Goal: Information Seeking & Learning: Find specific fact

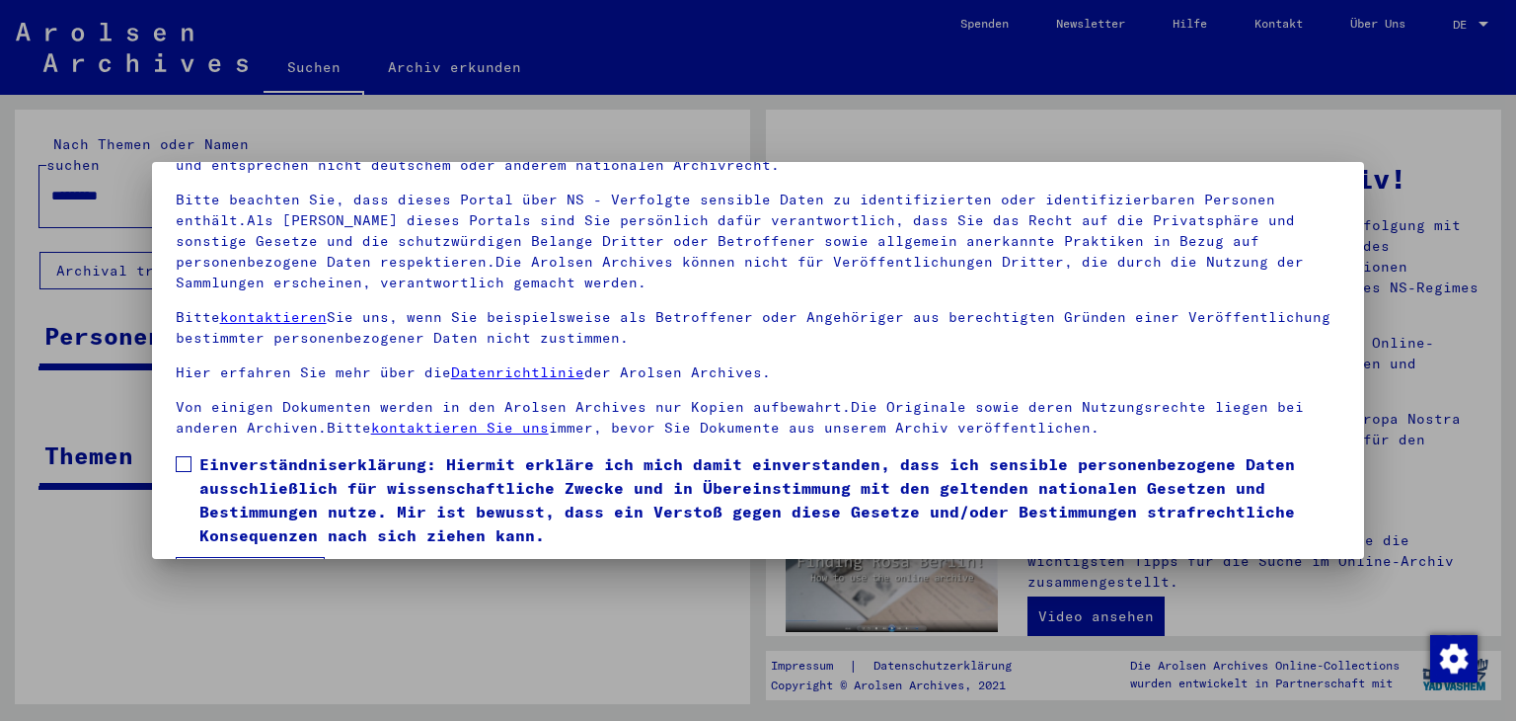
scroll to position [170, 0]
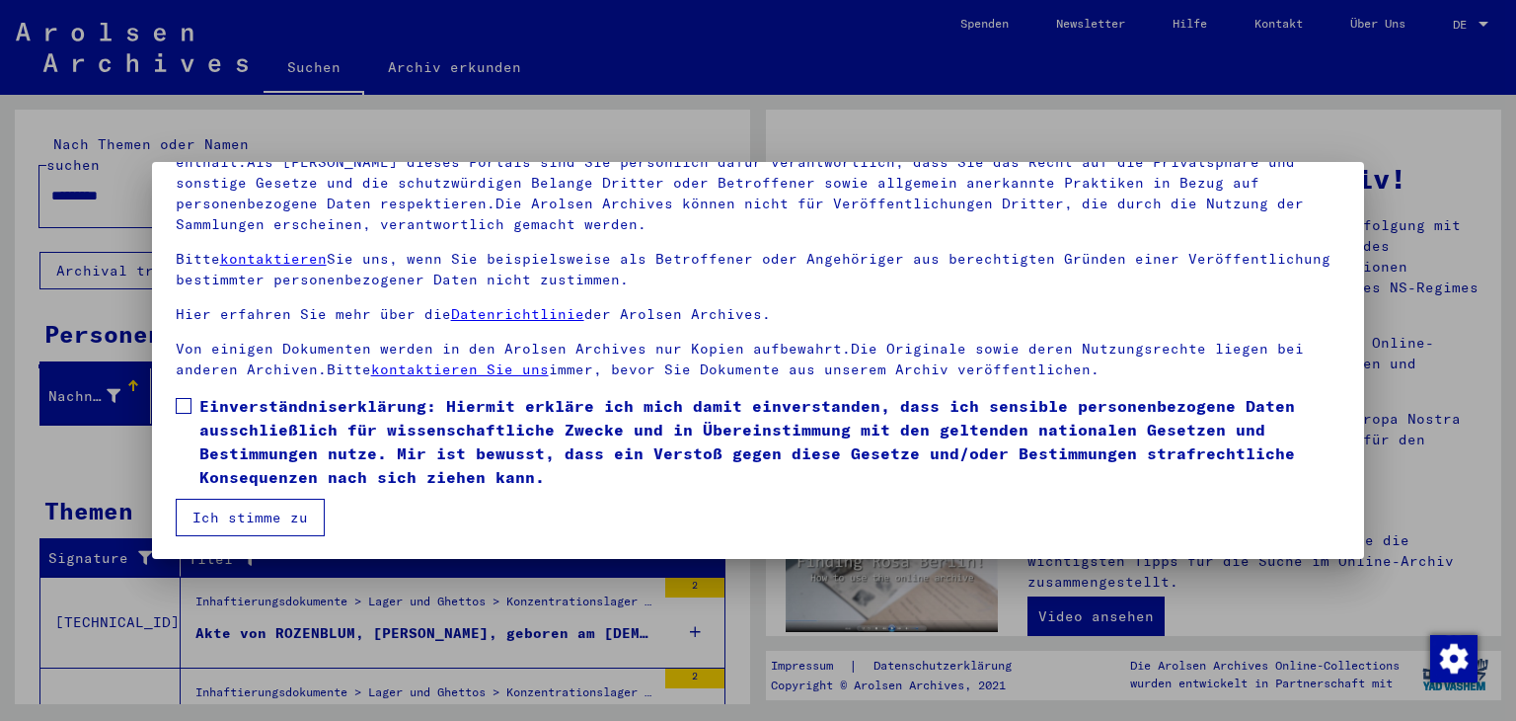
click at [186, 405] on span at bounding box center [184, 406] width 16 height 16
drag, startPoint x: 283, startPoint y: 518, endPoint x: 300, endPoint y: 504, distance: 21.7
click at [283, 518] on button "Ich stimme zu" at bounding box center [250, 518] width 149 height 38
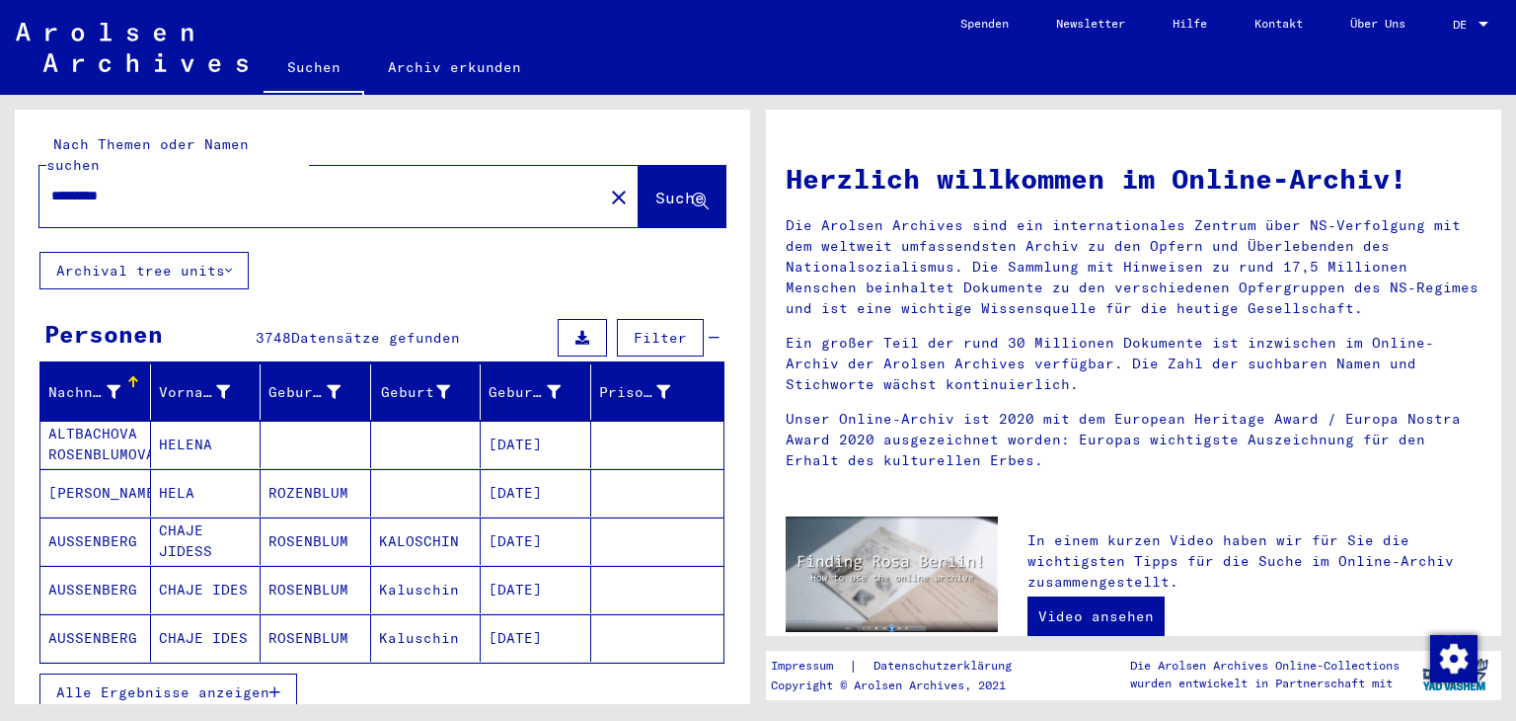
click at [179, 206] on input "*********" at bounding box center [315, 196] width 528 height 21
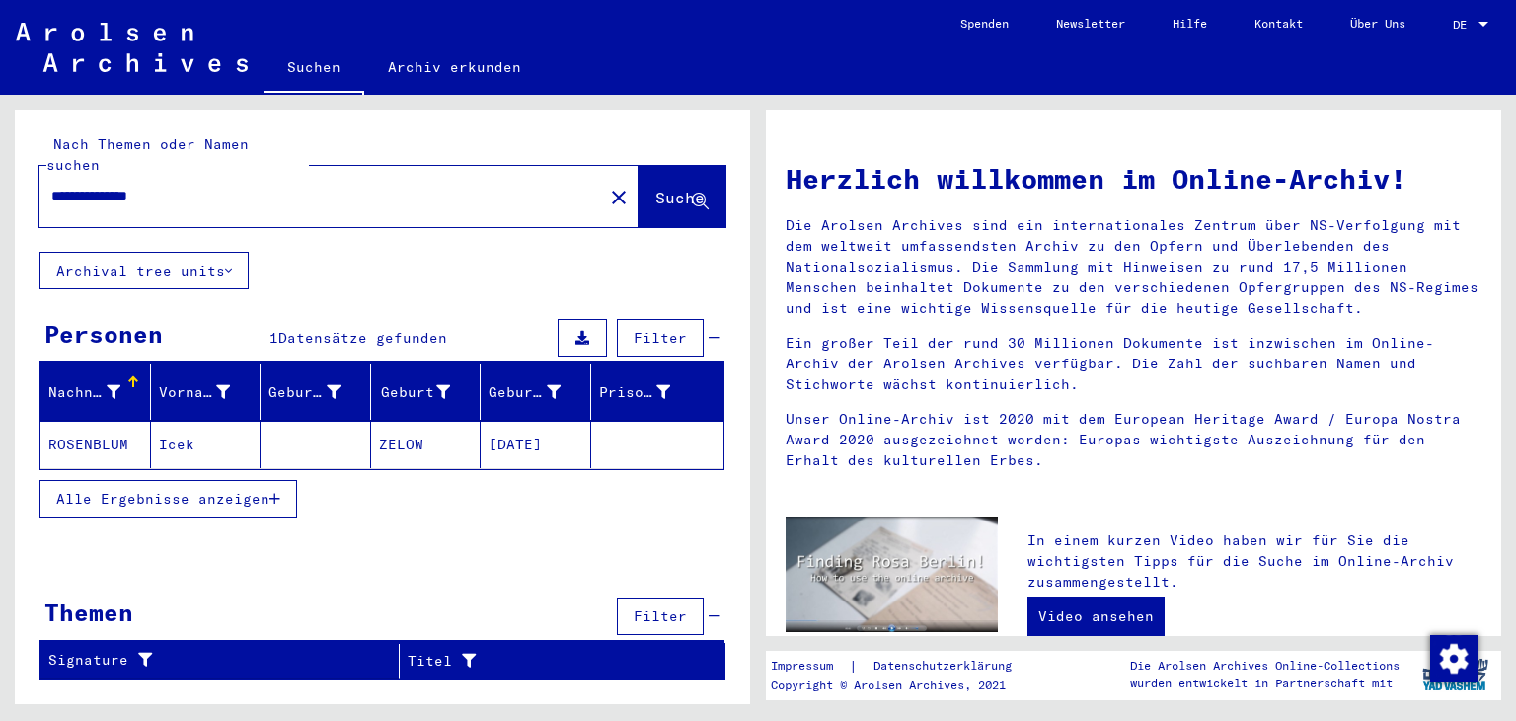
click at [118, 453] on mat-cell "ROSENBLUM" at bounding box center [95, 444] width 111 height 47
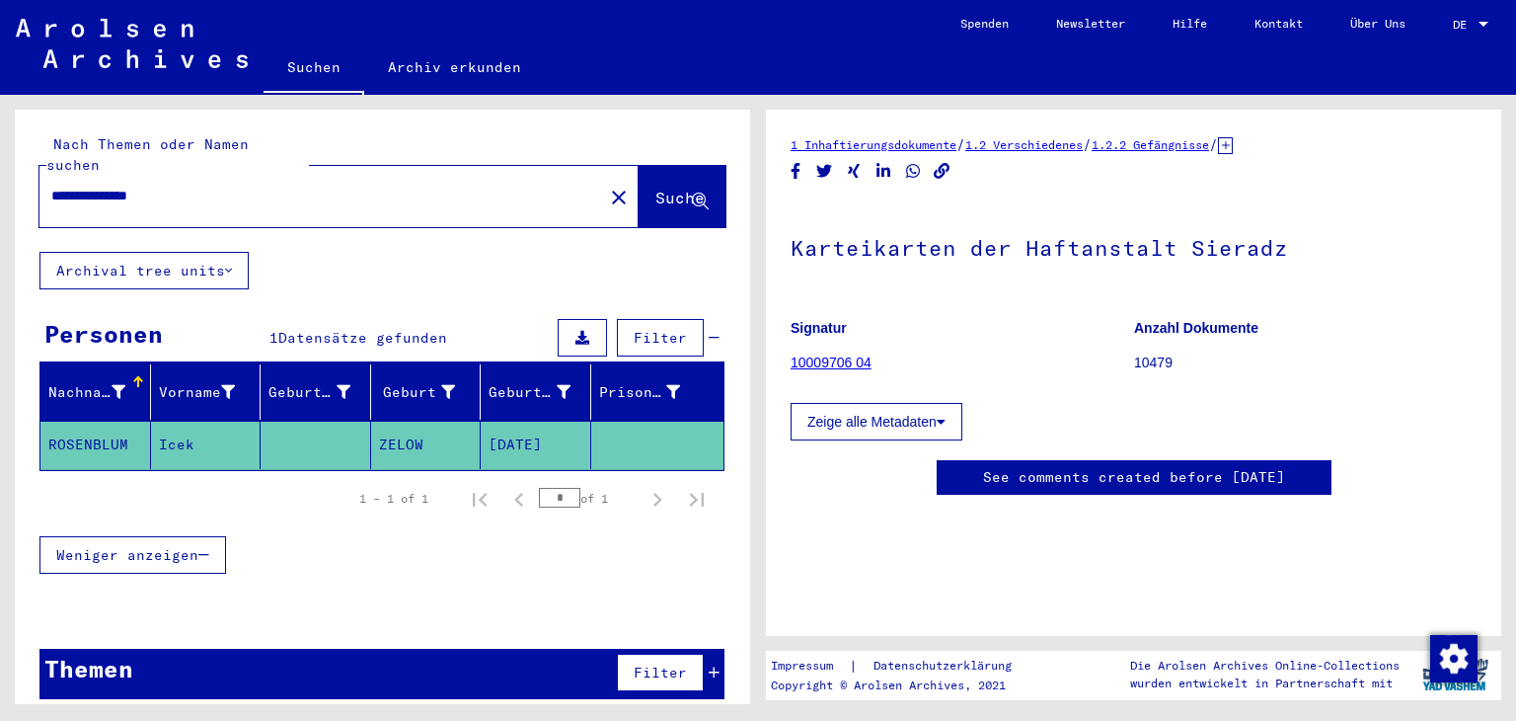
click at [83, 206] on input "**********" at bounding box center [321, 196] width 540 height 21
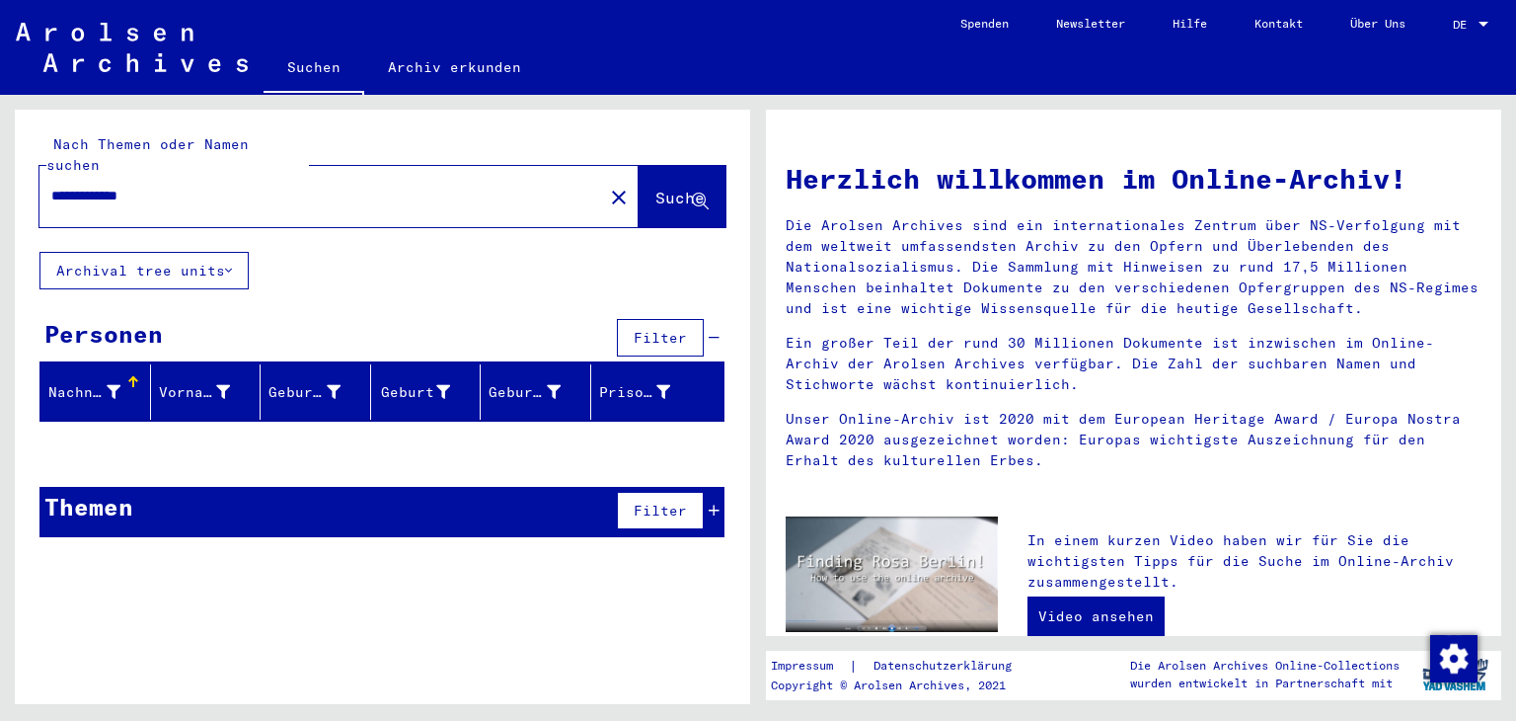
click at [80, 206] on input "**********" at bounding box center [315, 196] width 528 height 21
paste input "**"
click at [96, 203] on input "**********" at bounding box center [315, 196] width 528 height 21
drag, startPoint x: 175, startPoint y: 208, endPoint x: 0, endPoint y: 209, distance: 174.7
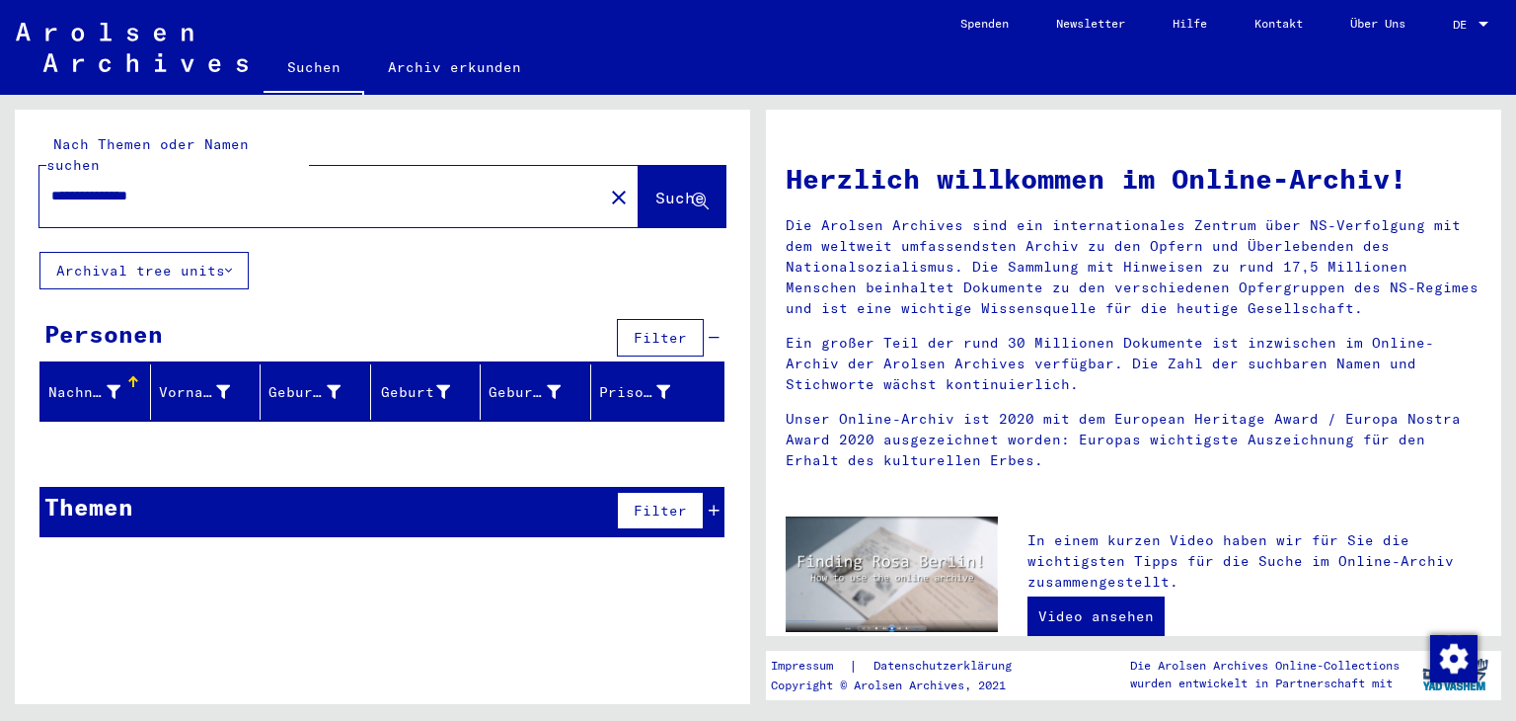
click at [0, 209] on div "**********" at bounding box center [379, 399] width 758 height 609
paste input "text"
drag, startPoint x: 128, startPoint y: 202, endPoint x: 199, endPoint y: 204, distance: 71.1
click at [199, 204] on input "**********" at bounding box center [315, 196] width 528 height 21
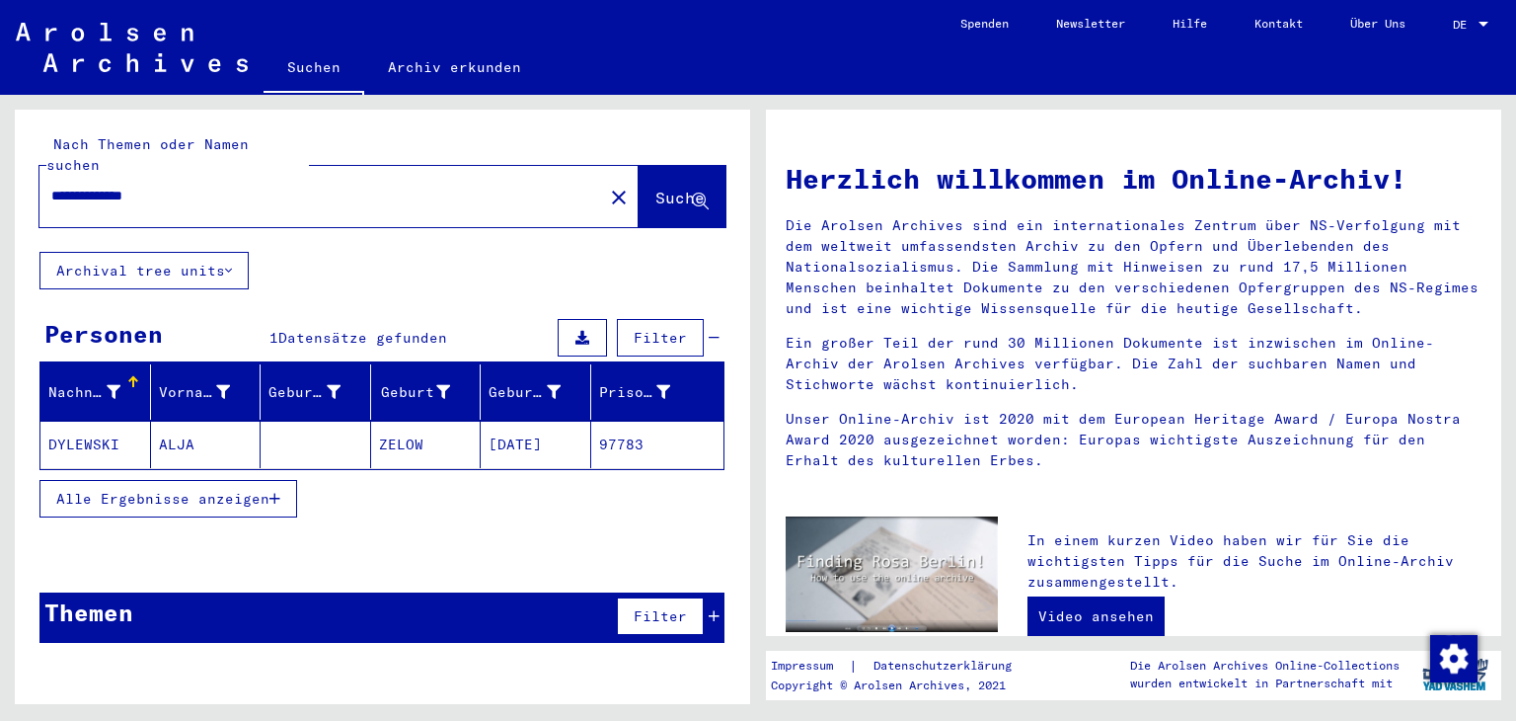
click at [96, 456] on mat-cell "DYLEWSKI" at bounding box center [95, 444] width 111 height 47
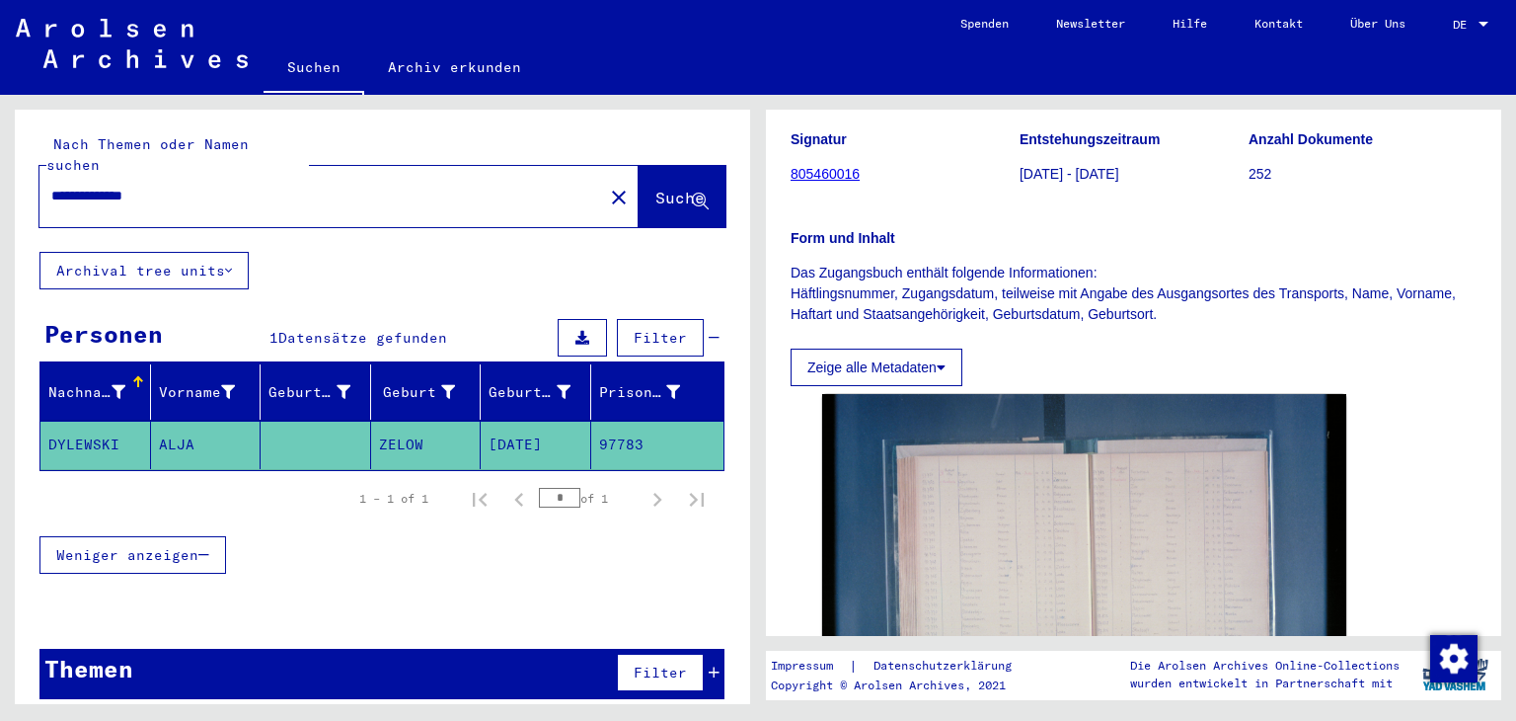
scroll to position [197, 0]
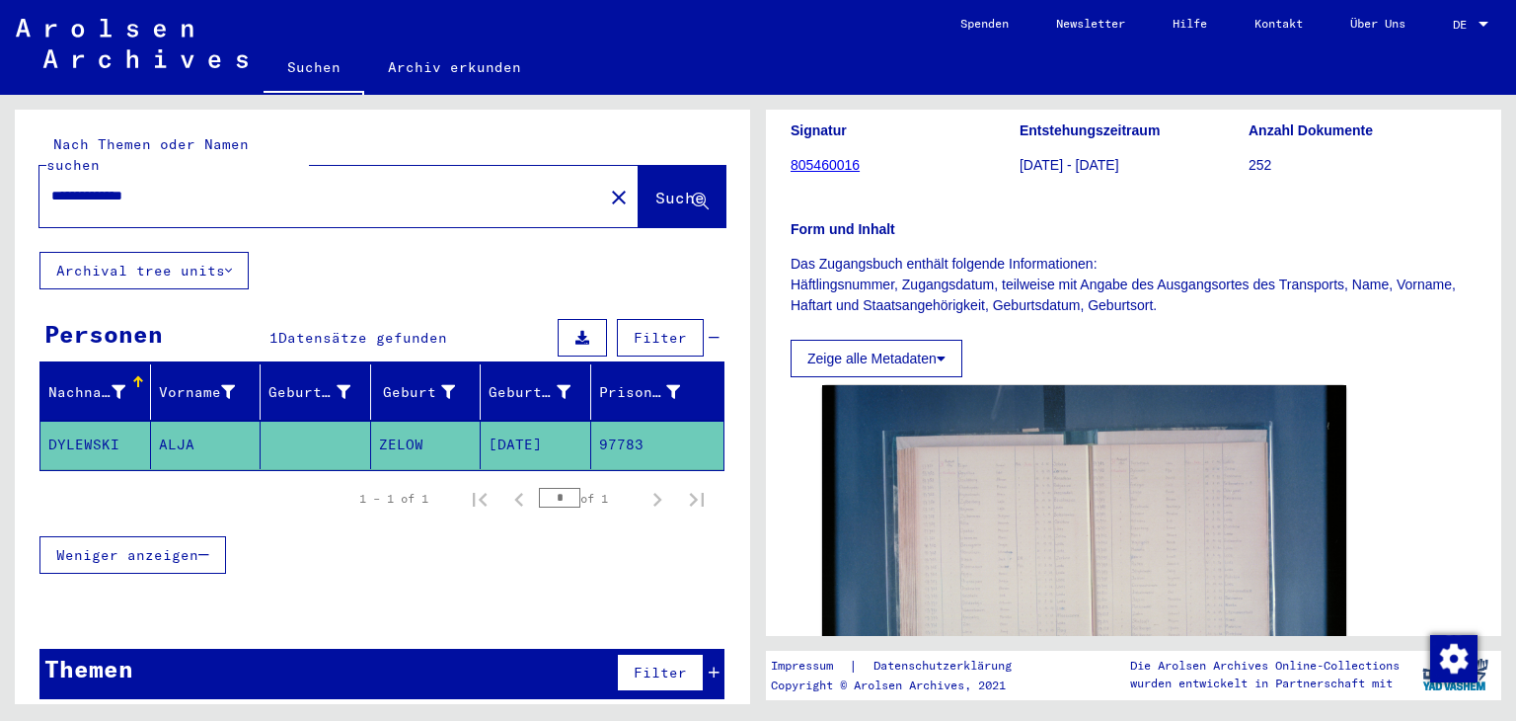
drag, startPoint x: 786, startPoint y: 289, endPoint x: 1225, endPoint y: 332, distance: 441.4
click at [1226, 316] on p "Das Zugangsbuch enthält folgende Informationen: Häftlingsnummer, Zugangsdatum, …" at bounding box center [1134, 285] width 686 height 62
click at [1036, 316] on p "Das Zugangsbuch enthält folgende Informationen: Häftlingsnummer, Zugangsdatum, …" at bounding box center [1134, 285] width 686 height 62
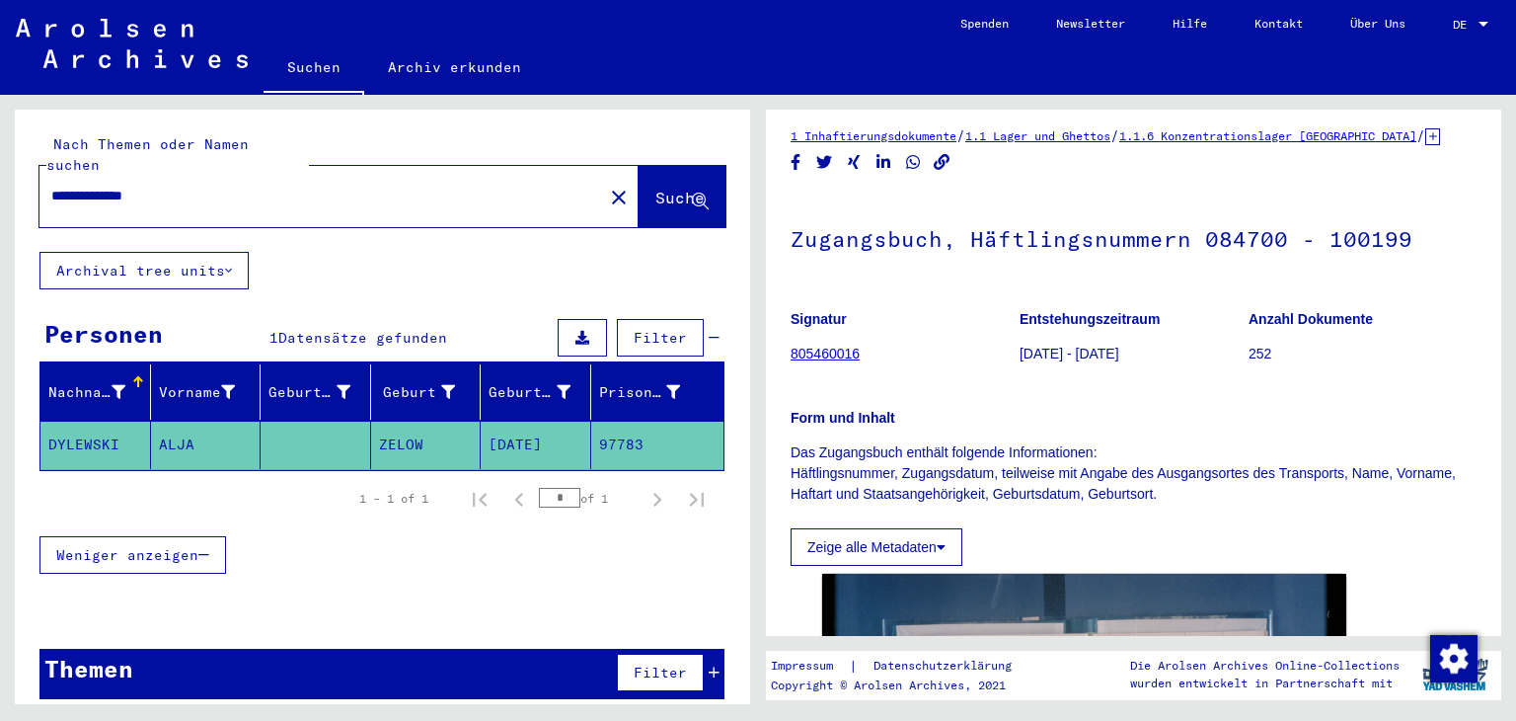
scroll to position [0, 0]
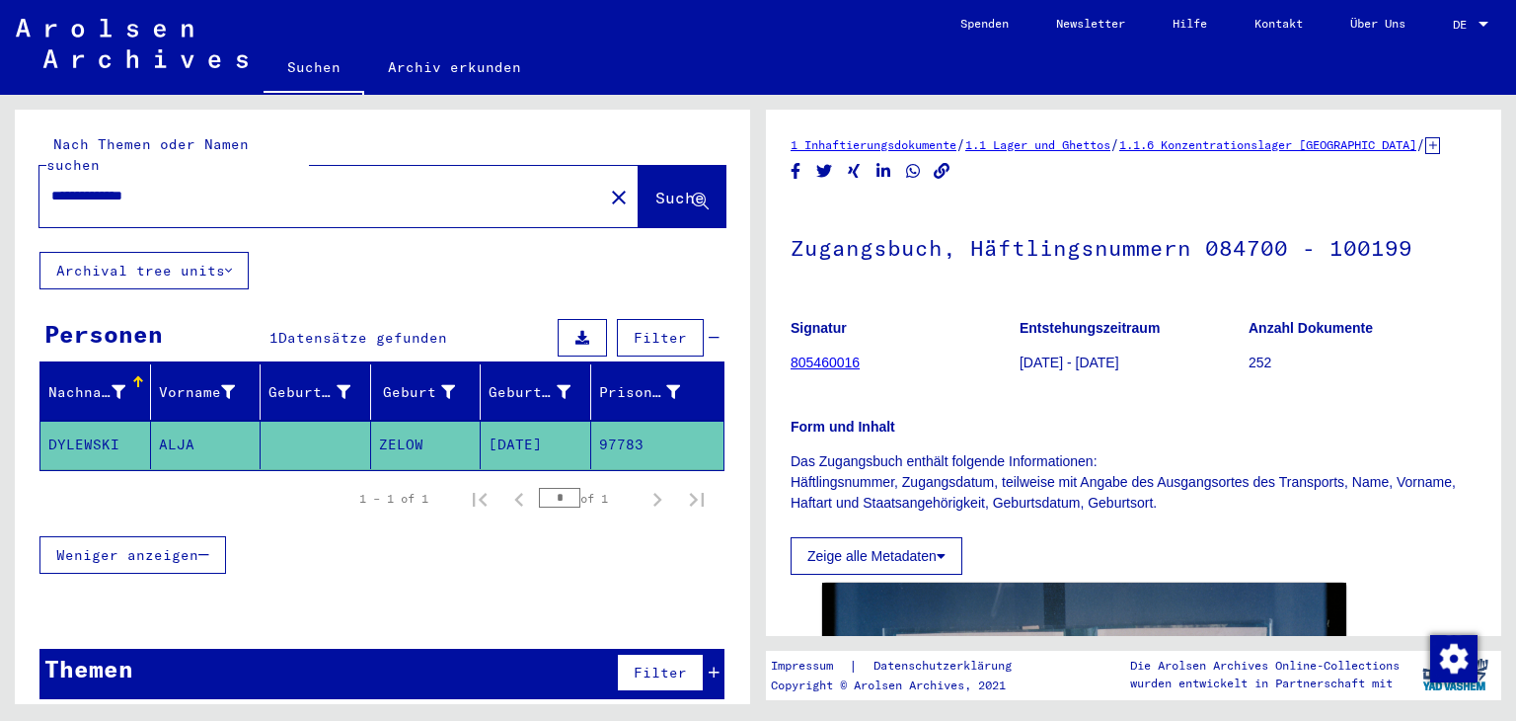
click at [69, 201] on input "**********" at bounding box center [321, 196] width 540 height 21
click at [69, 200] on input "**********" at bounding box center [321, 196] width 540 height 21
paste input "text"
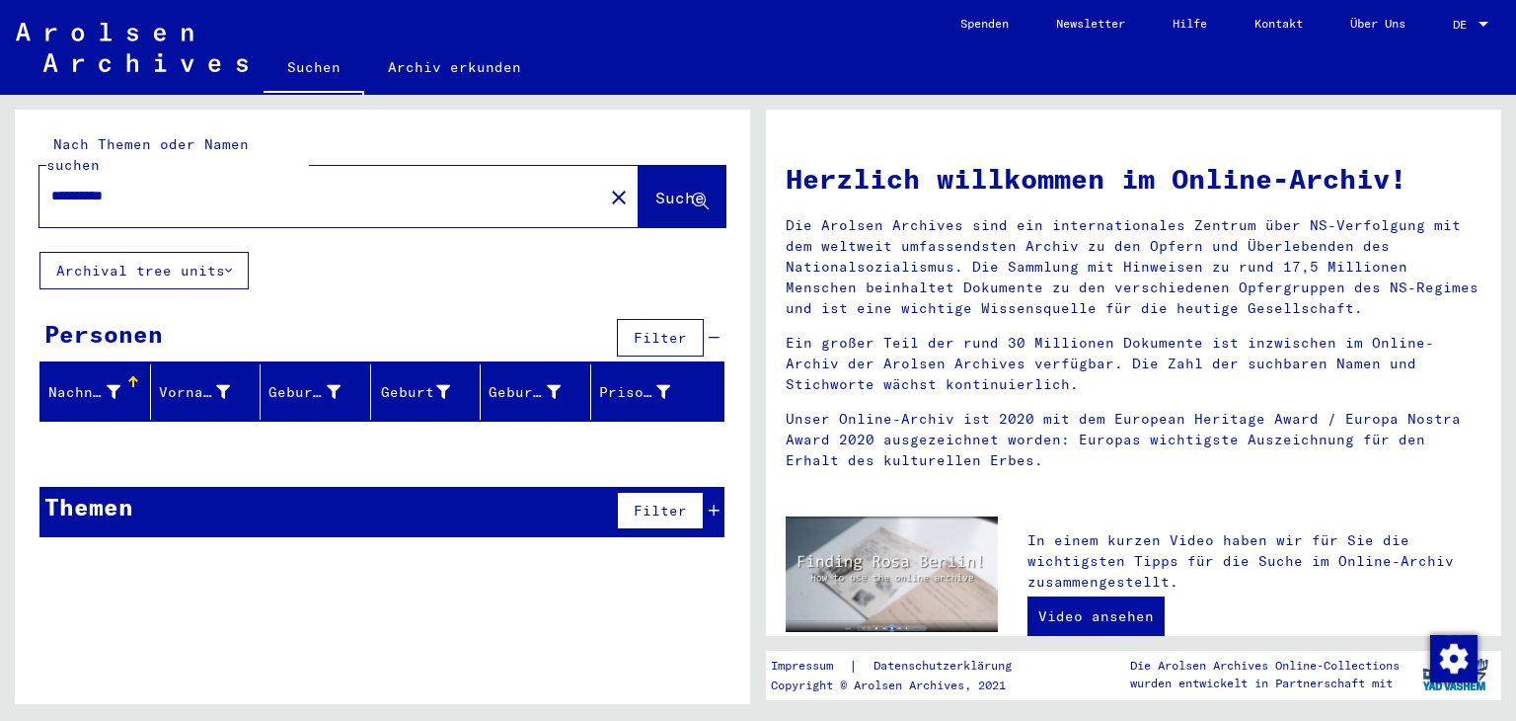
click at [63, 194] on input "**********" at bounding box center [315, 196] width 528 height 21
paste input "***"
click at [78, 204] on input "**********" at bounding box center [315, 196] width 528 height 21
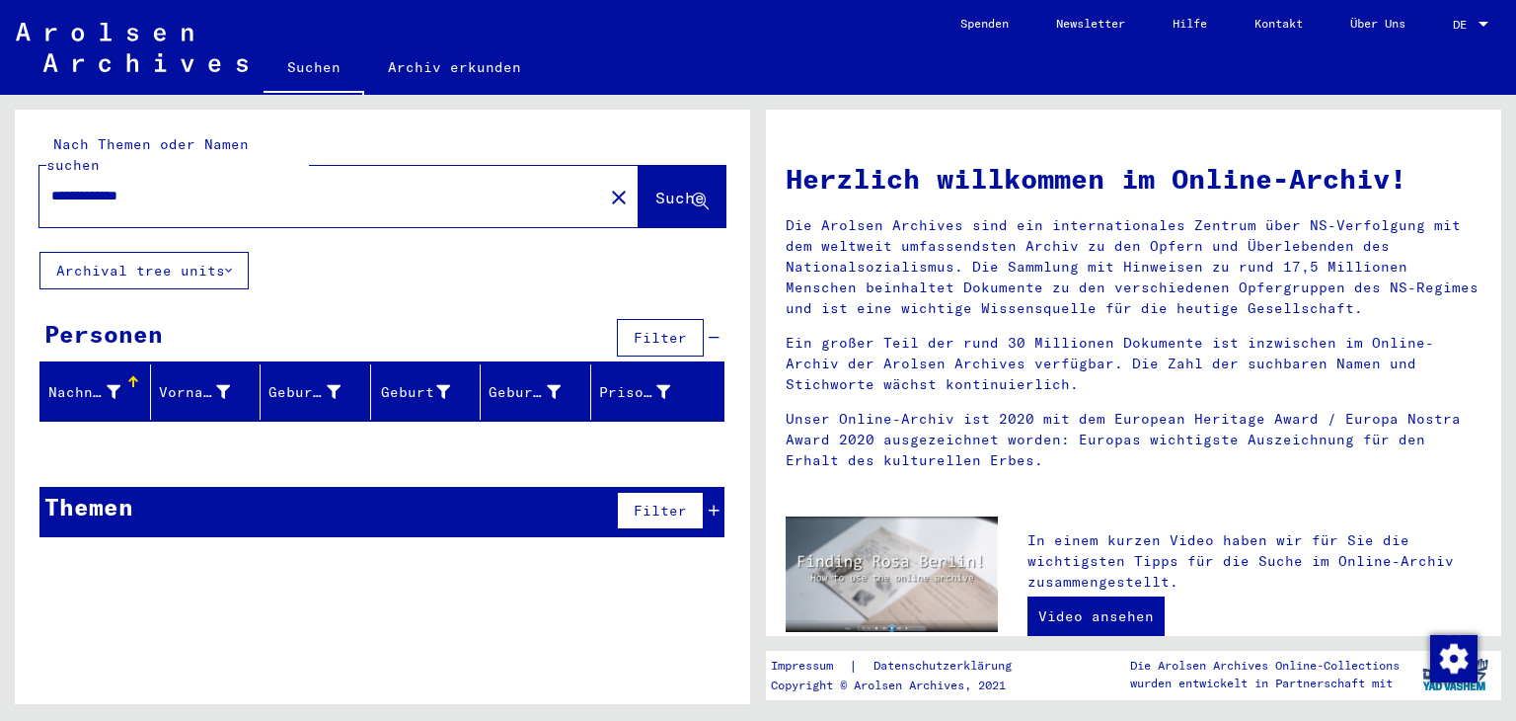
paste input "***"
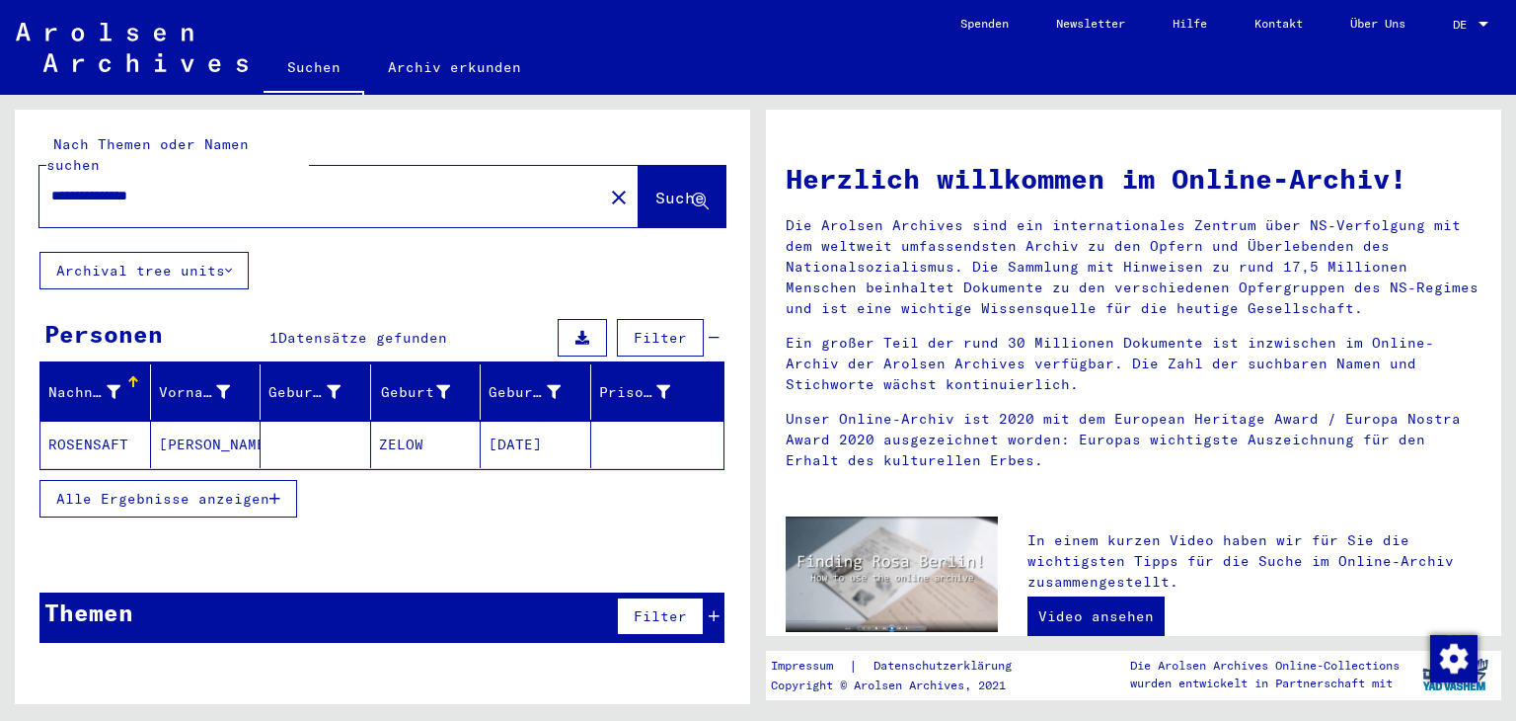
click at [79, 456] on mat-cell "ROSENSAFT" at bounding box center [95, 444] width 111 height 47
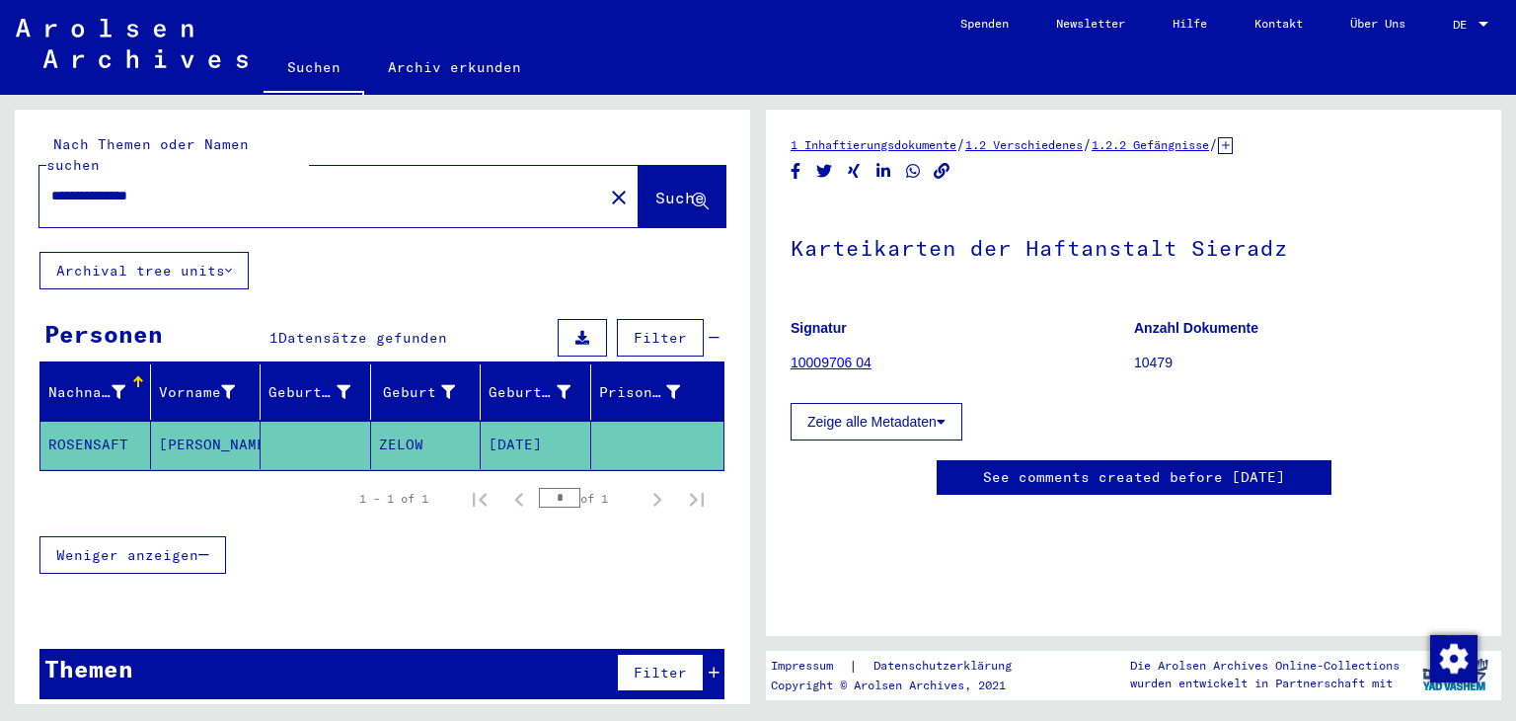
drag, startPoint x: 564, startPoint y: 455, endPoint x: 467, endPoint y: 455, distance: 96.7
click at [481, 455] on mat-cell "11/03/1915" at bounding box center [536, 445] width 111 height 48
copy mat-cell "11/03/1915"
click at [68, 200] on input "**********" at bounding box center [321, 196] width 540 height 21
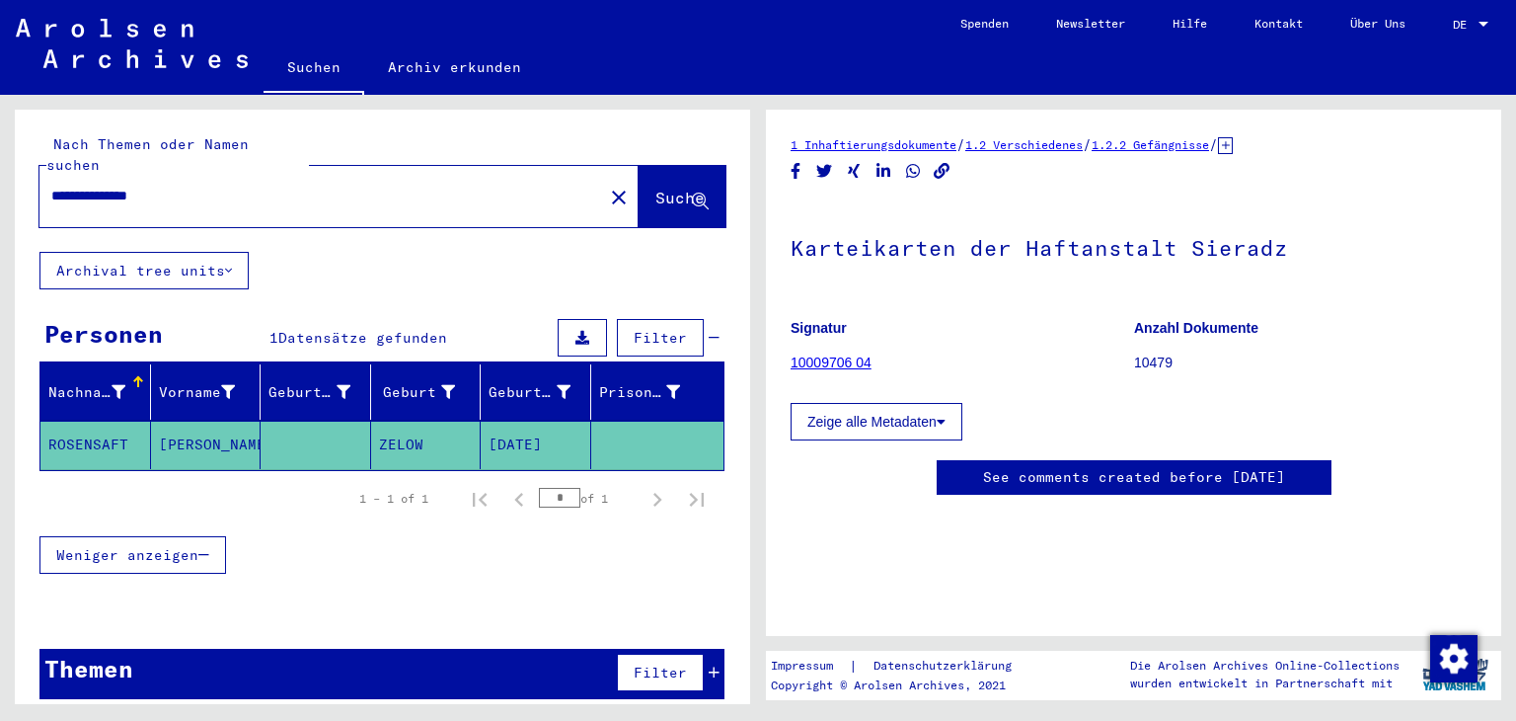
paste input "text"
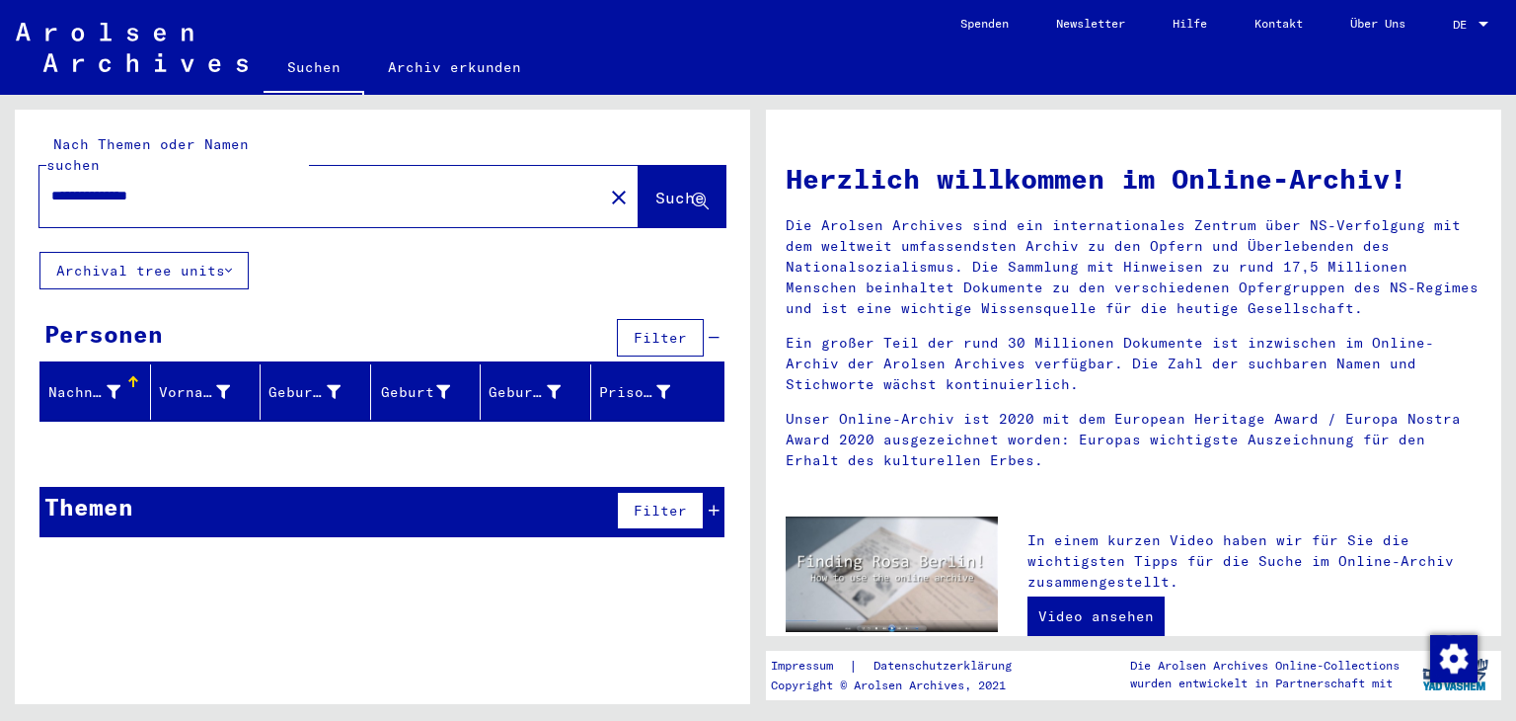
click at [162, 196] on input "**********" at bounding box center [315, 196] width 528 height 21
type input "**********"
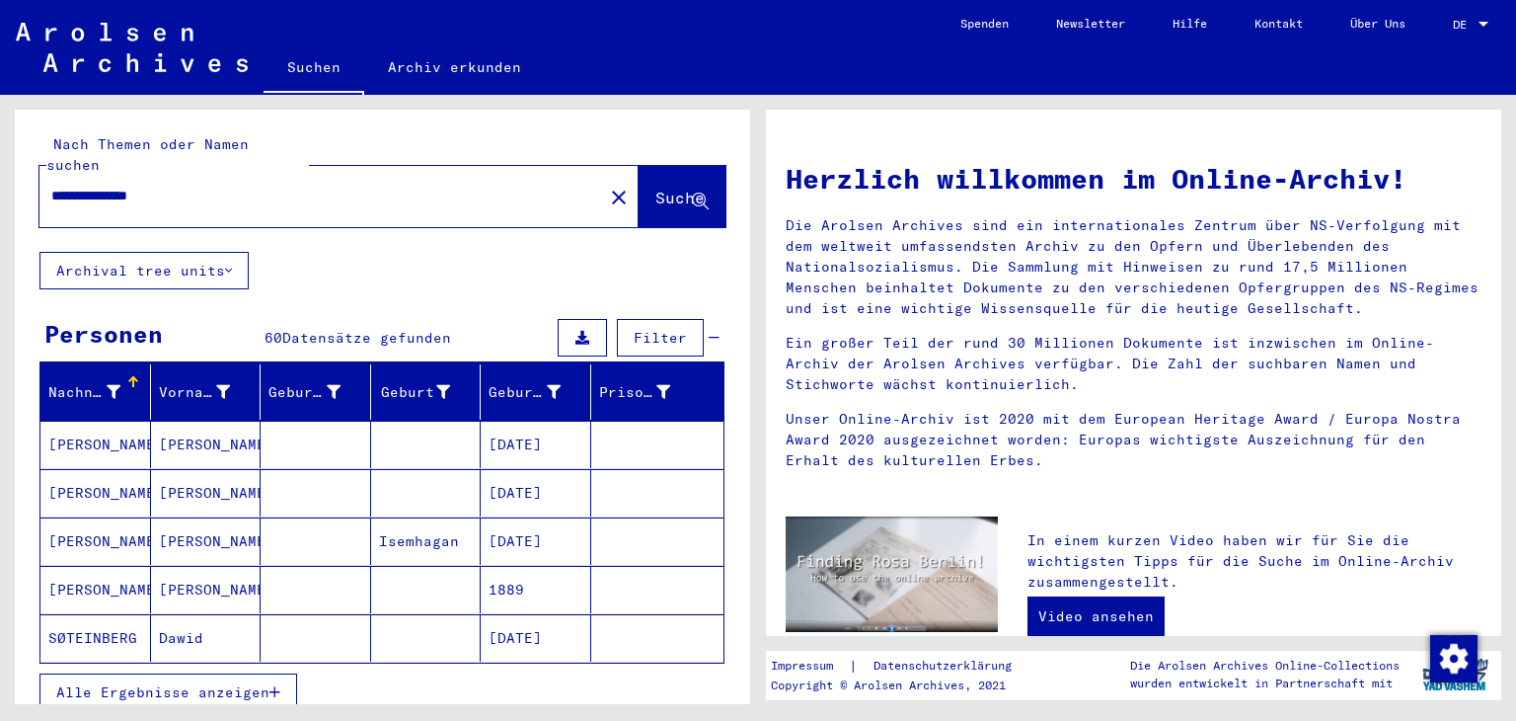
click at [176, 701] on span "Alle Ergebnisse anzeigen" at bounding box center [162, 692] width 213 height 18
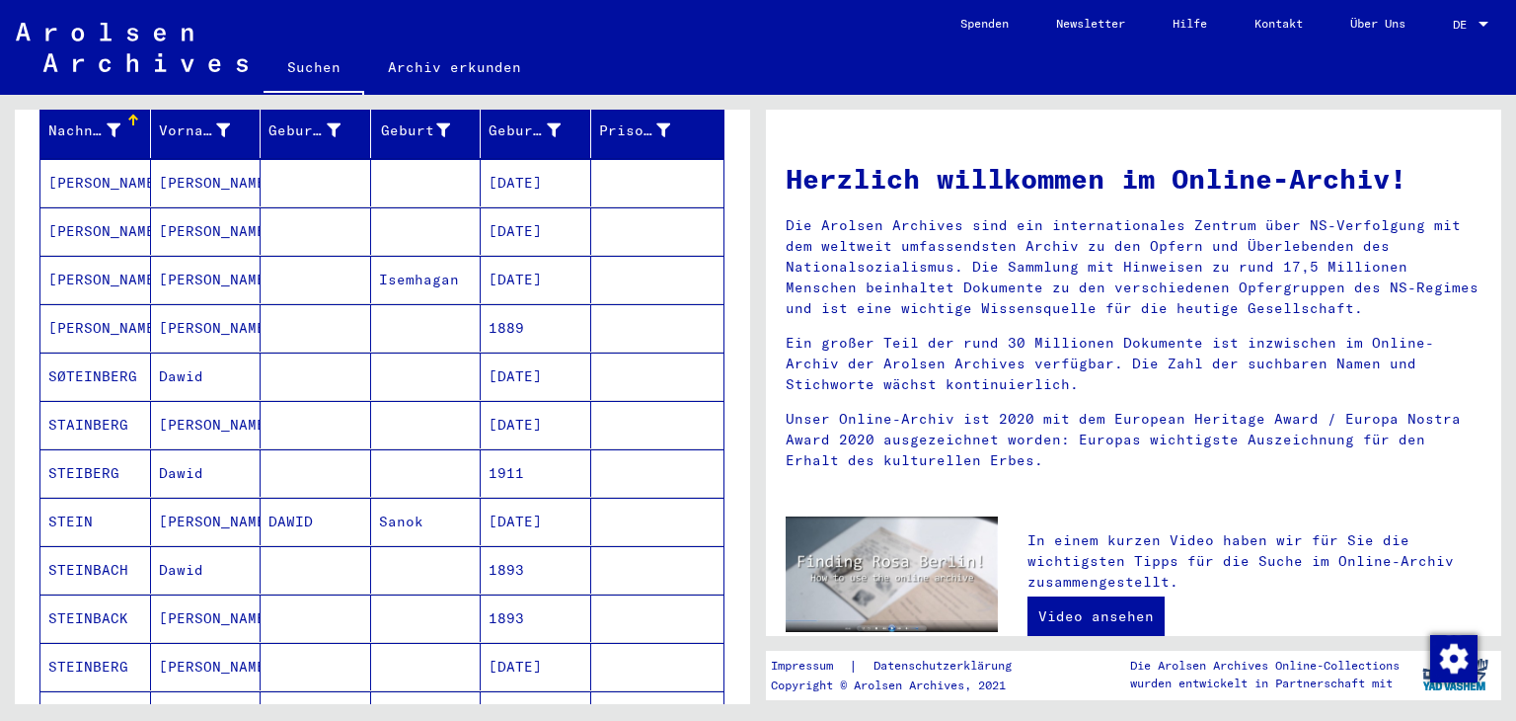
scroll to position [296, 0]
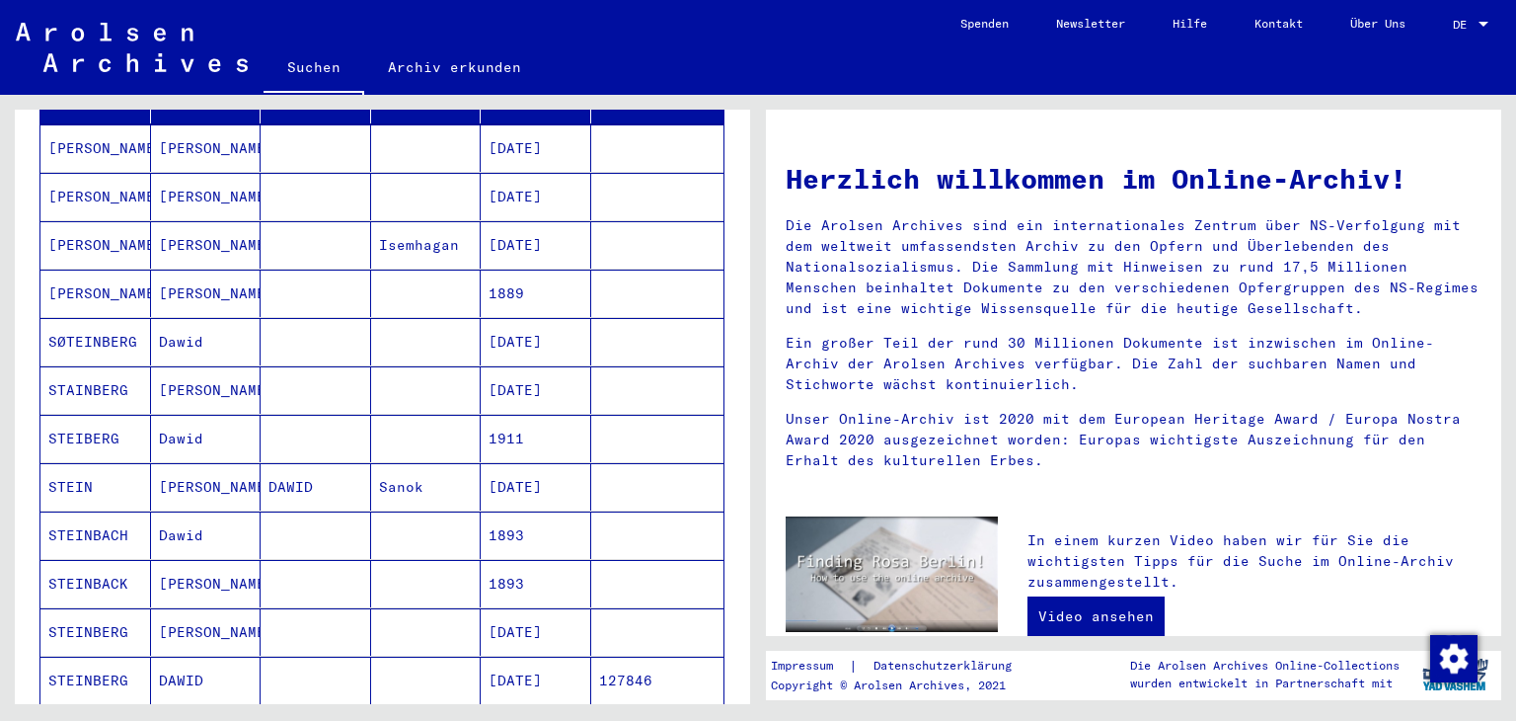
click at [212, 451] on mat-cell "Dawid" at bounding box center [206, 438] width 111 height 47
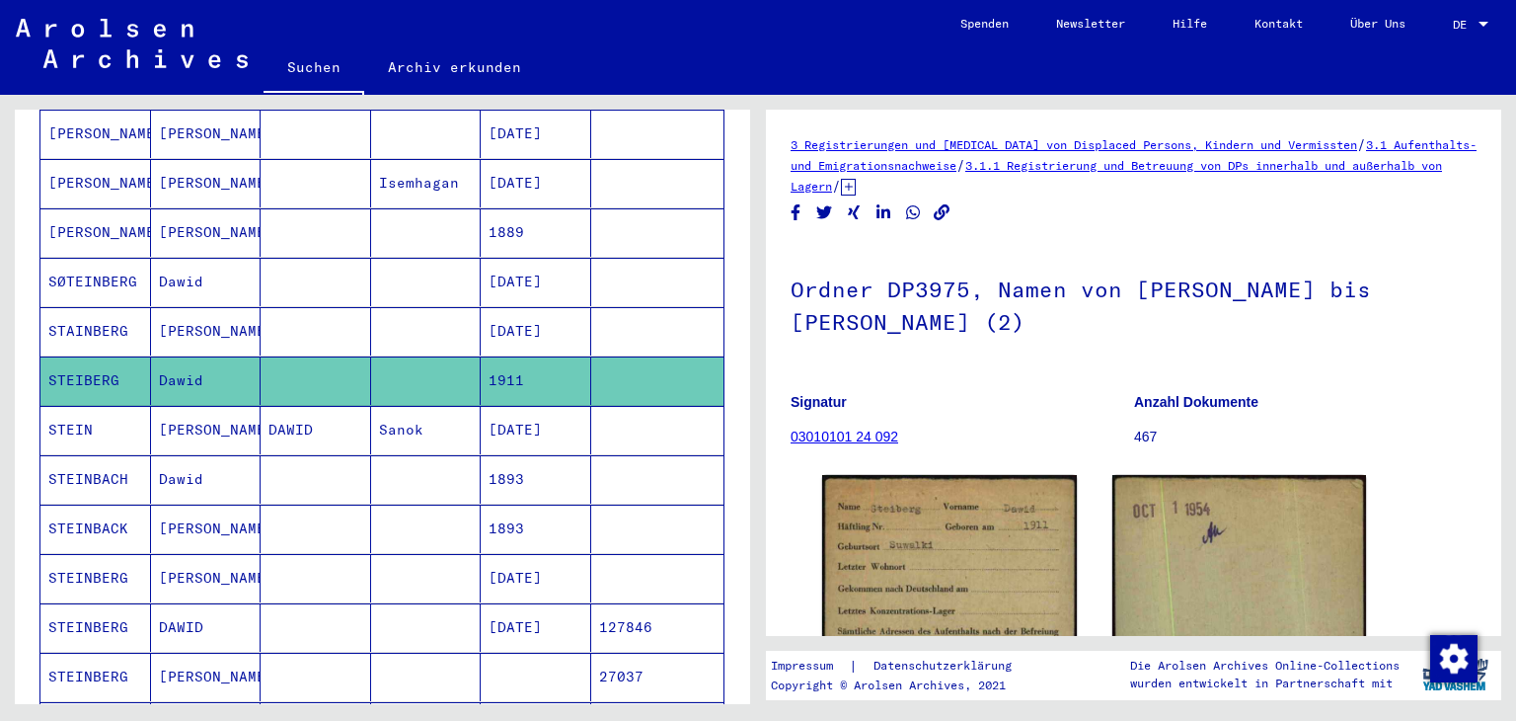
scroll to position [395, 0]
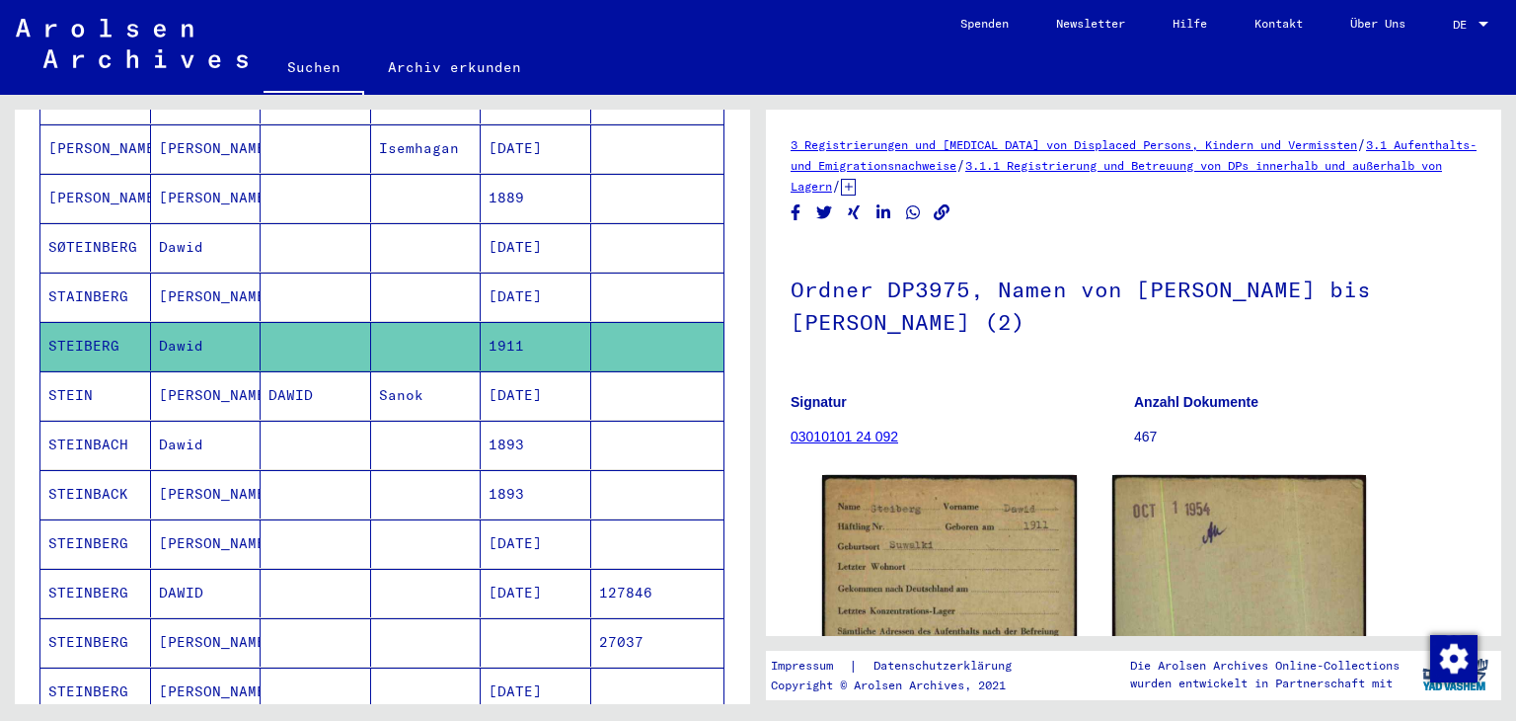
click at [212, 450] on mat-cell "Dawid" at bounding box center [206, 445] width 111 height 48
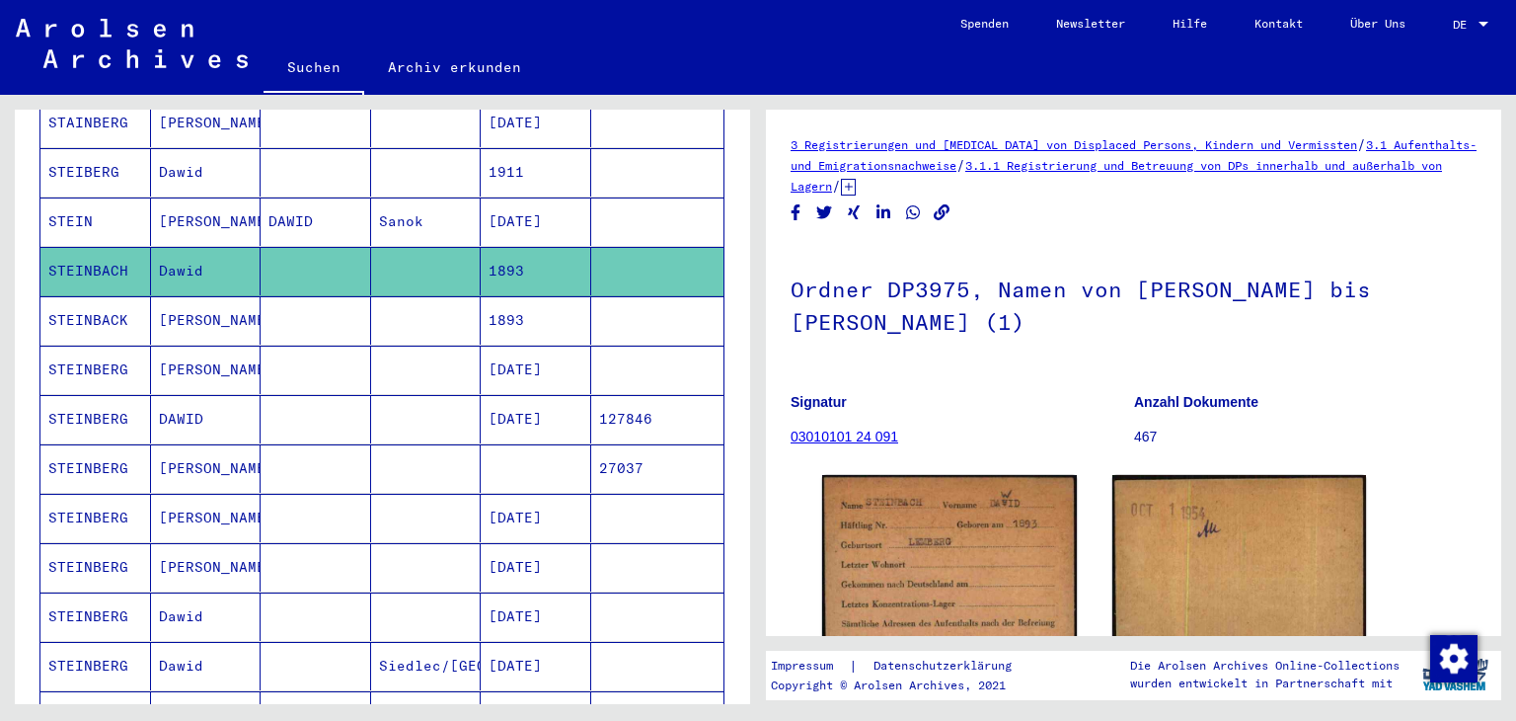
scroll to position [592, 0]
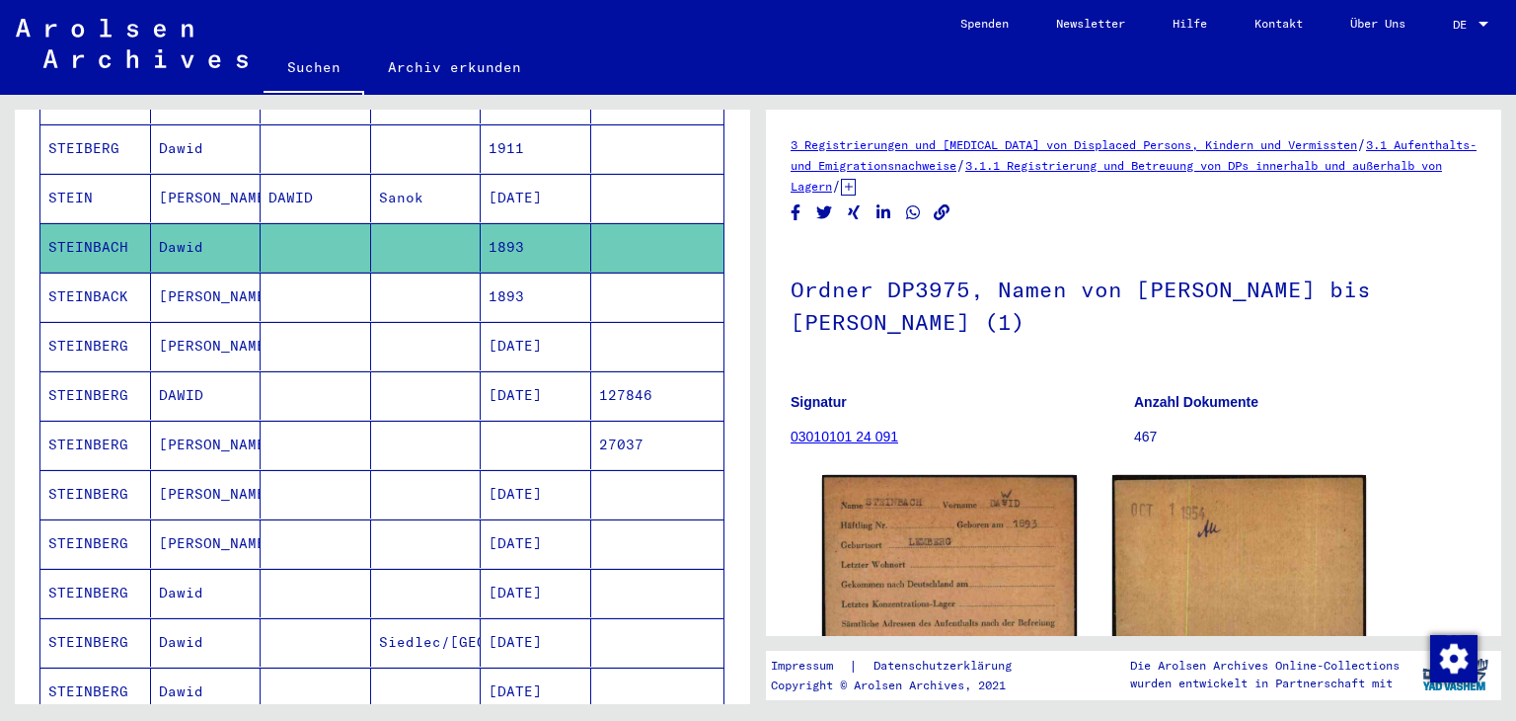
click at [245, 308] on mat-cell "David" at bounding box center [206, 296] width 111 height 48
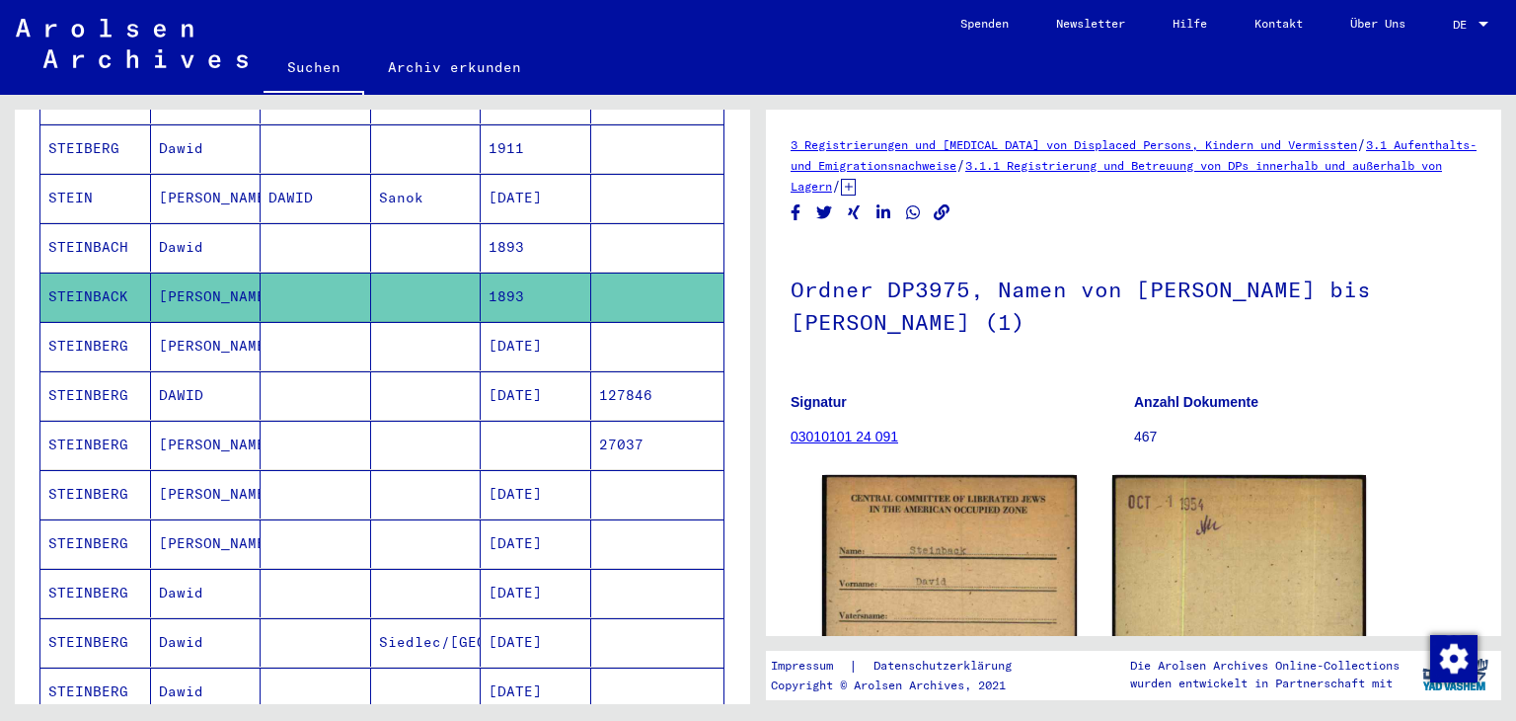
scroll to position [197, 0]
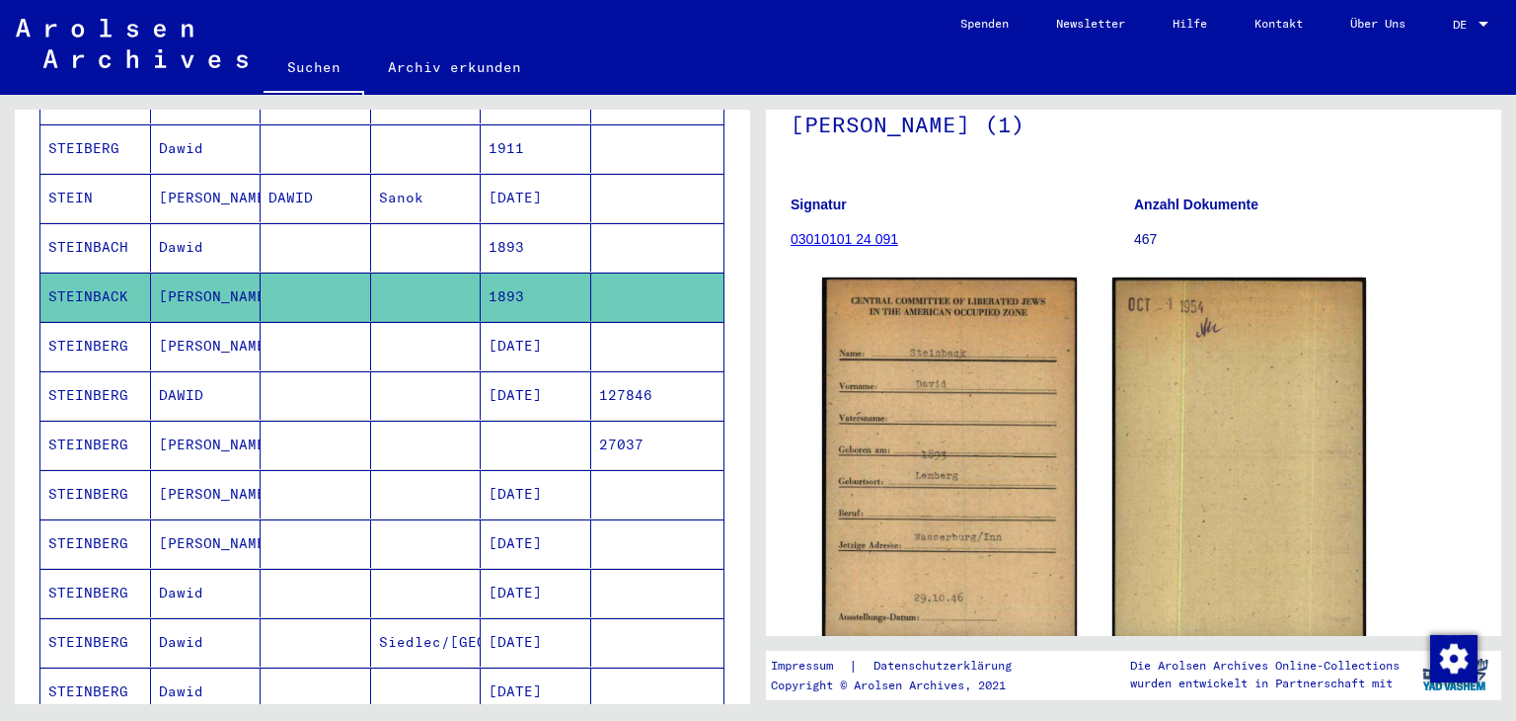
click at [166, 358] on mat-cell "DAVID" at bounding box center [206, 346] width 111 height 48
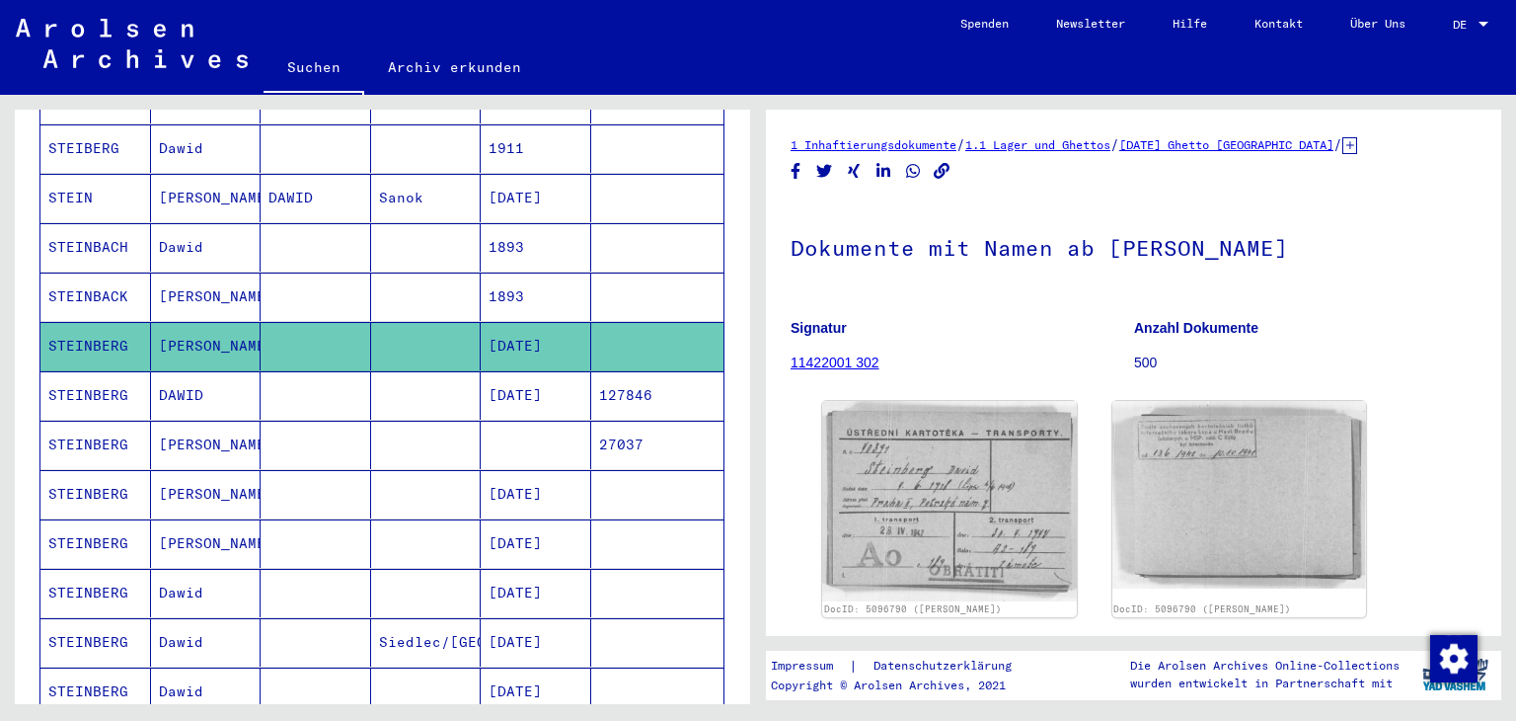
click at [177, 404] on mat-cell "DAWID" at bounding box center [206, 395] width 111 height 48
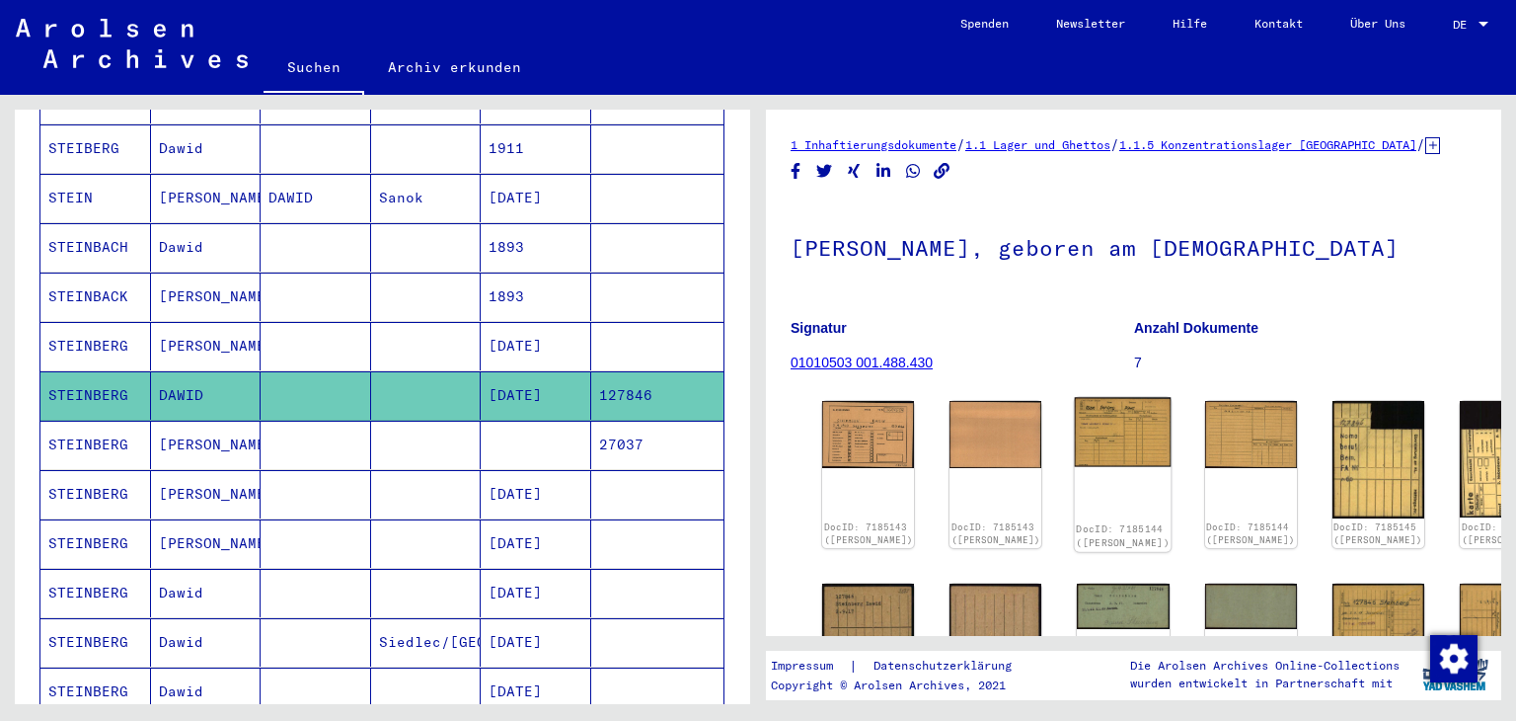
click at [1075, 466] on img at bounding box center [1123, 431] width 97 height 69
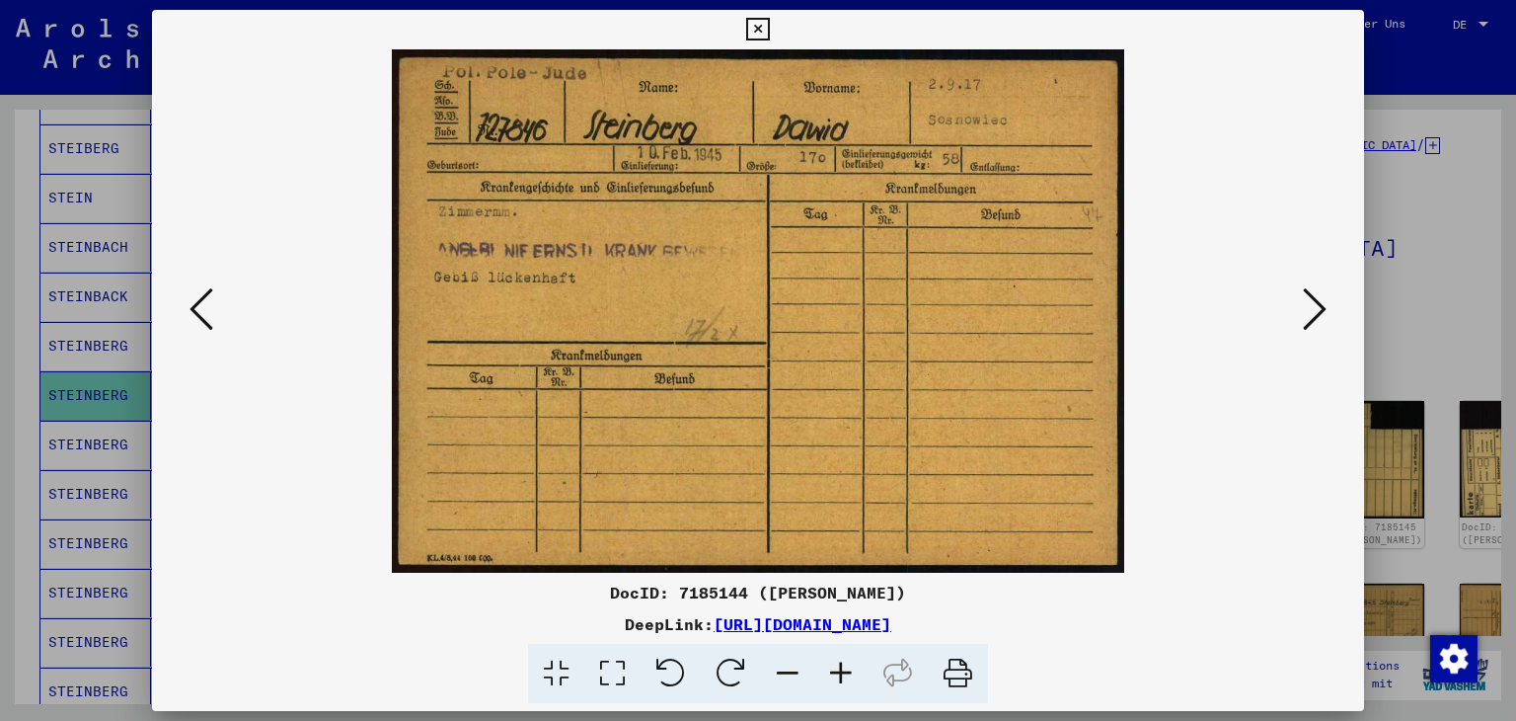
click at [762, 29] on icon at bounding box center [757, 30] width 23 height 24
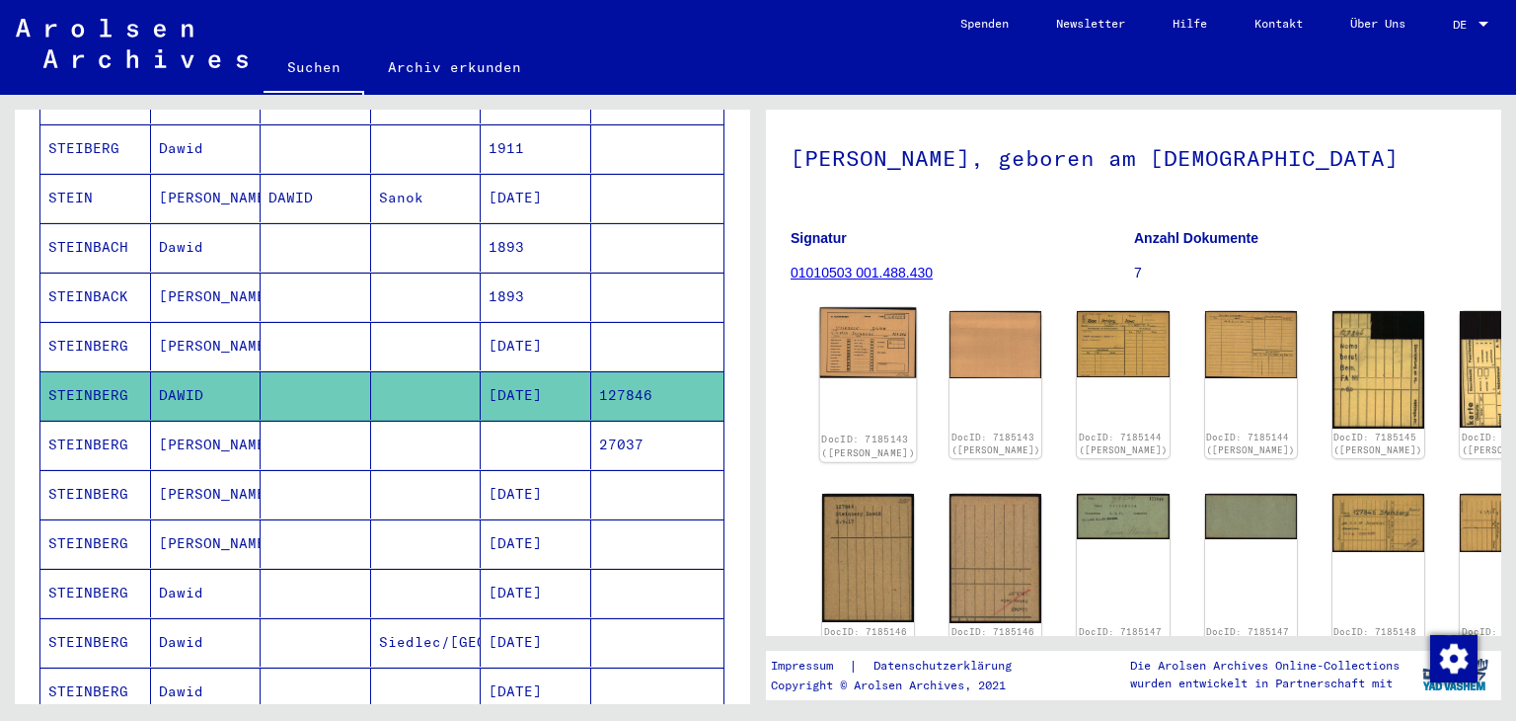
scroll to position [197, 0]
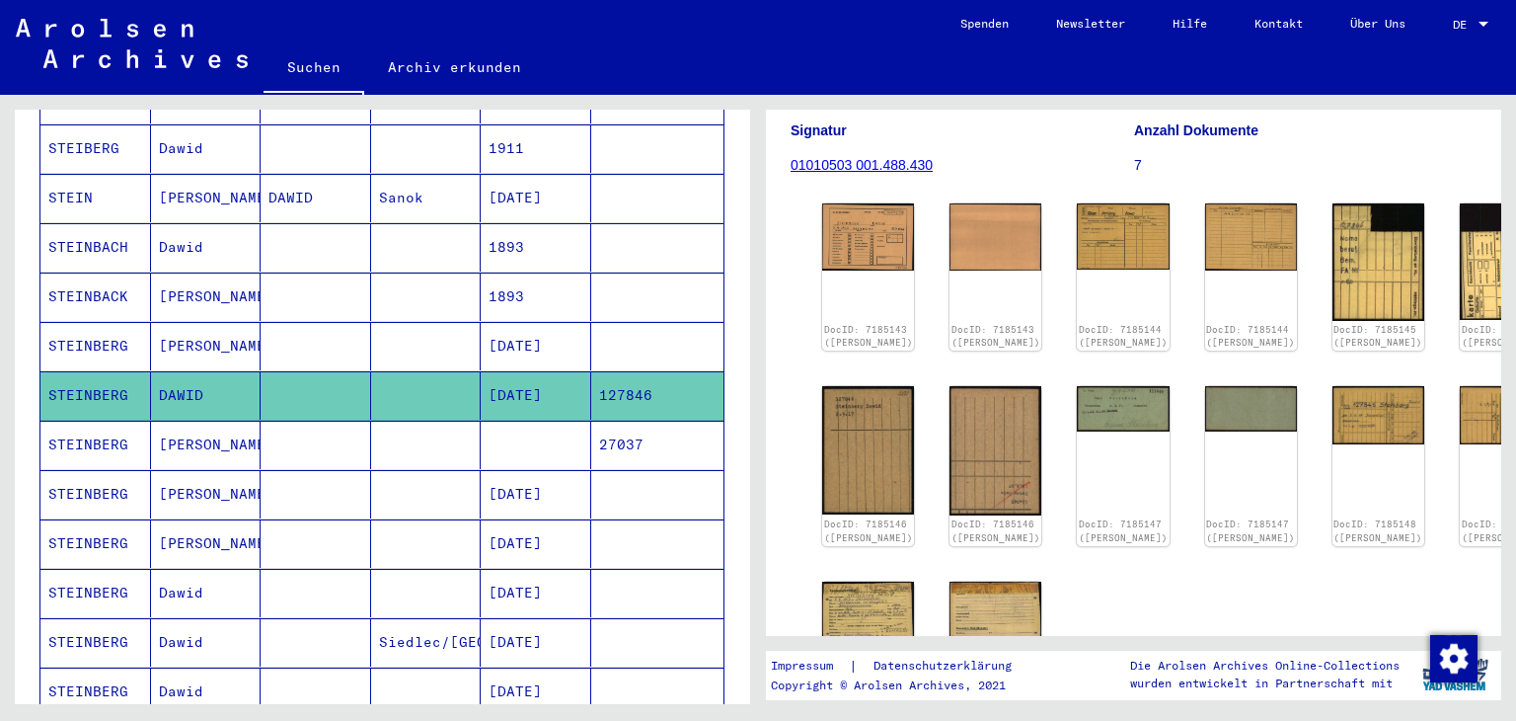
click at [816, 268] on div "DocID: 7185143 (DAWID STEINBERG) DocID: 7185143 (DAWID STEINBERG) DocID: 718514…" at bounding box center [1133, 441] width 639 height 492
click at [825, 270] on img at bounding box center [868, 234] width 97 height 70
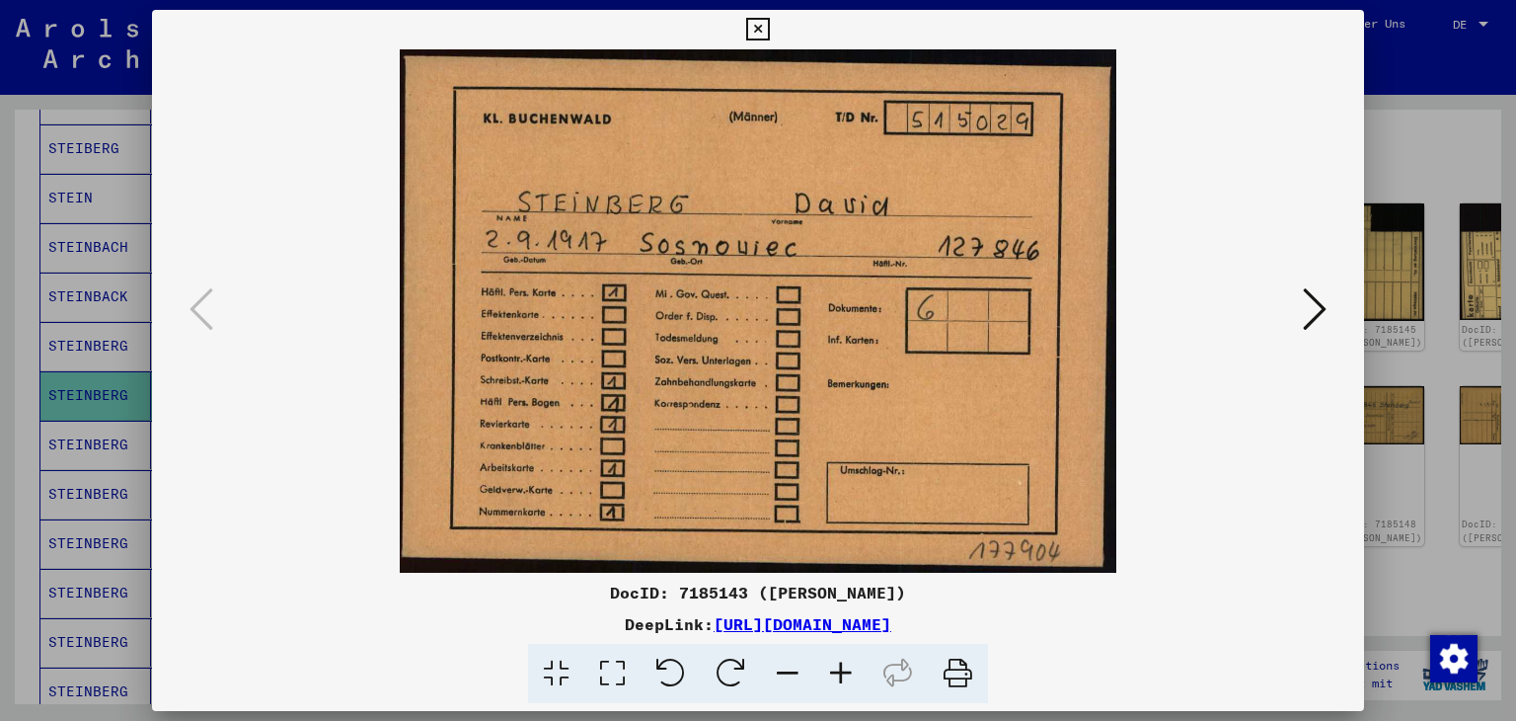
click at [766, 29] on icon at bounding box center [757, 30] width 23 height 24
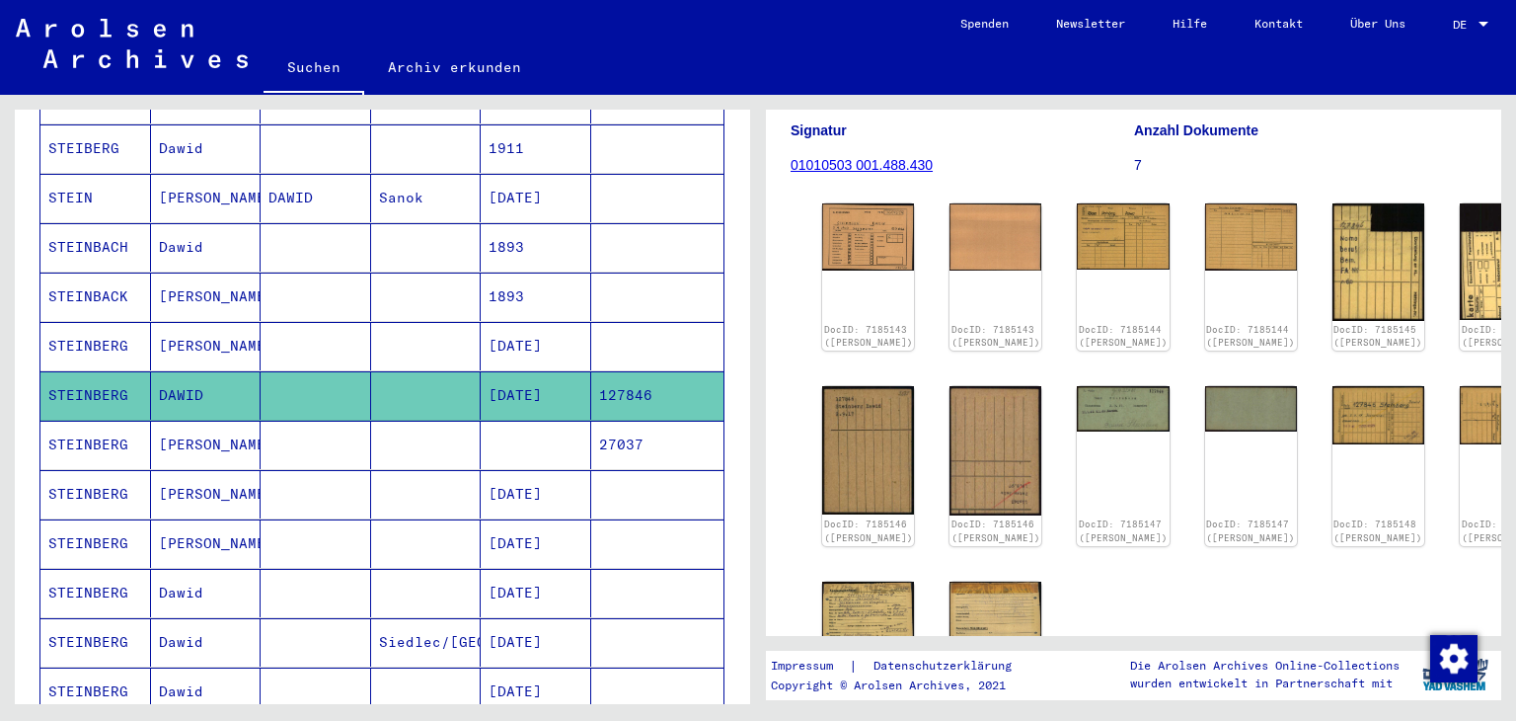
click at [173, 453] on mat-cell "David" at bounding box center [206, 445] width 111 height 48
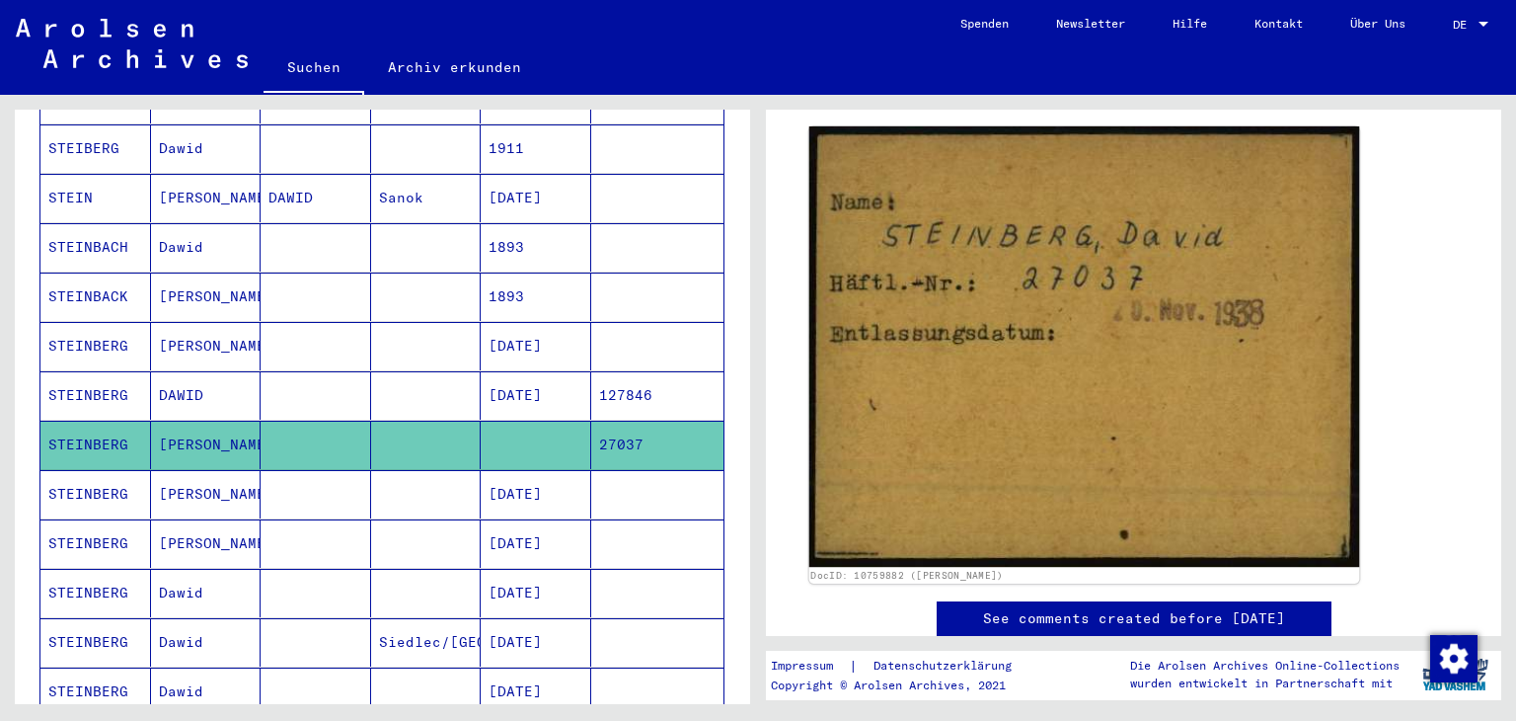
scroll to position [296, 0]
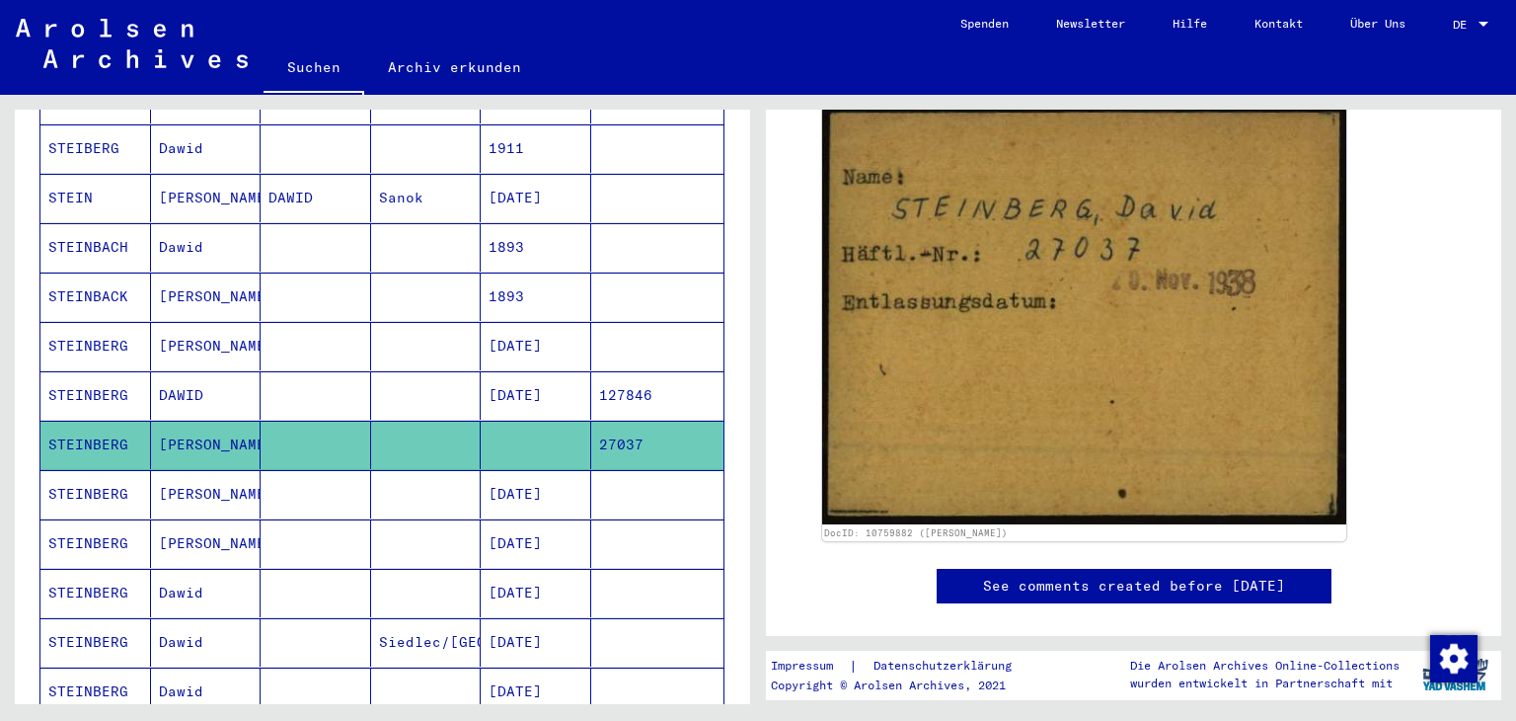
click at [182, 499] on mat-cell "David" at bounding box center [206, 494] width 111 height 48
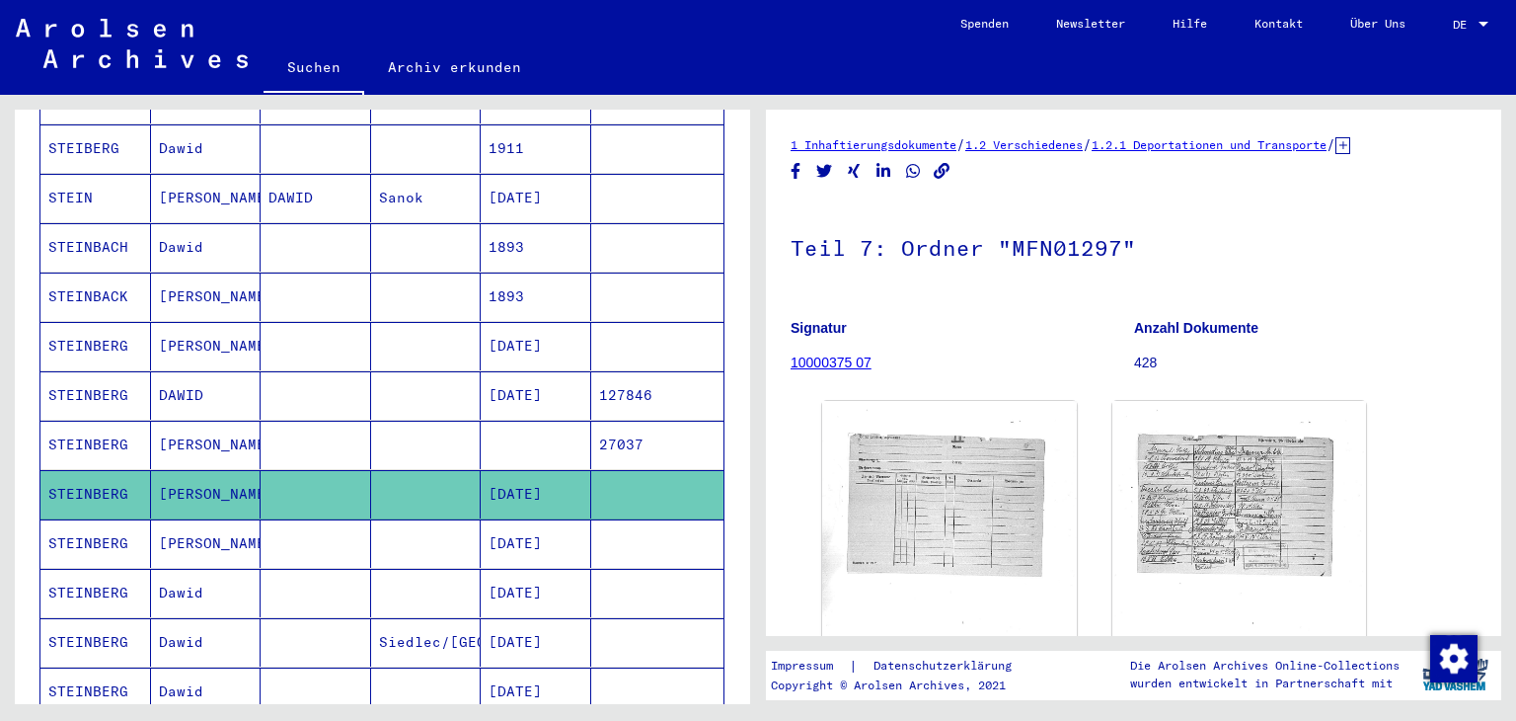
scroll to position [99, 0]
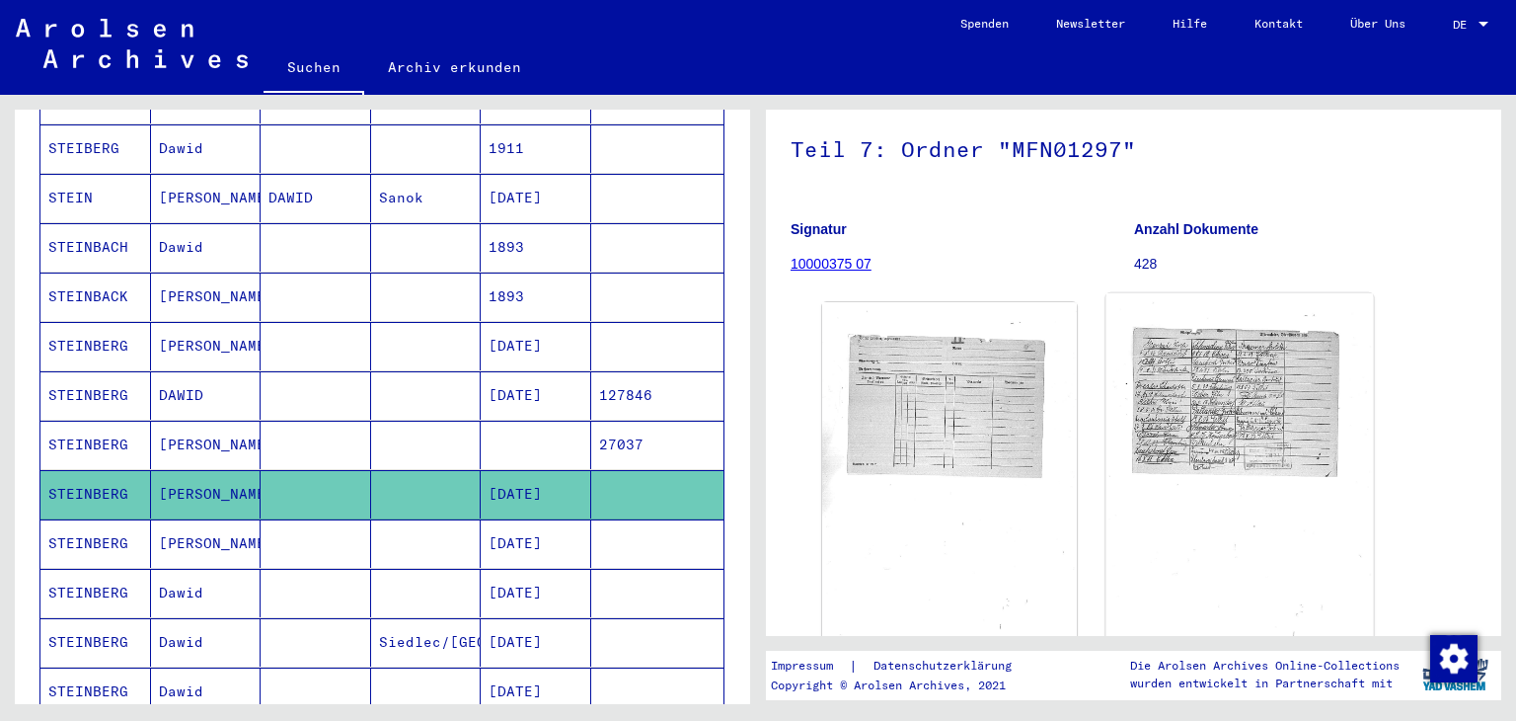
click at [1212, 390] on img at bounding box center [1239, 477] width 267 height 368
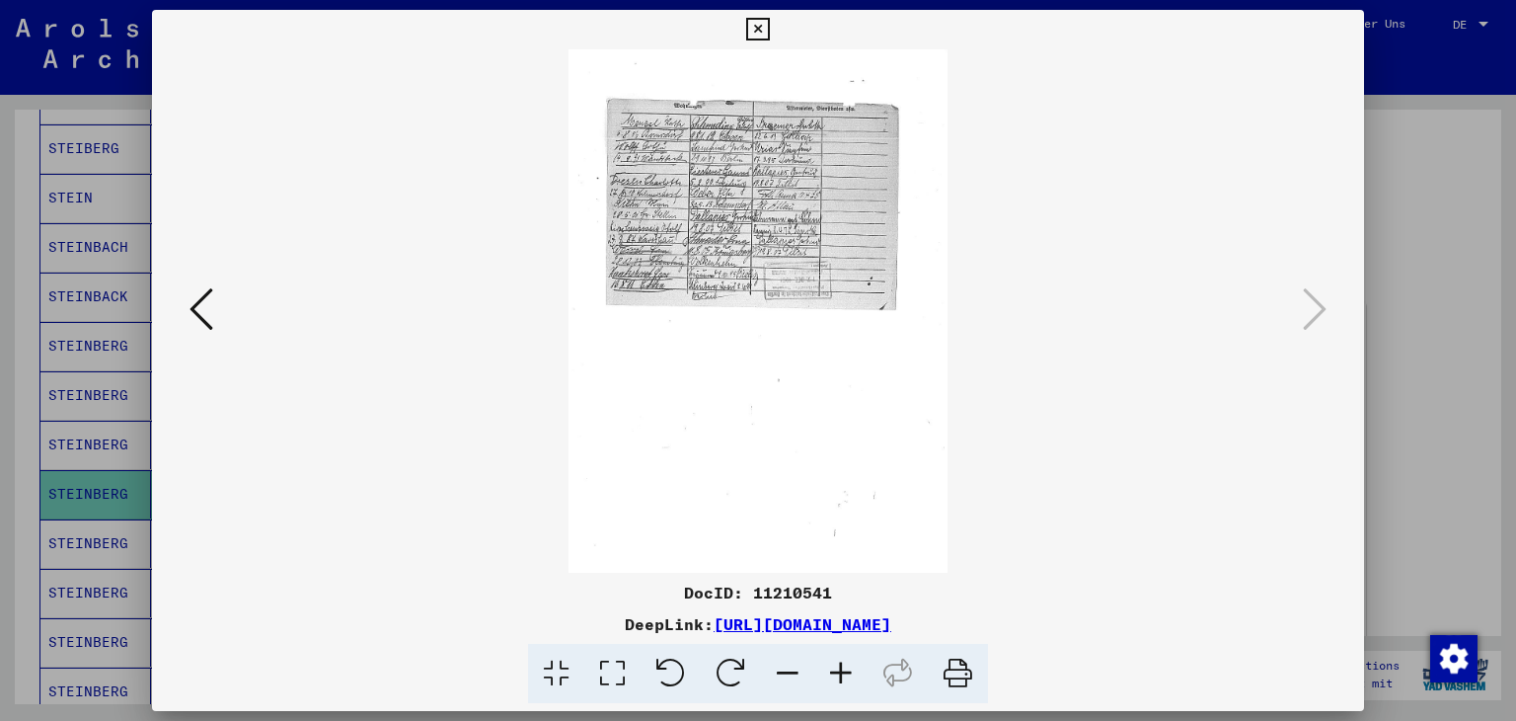
click at [752, 19] on icon at bounding box center [757, 30] width 23 height 24
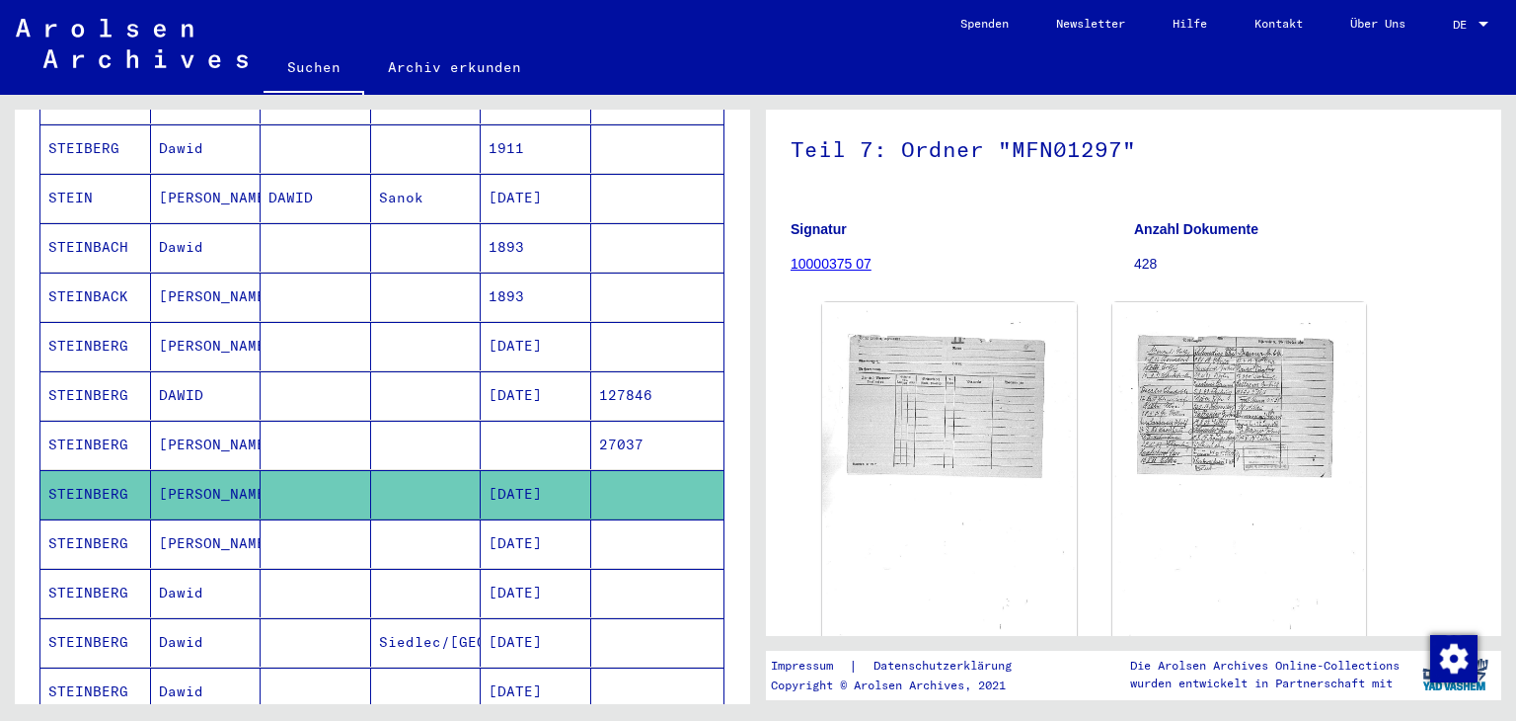
click at [197, 546] on mat-cell "DAVID" at bounding box center [206, 543] width 111 height 48
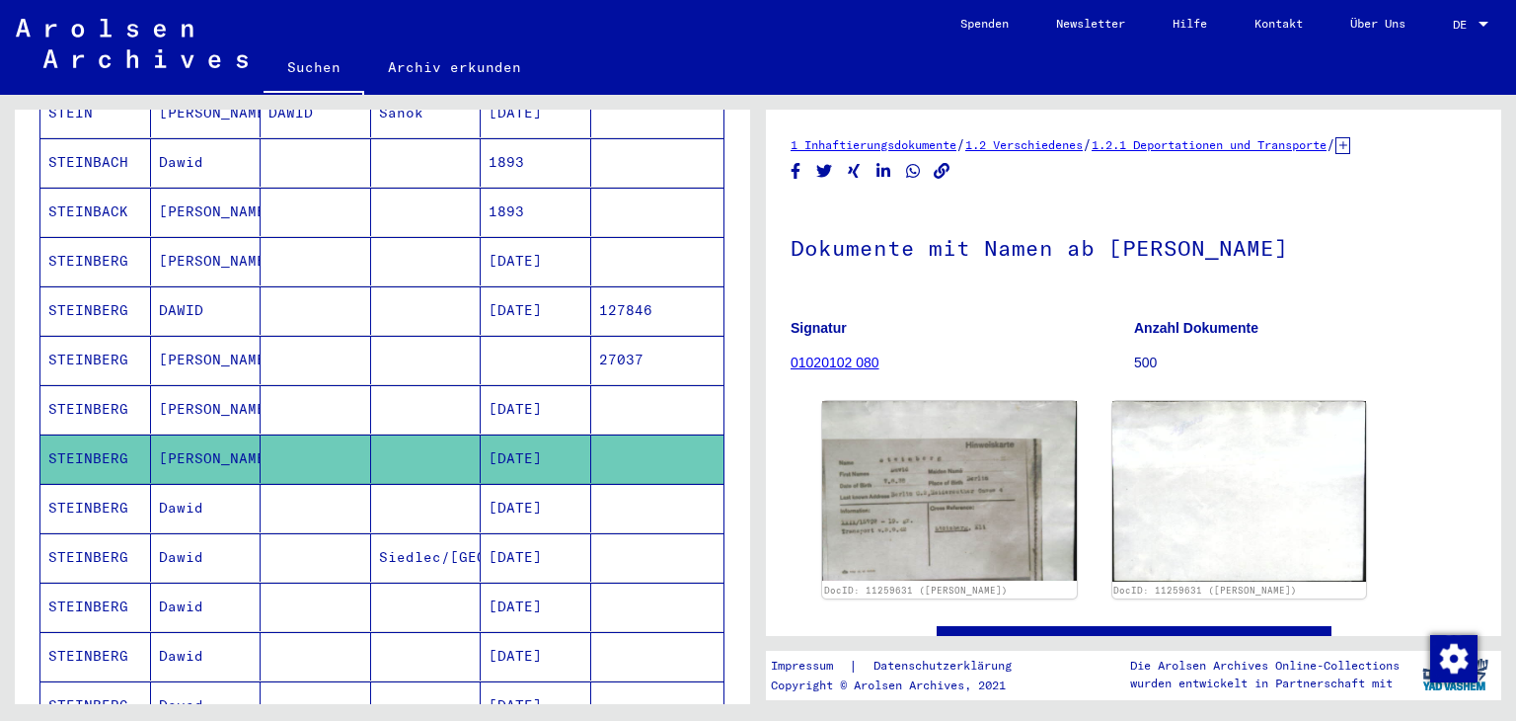
scroll to position [889, 0]
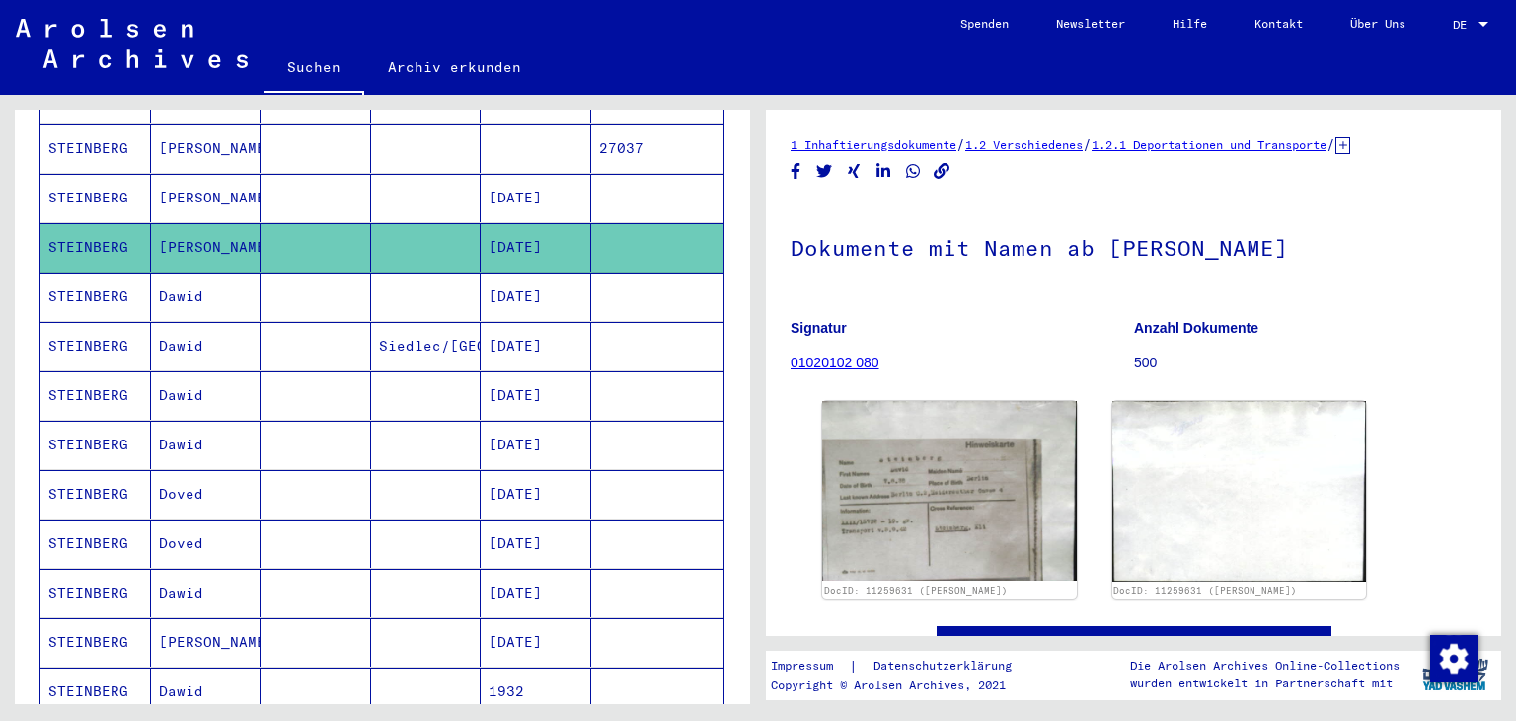
click at [187, 289] on mat-cell "Dawid" at bounding box center [206, 296] width 111 height 48
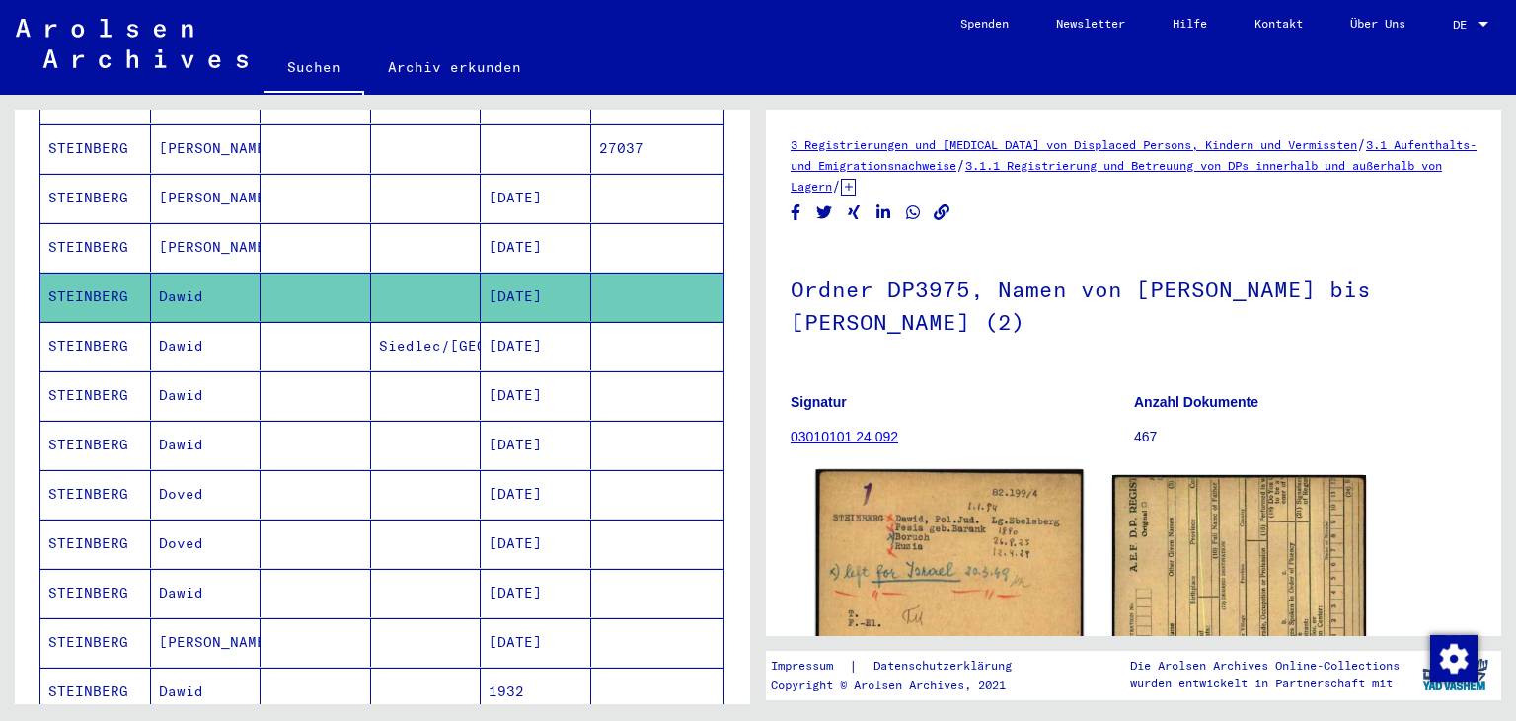
click at [978, 569] on img at bounding box center [949, 579] width 267 height 221
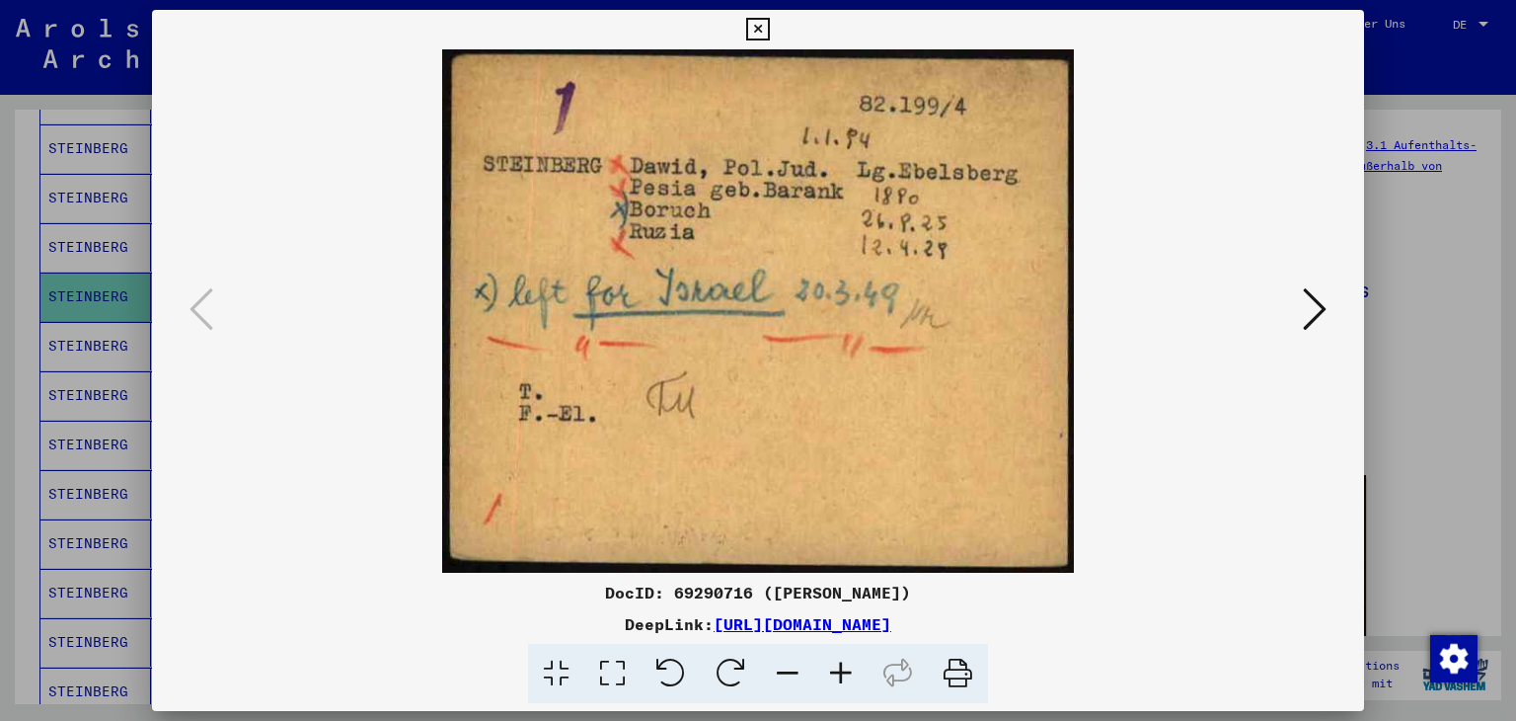
click at [1328, 313] on div at bounding box center [758, 310] width 1213 height 523
click at [746, 23] on icon at bounding box center [757, 30] width 23 height 24
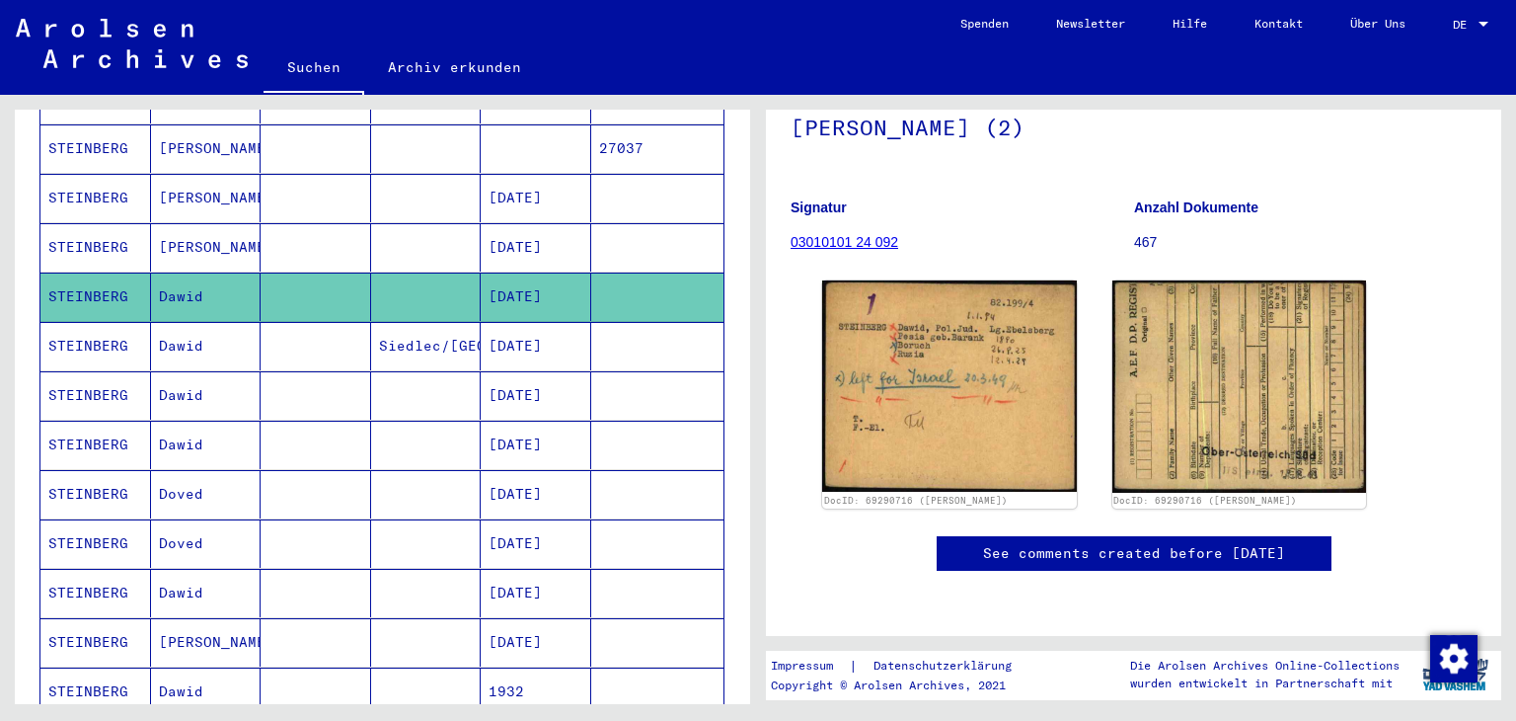
click at [291, 398] on mat-cell at bounding box center [316, 395] width 111 height 48
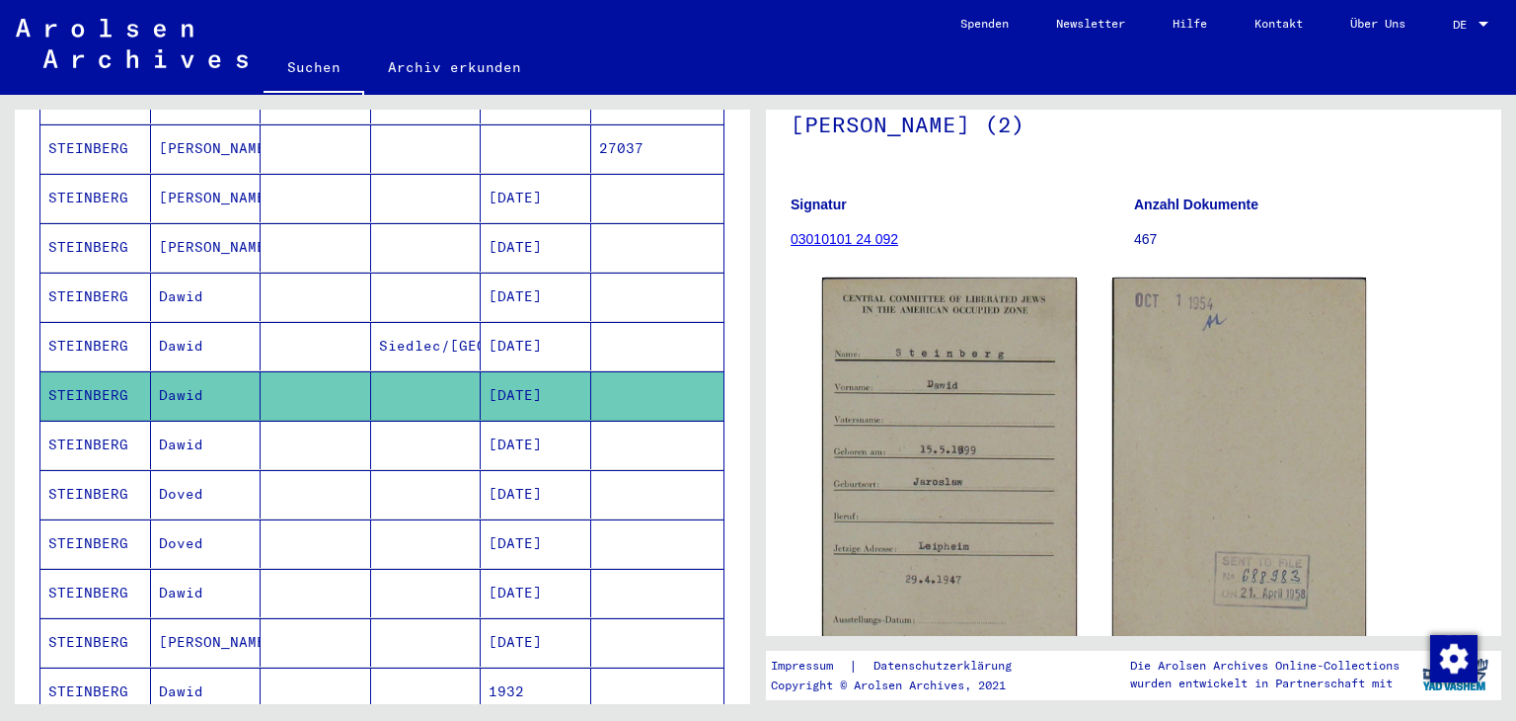
click at [338, 453] on mat-cell at bounding box center [316, 445] width 111 height 48
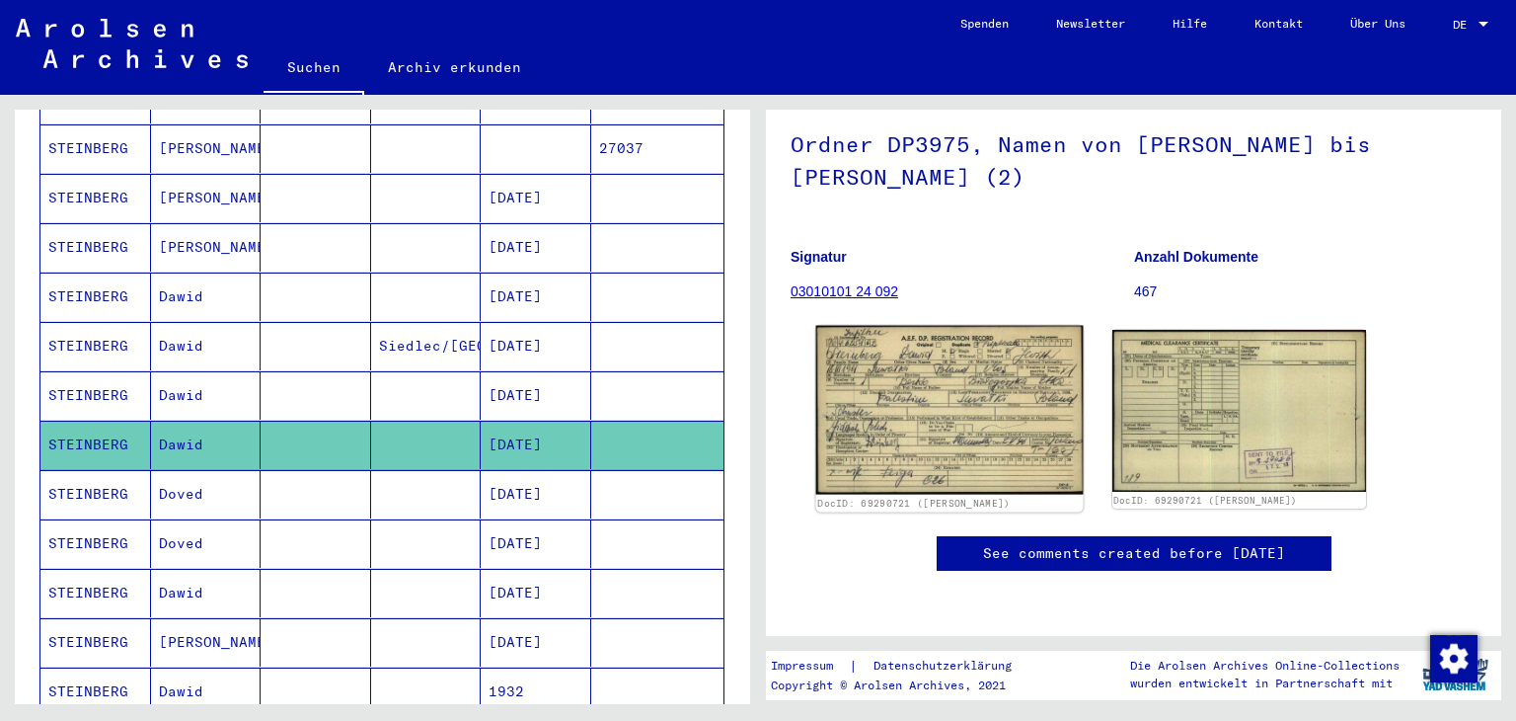
click at [1007, 369] on img at bounding box center [949, 410] width 267 height 169
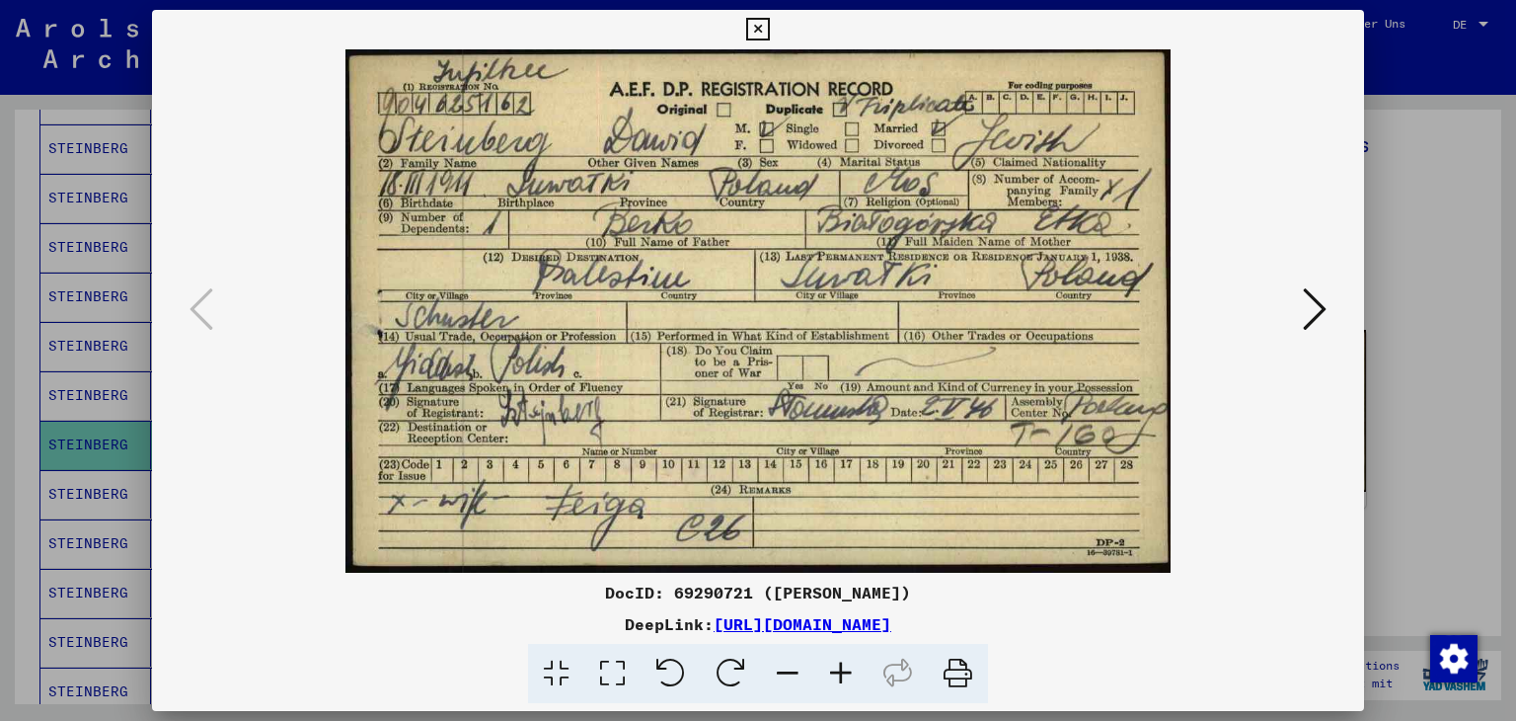
click at [759, 25] on icon at bounding box center [757, 30] width 23 height 24
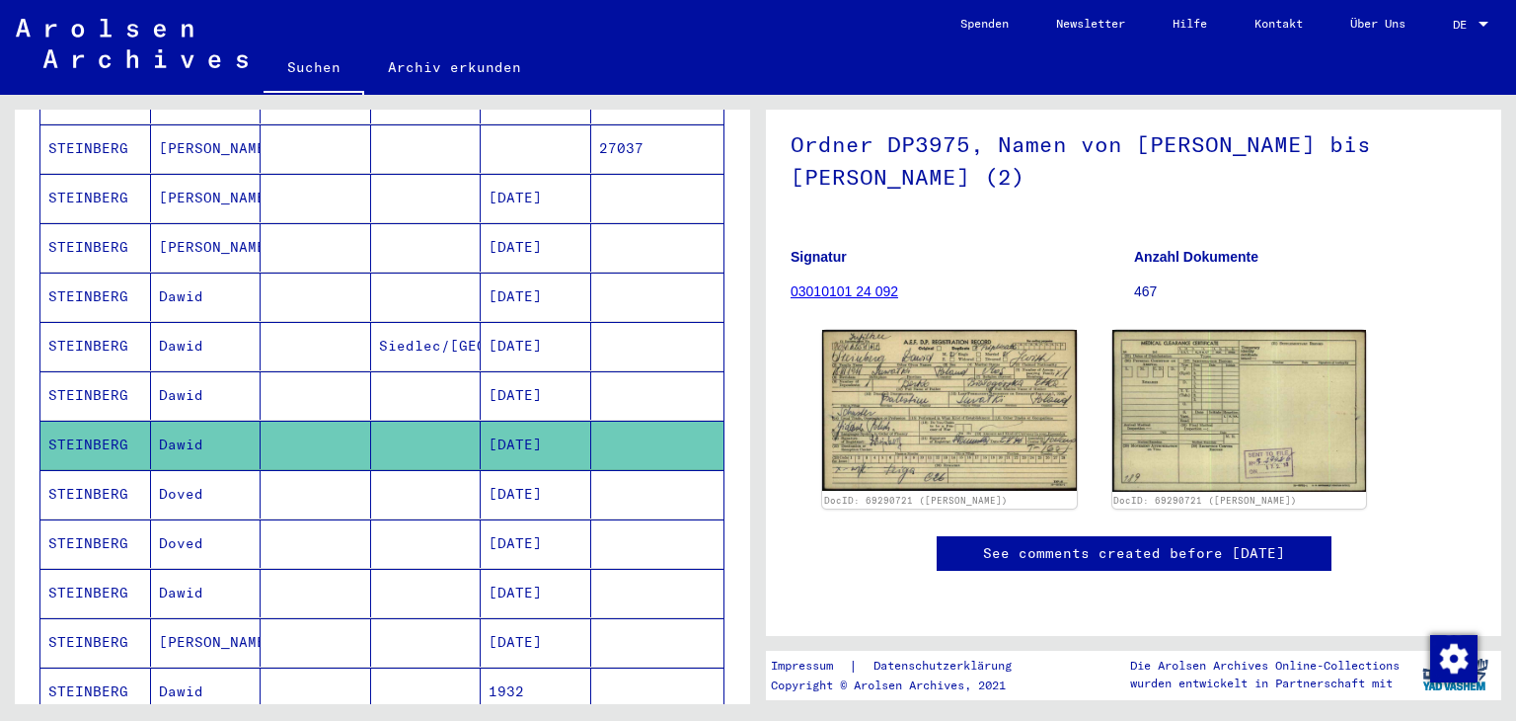
click at [342, 587] on mat-cell at bounding box center [316, 593] width 111 height 48
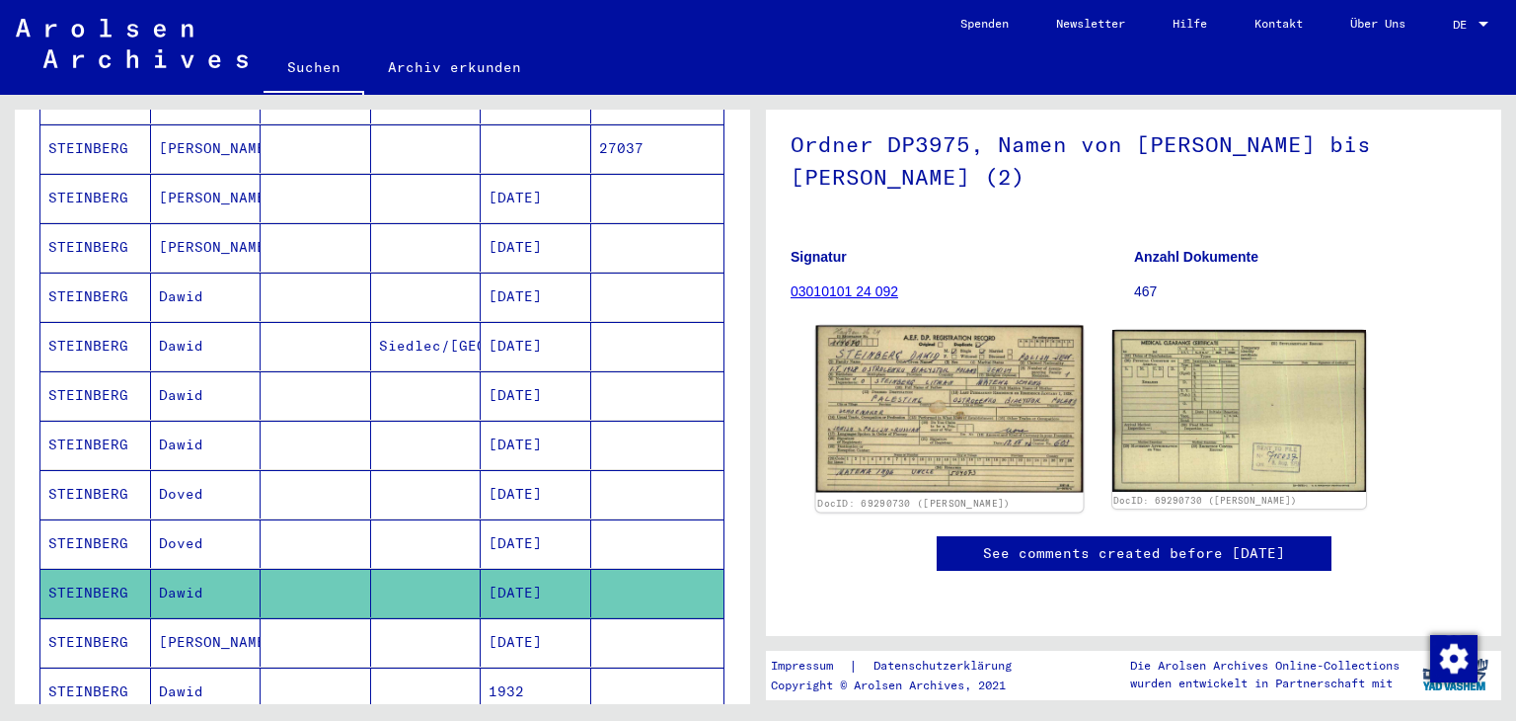
click at [962, 326] on img at bounding box center [949, 410] width 267 height 168
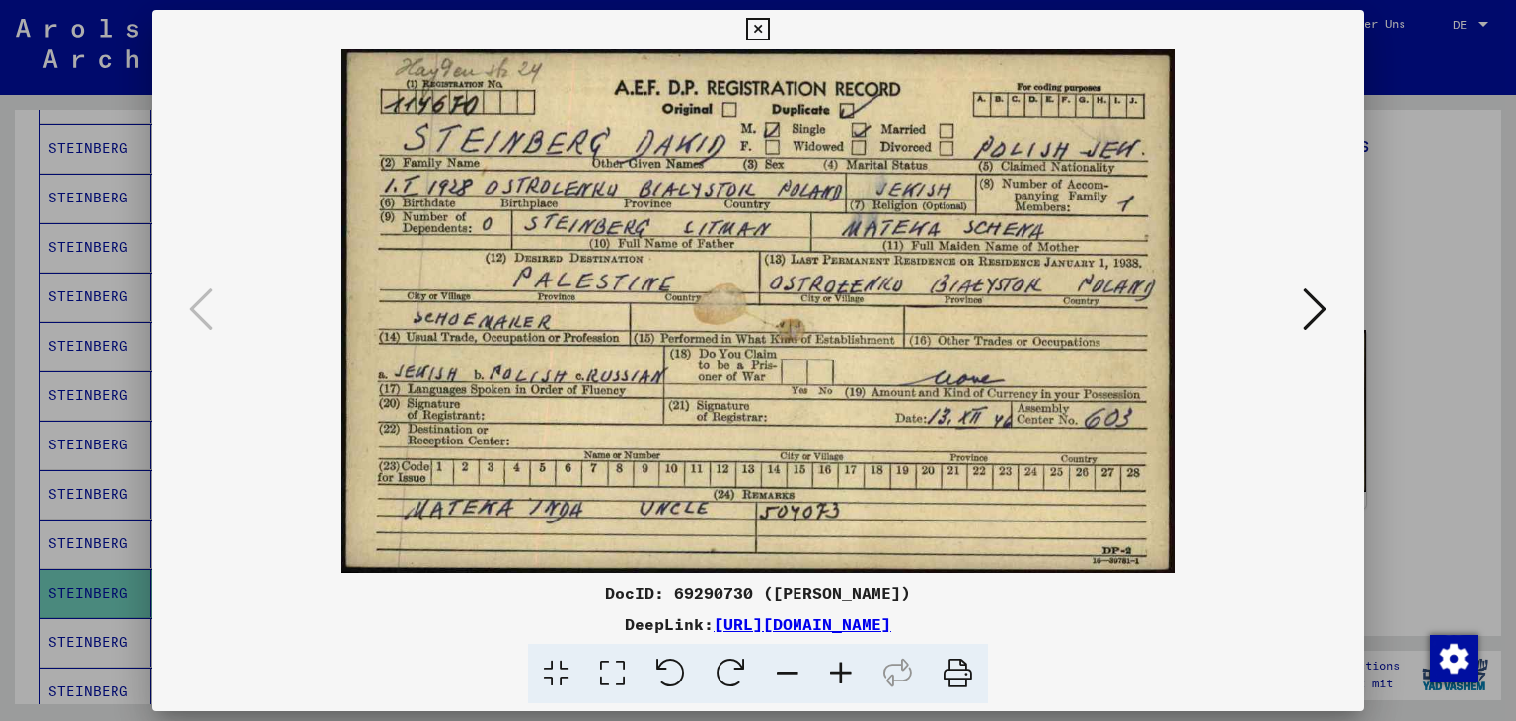
click at [750, 22] on icon at bounding box center [757, 30] width 23 height 24
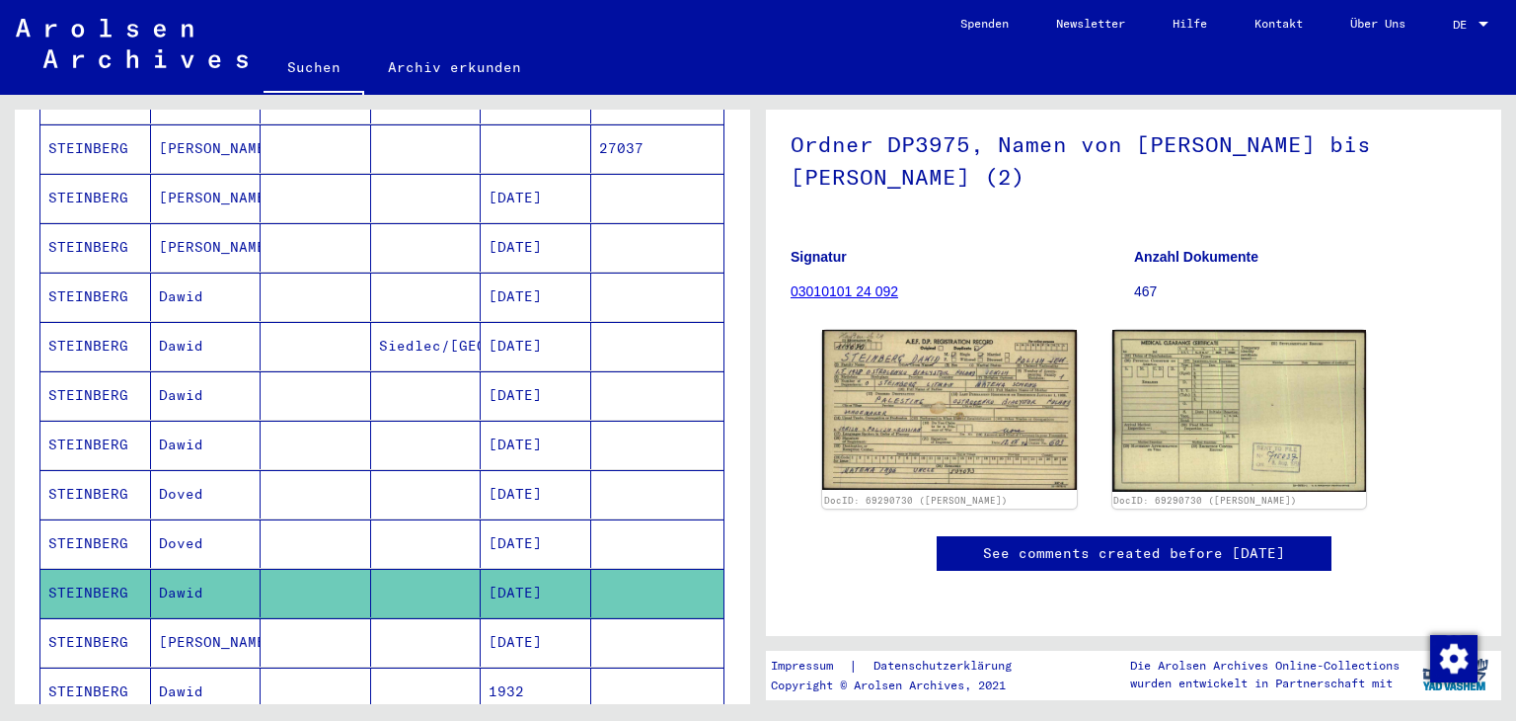
click at [314, 645] on mat-cell at bounding box center [316, 642] width 111 height 48
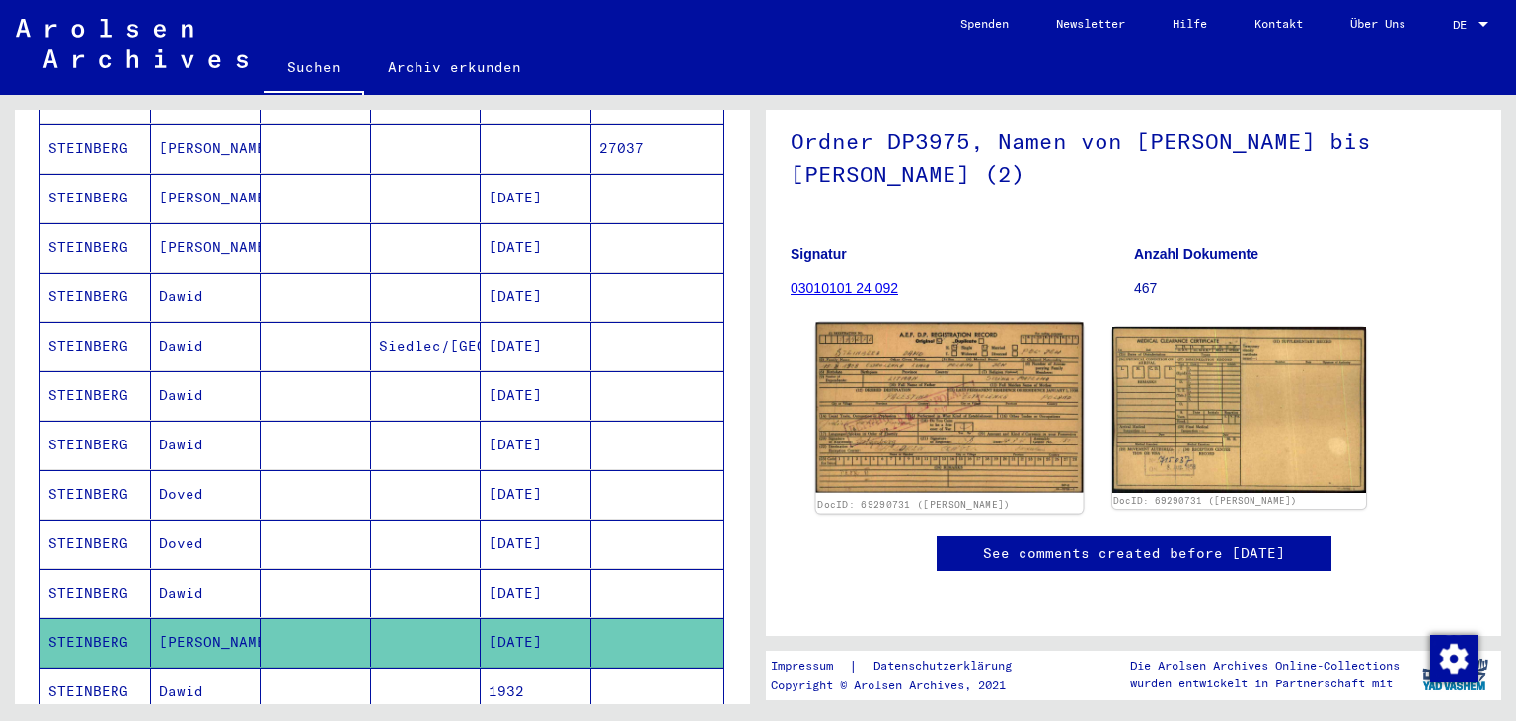
click at [932, 362] on img at bounding box center [949, 408] width 267 height 170
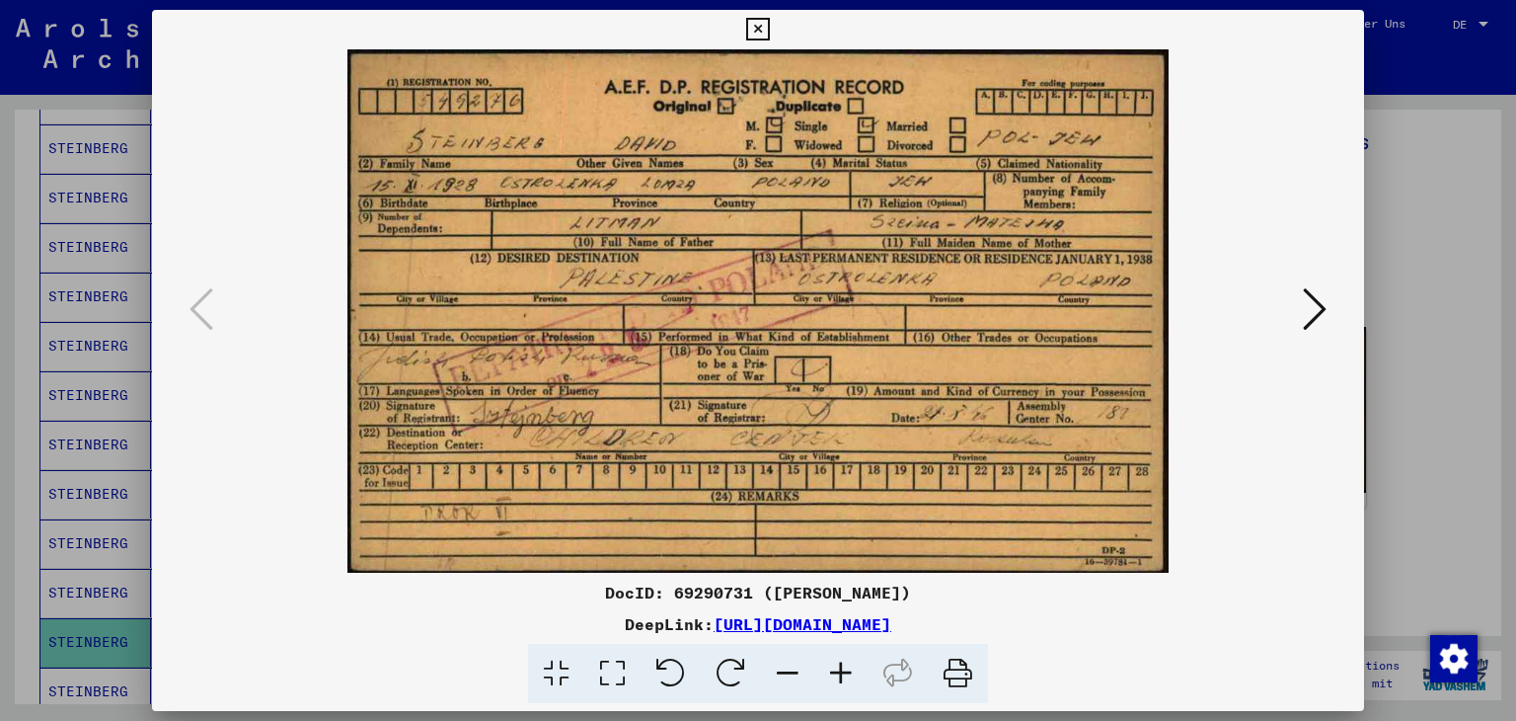
click at [753, 25] on icon at bounding box center [757, 30] width 23 height 24
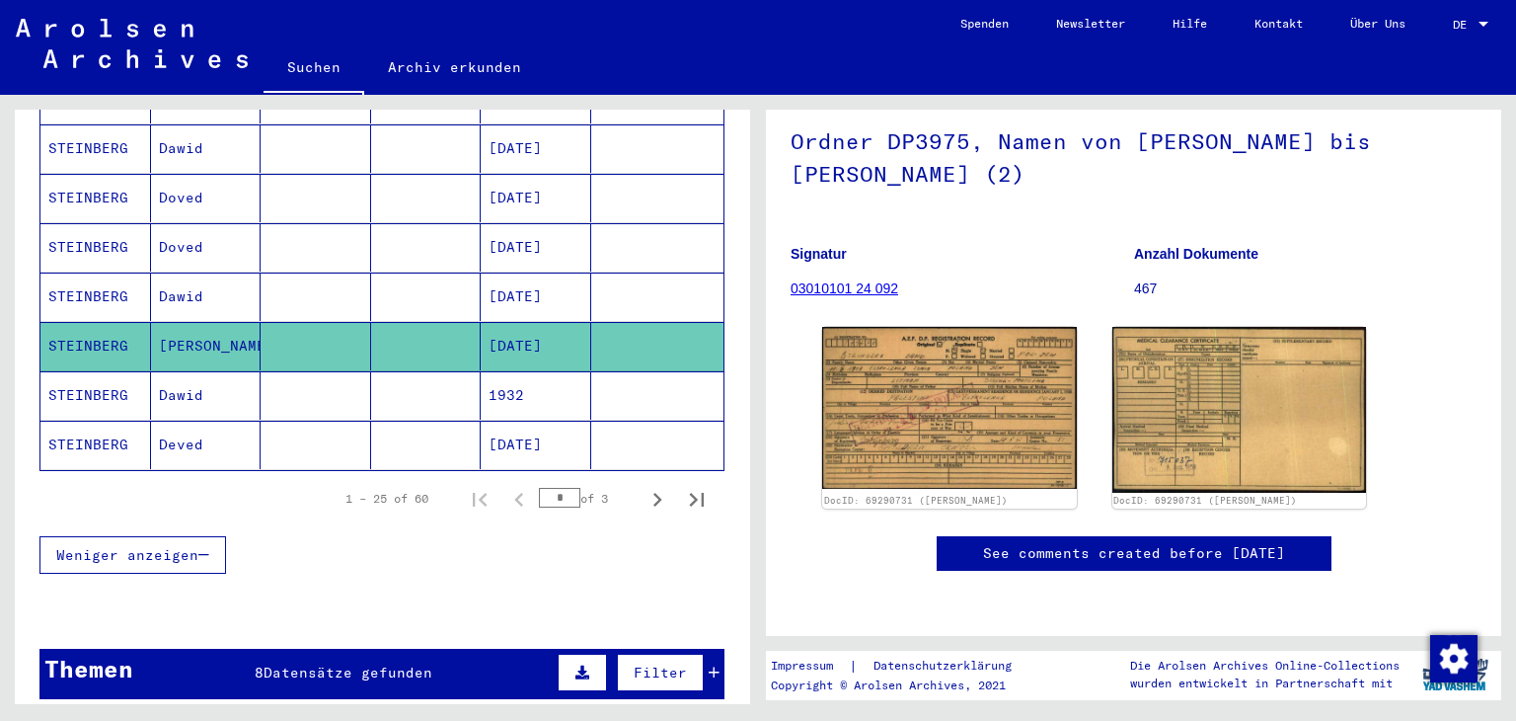
click at [192, 443] on mat-cell "Deved" at bounding box center [206, 445] width 111 height 48
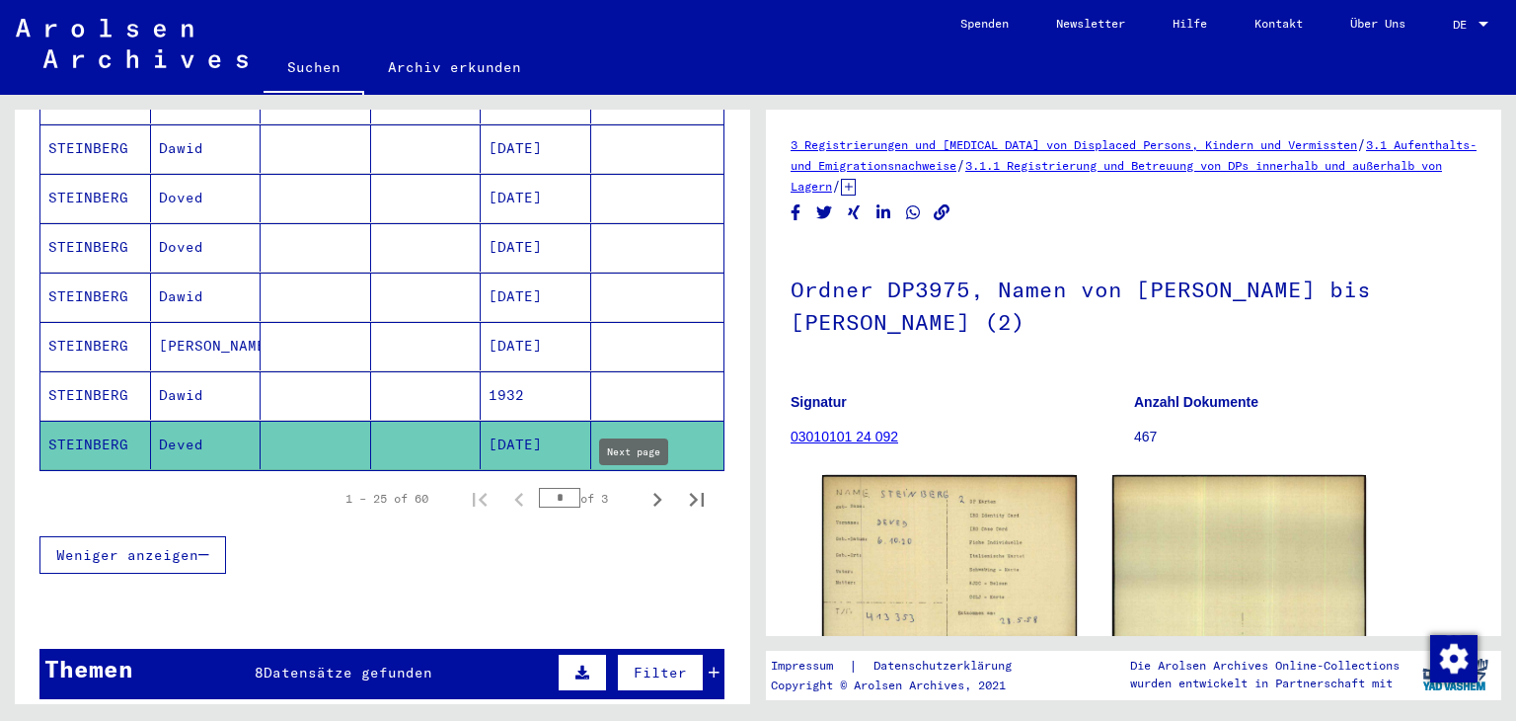
click at [654, 503] on icon "Next page" at bounding box center [658, 500] width 9 height 14
type input "*"
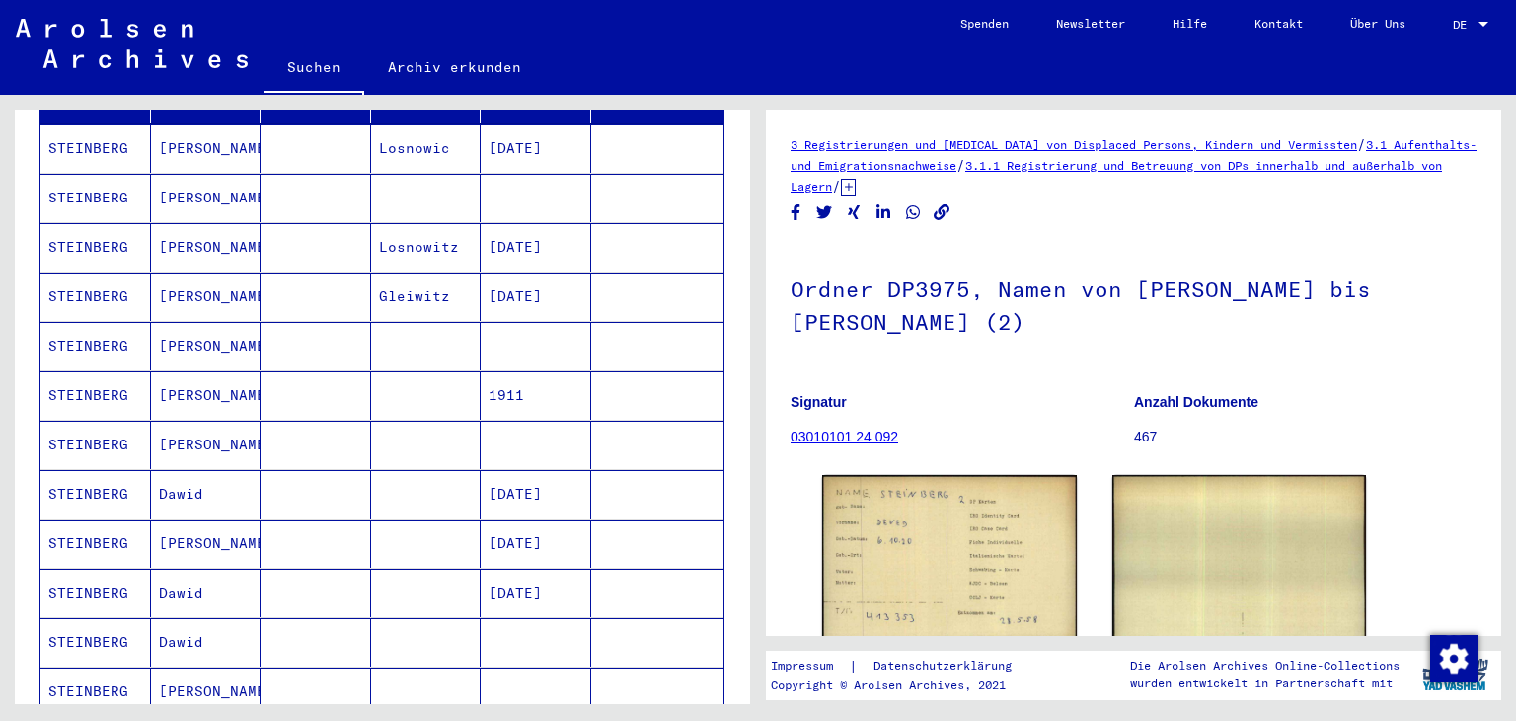
click at [185, 356] on mat-cell "DAVID" at bounding box center [206, 346] width 111 height 48
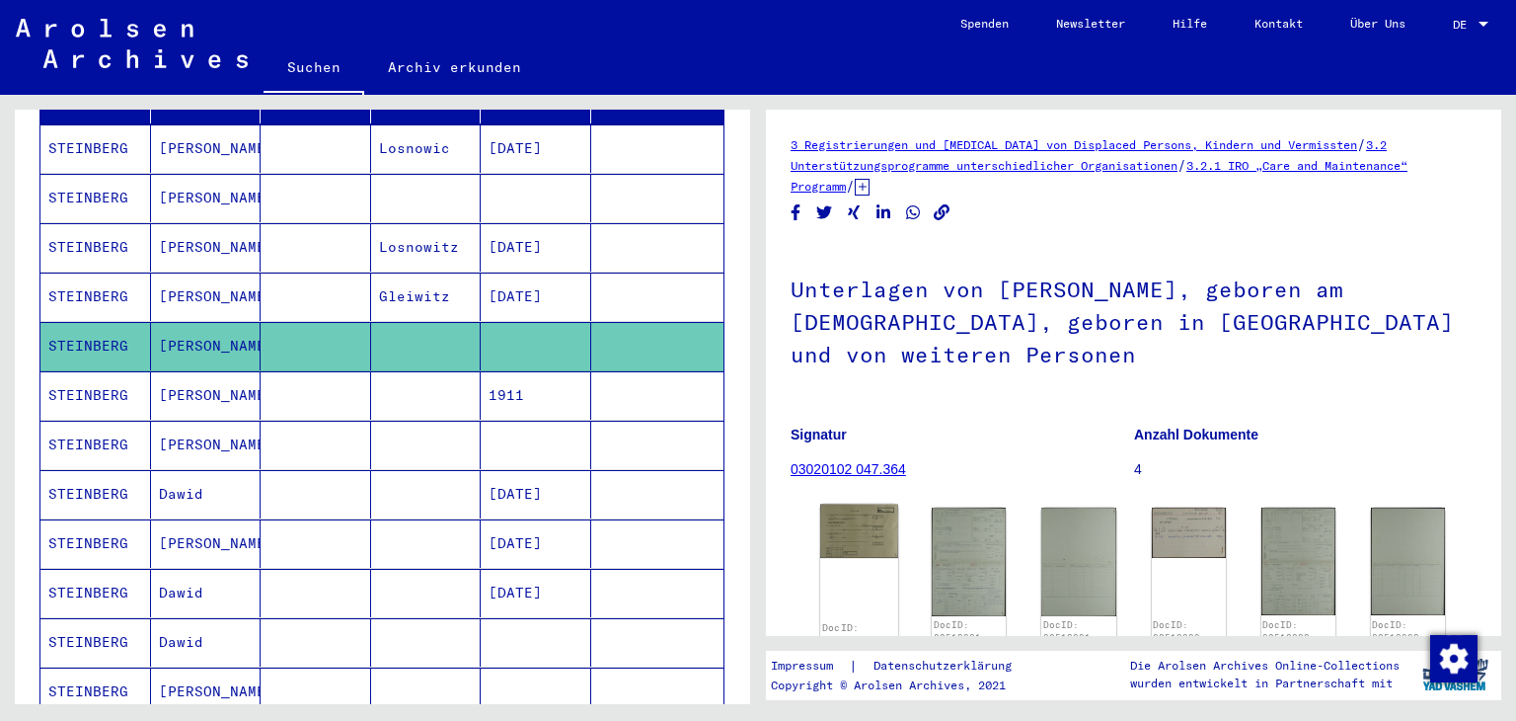
click at [872, 557] on img at bounding box center [859, 531] width 78 height 54
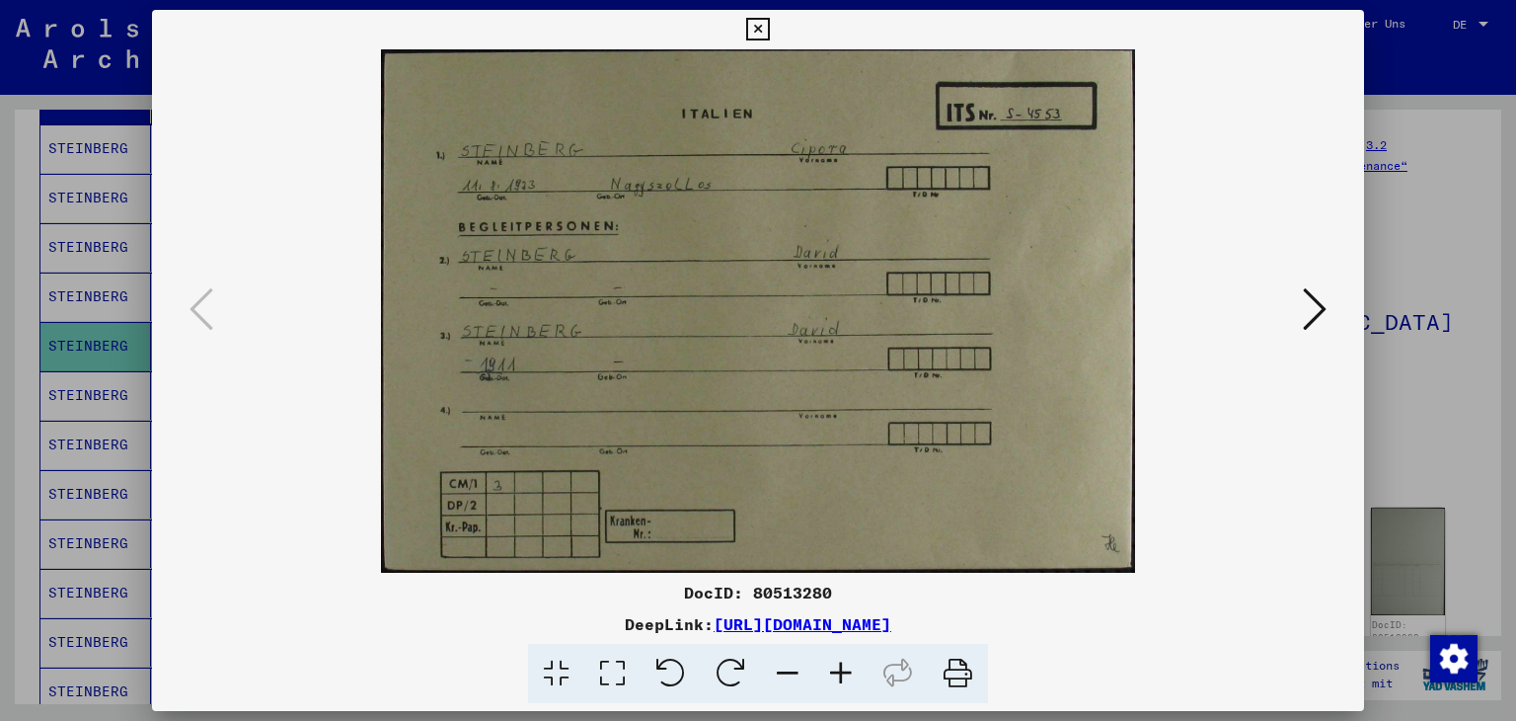
click at [749, 18] on icon at bounding box center [757, 30] width 23 height 24
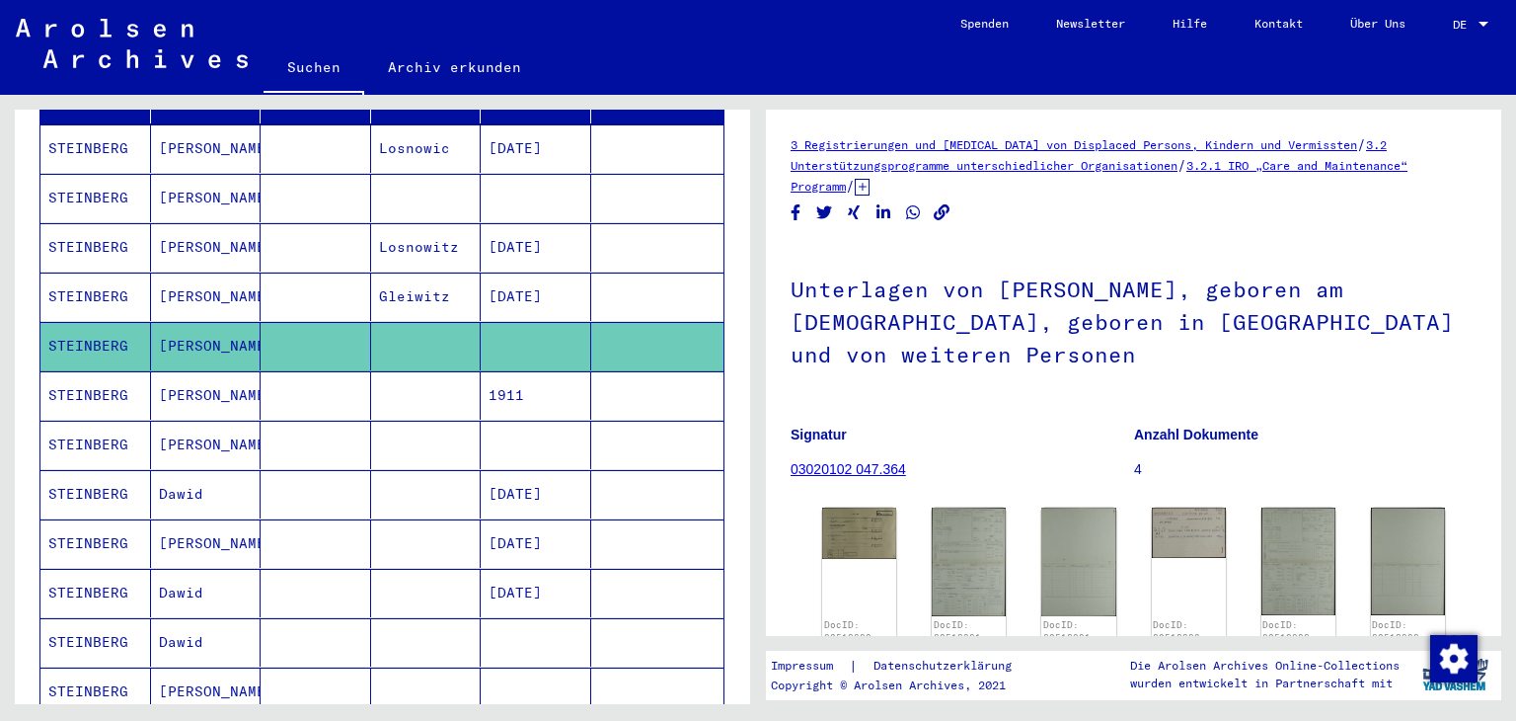
click at [171, 404] on mat-cell "DAVID" at bounding box center [206, 395] width 111 height 48
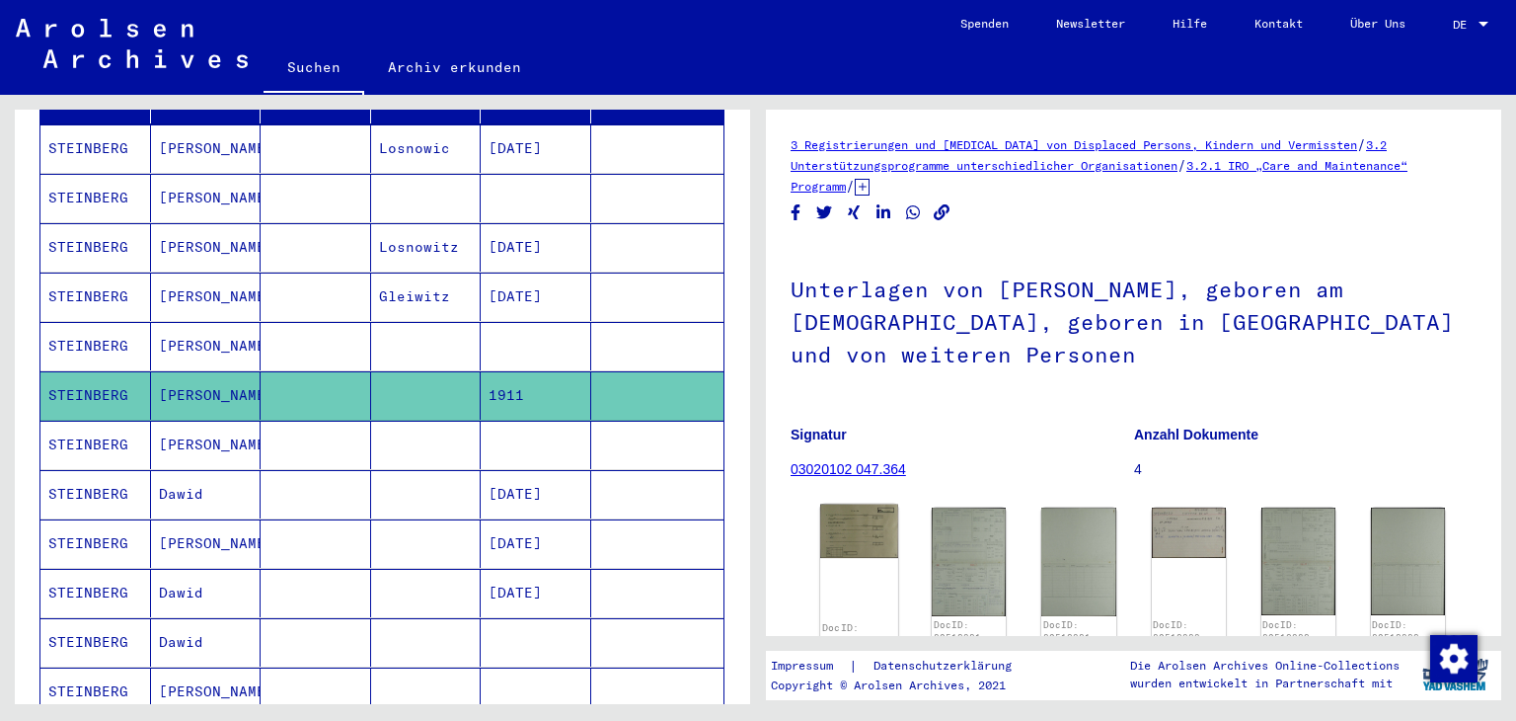
click at [869, 559] on img at bounding box center [859, 531] width 78 height 54
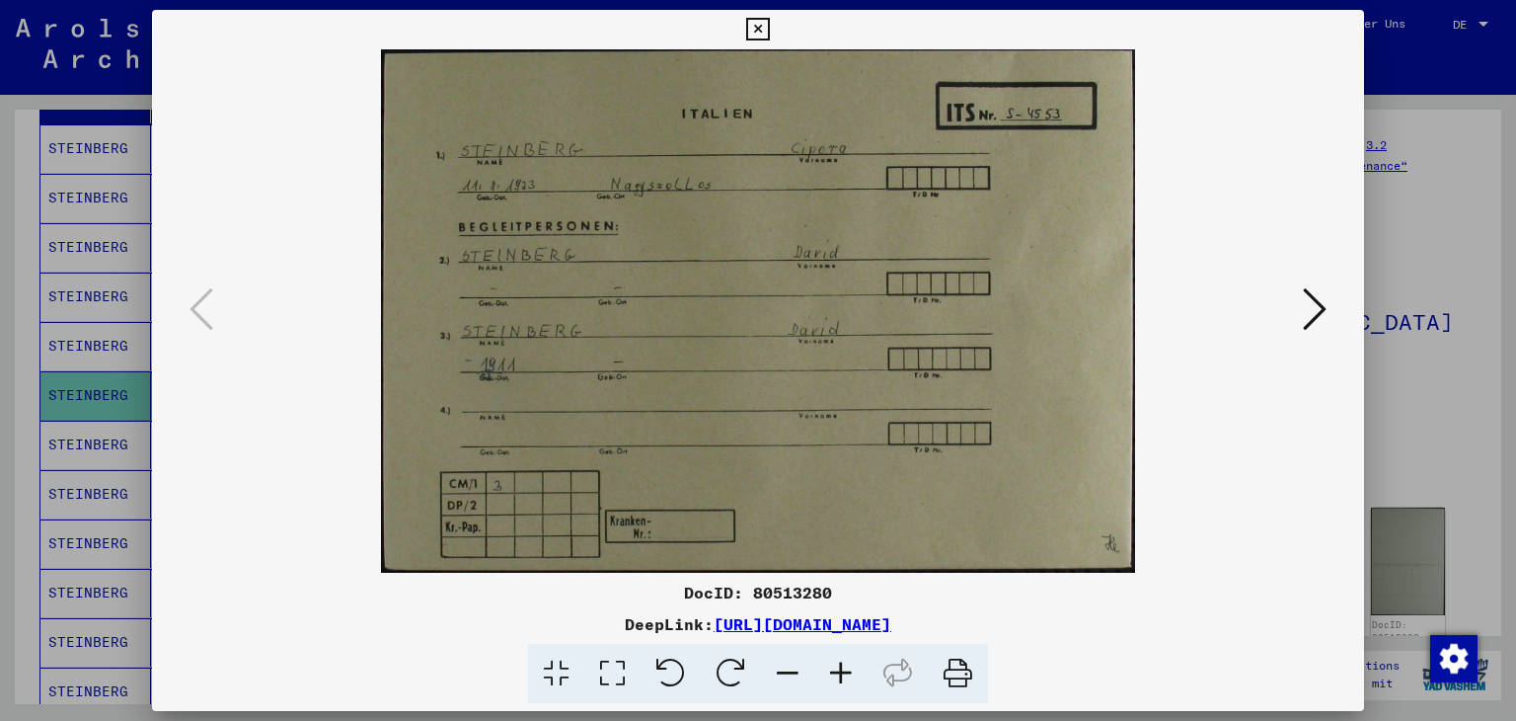
click at [764, 27] on icon at bounding box center [757, 30] width 23 height 24
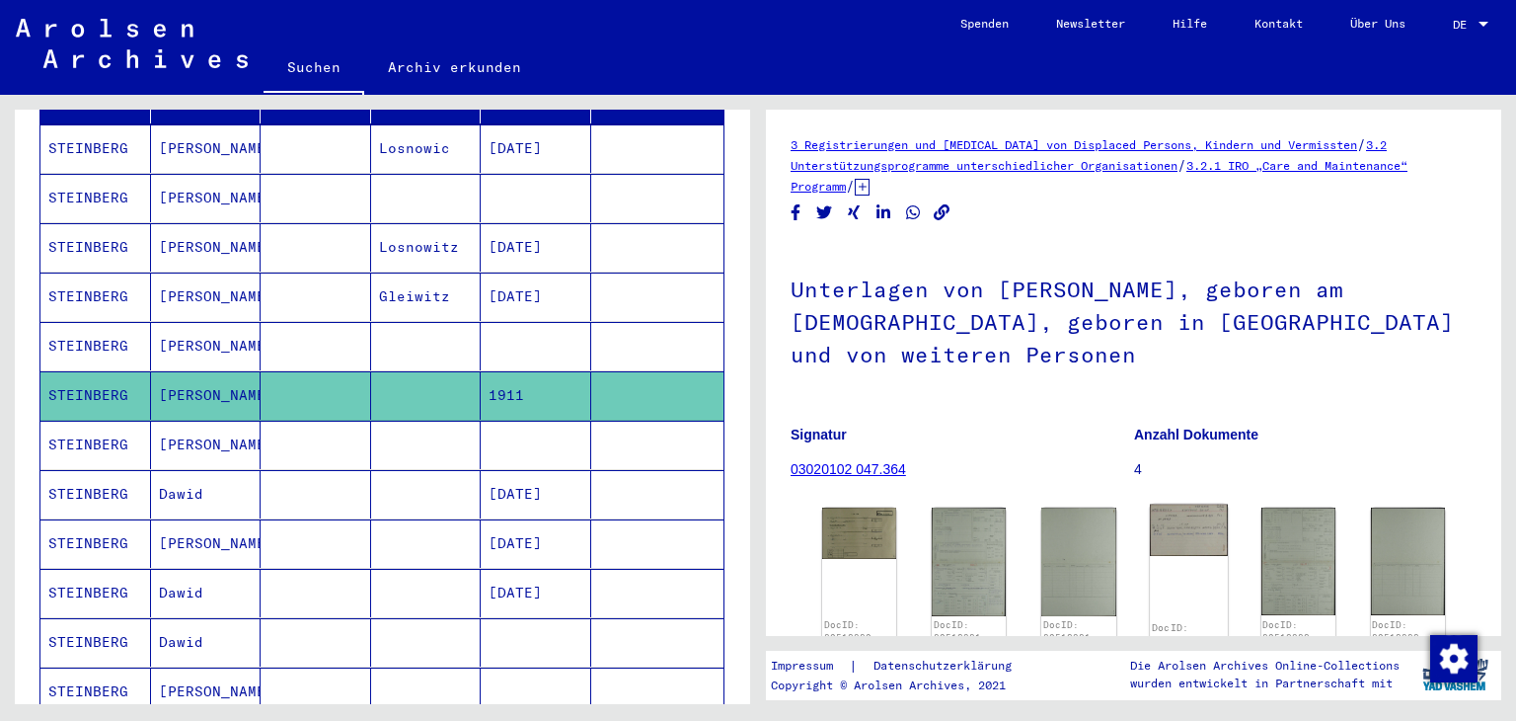
click at [1168, 538] on img at bounding box center [1189, 530] width 78 height 52
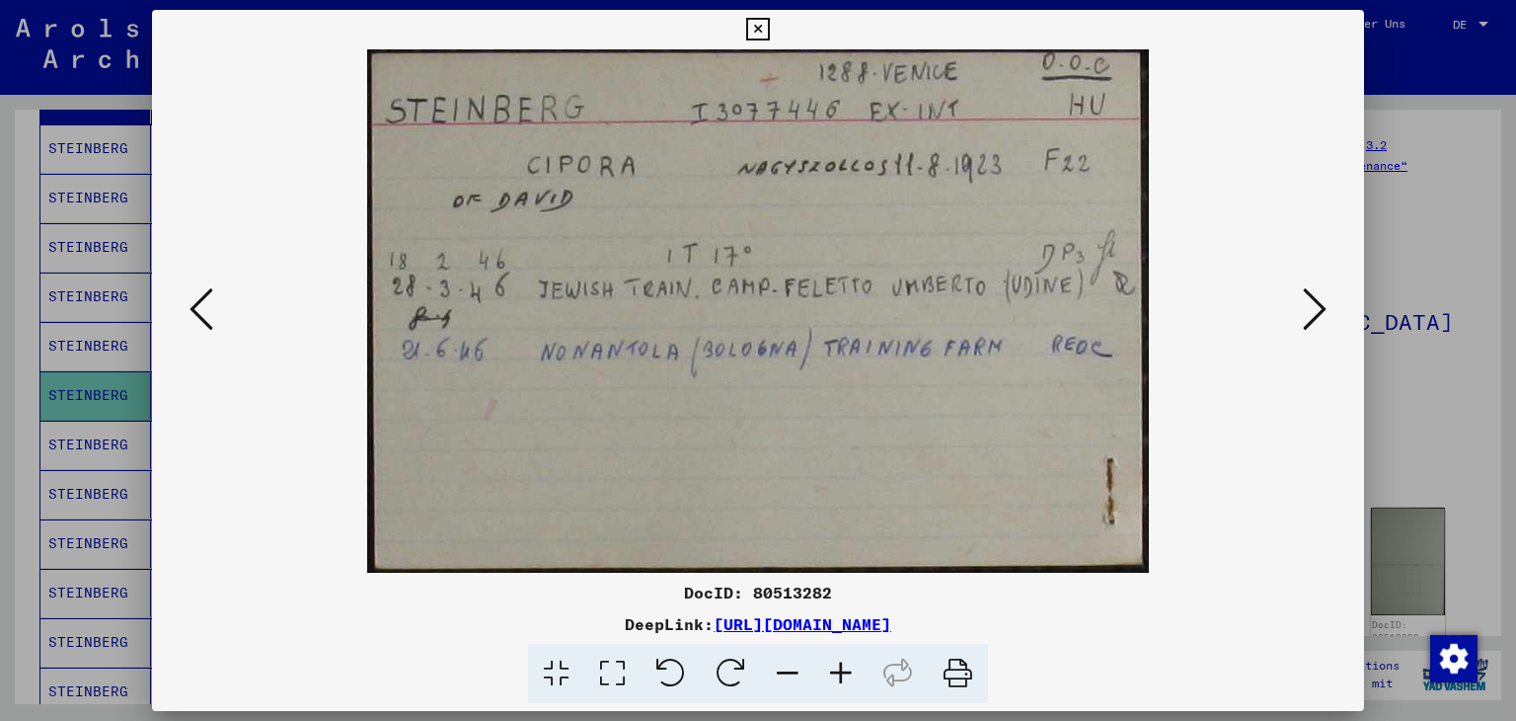
click at [750, 26] on icon at bounding box center [757, 30] width 23 height 24
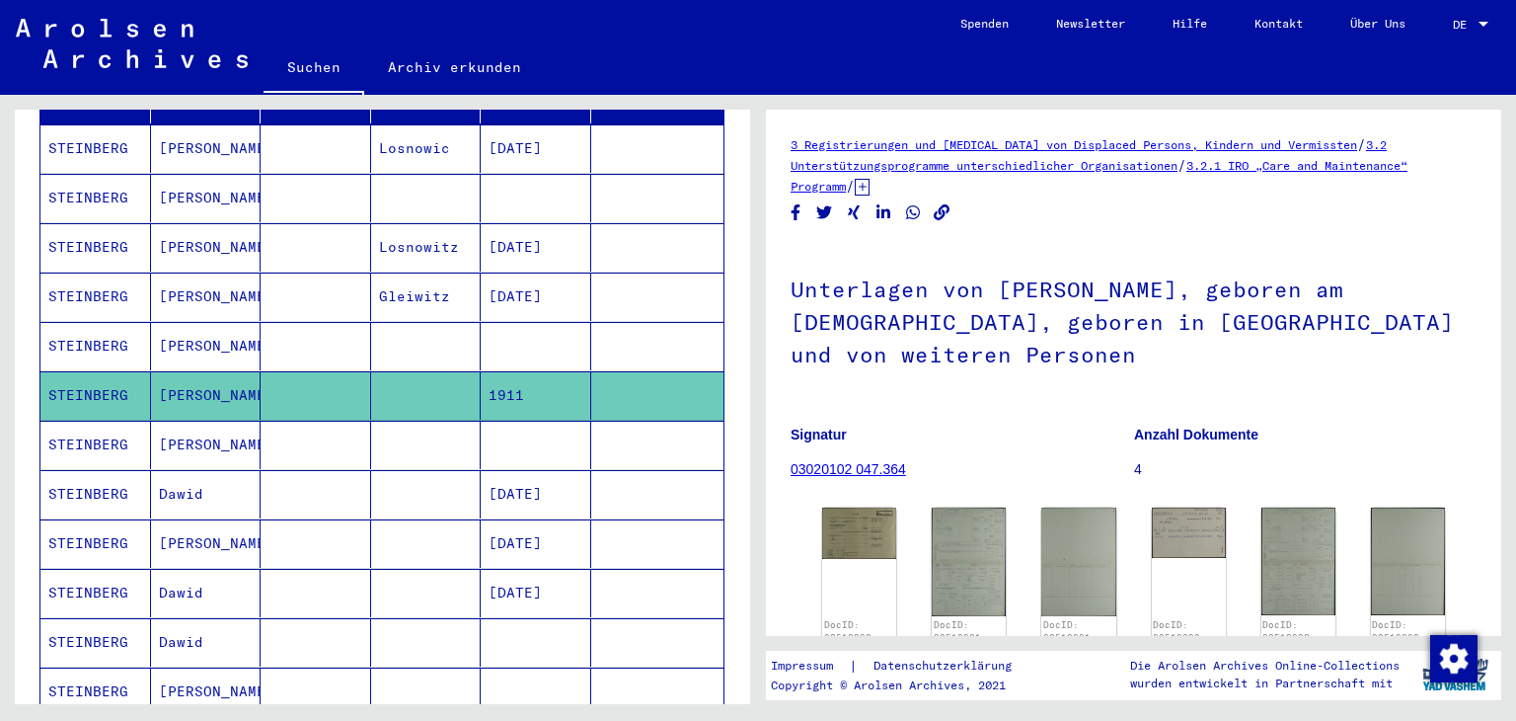
click at [205, 453] on mat-cell "David" at bounding box center [206, 445] width 111 height 48
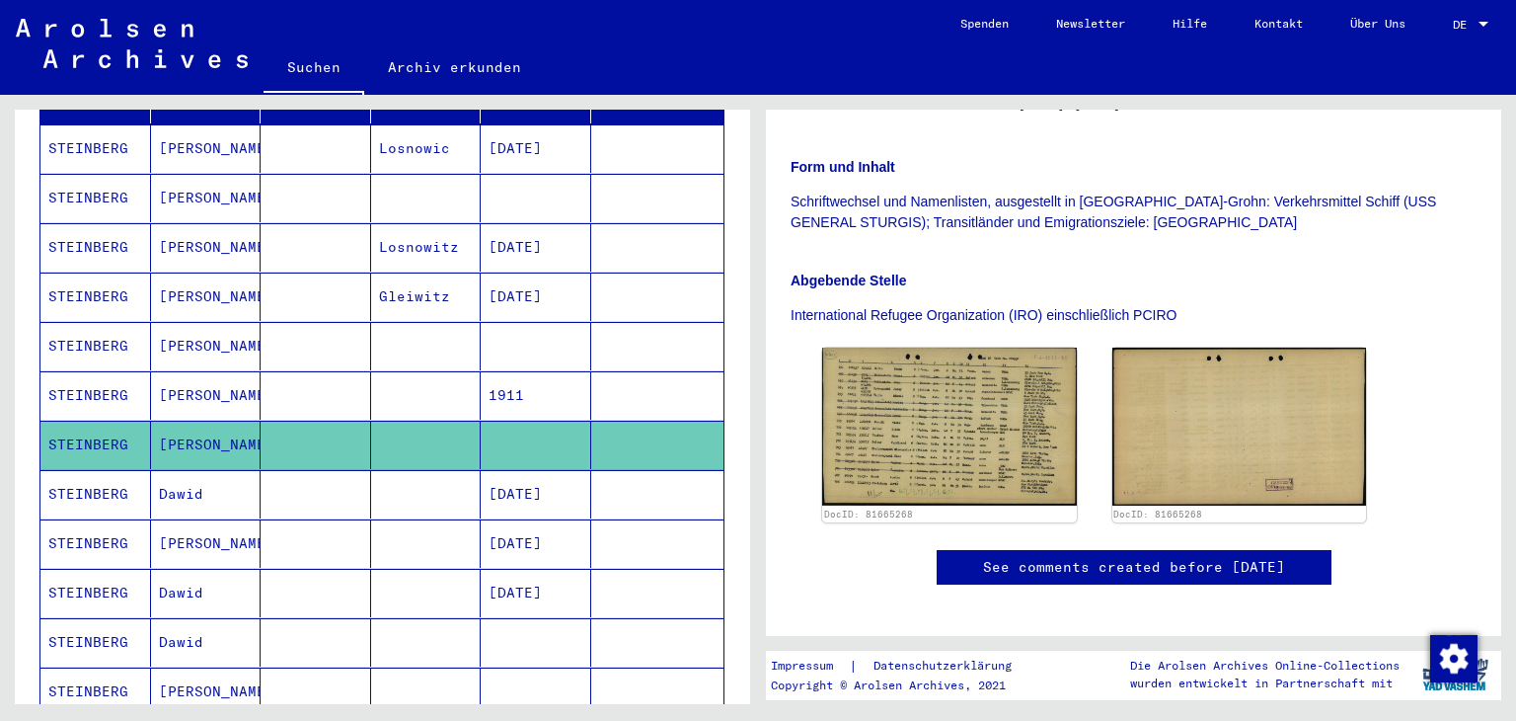
scroll to position [395, 0]
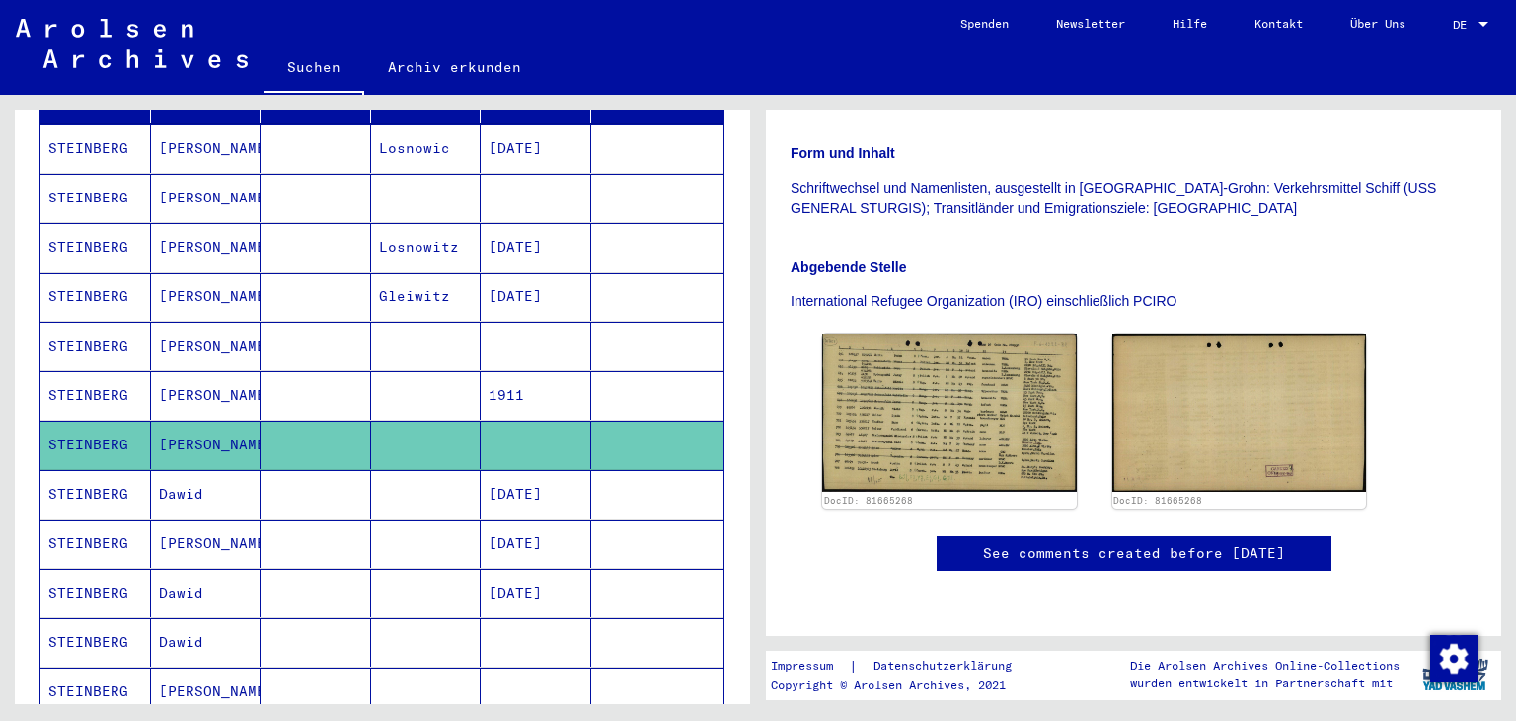
click at [311, 510] on mat-cell at bounding box center [316, 494] width 111 height 48
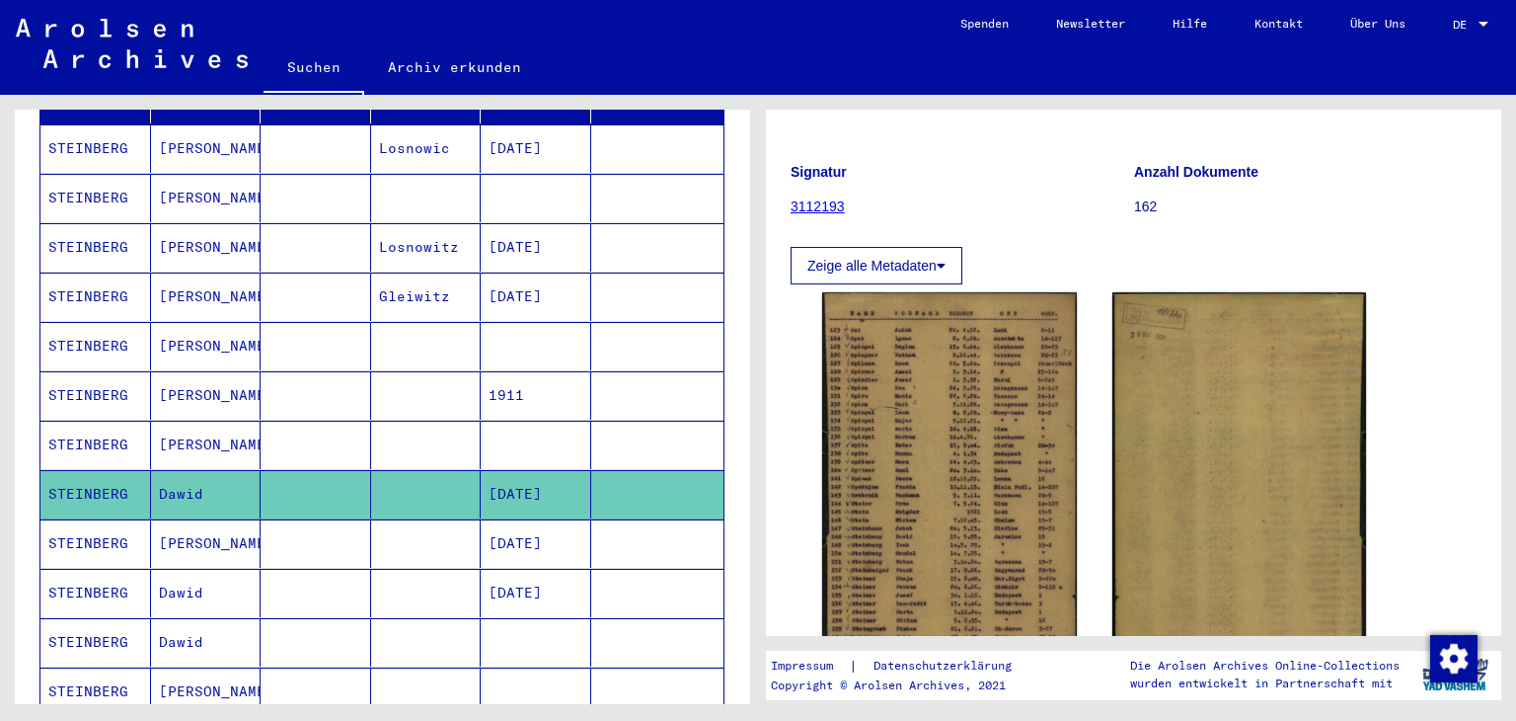
click at [286, 558] on mat-cell at bounding box center [316, 543] width 111 height 48
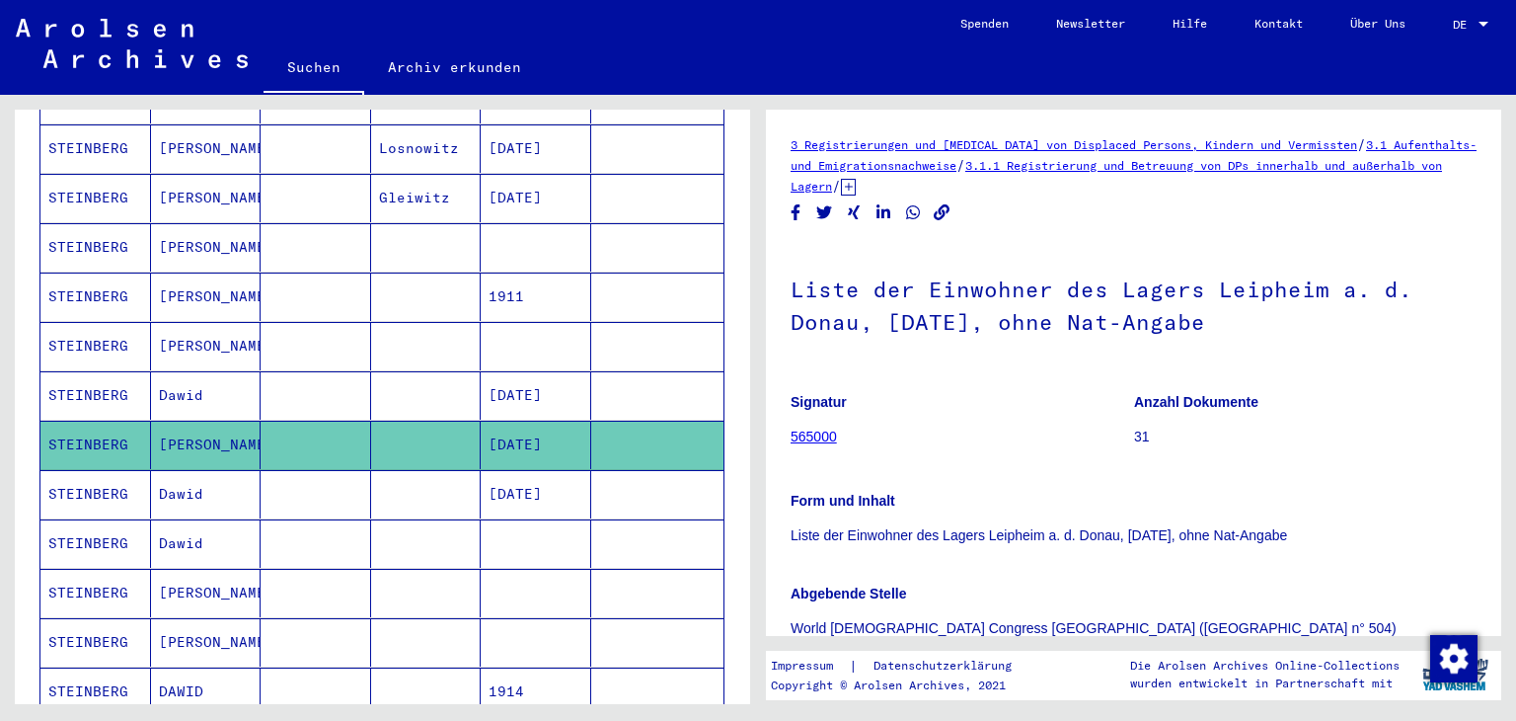
click at [296, 536] on mat-cell at bounding box center [316, 543] width 111 height 48
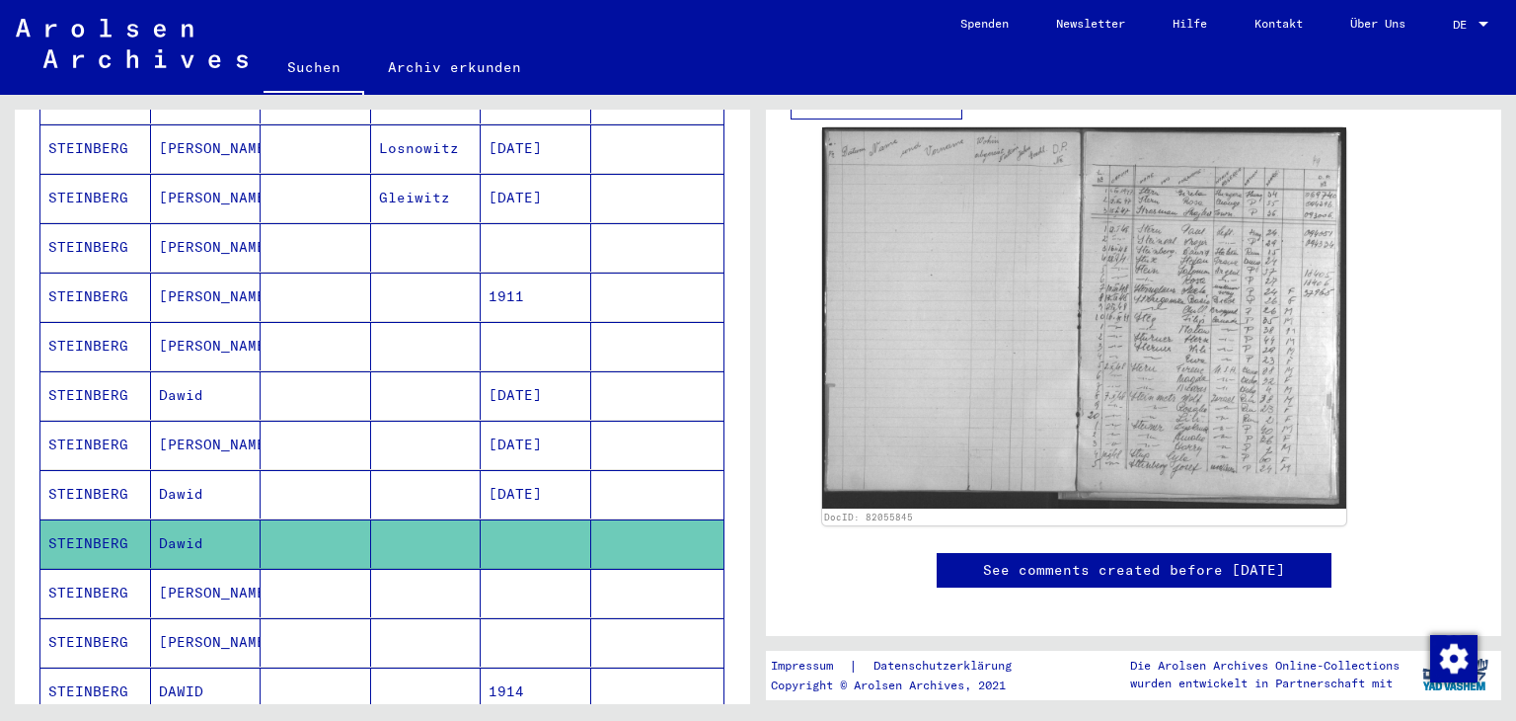
click at [314, 586] on mat-cell at bounding box center [316, 593] width 111 height 48
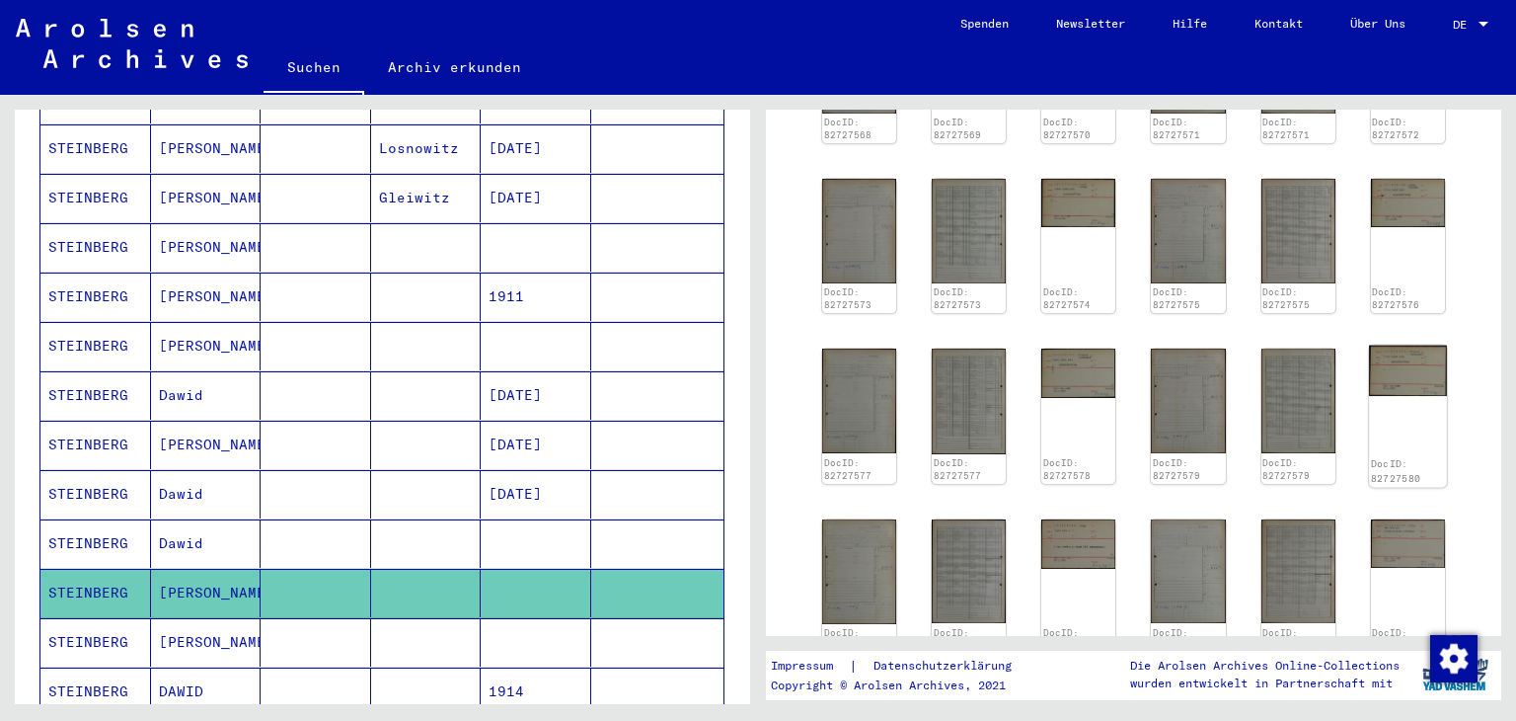
click at [1390, 351] on img at bounding box center [1408, 371] width 78 height 51
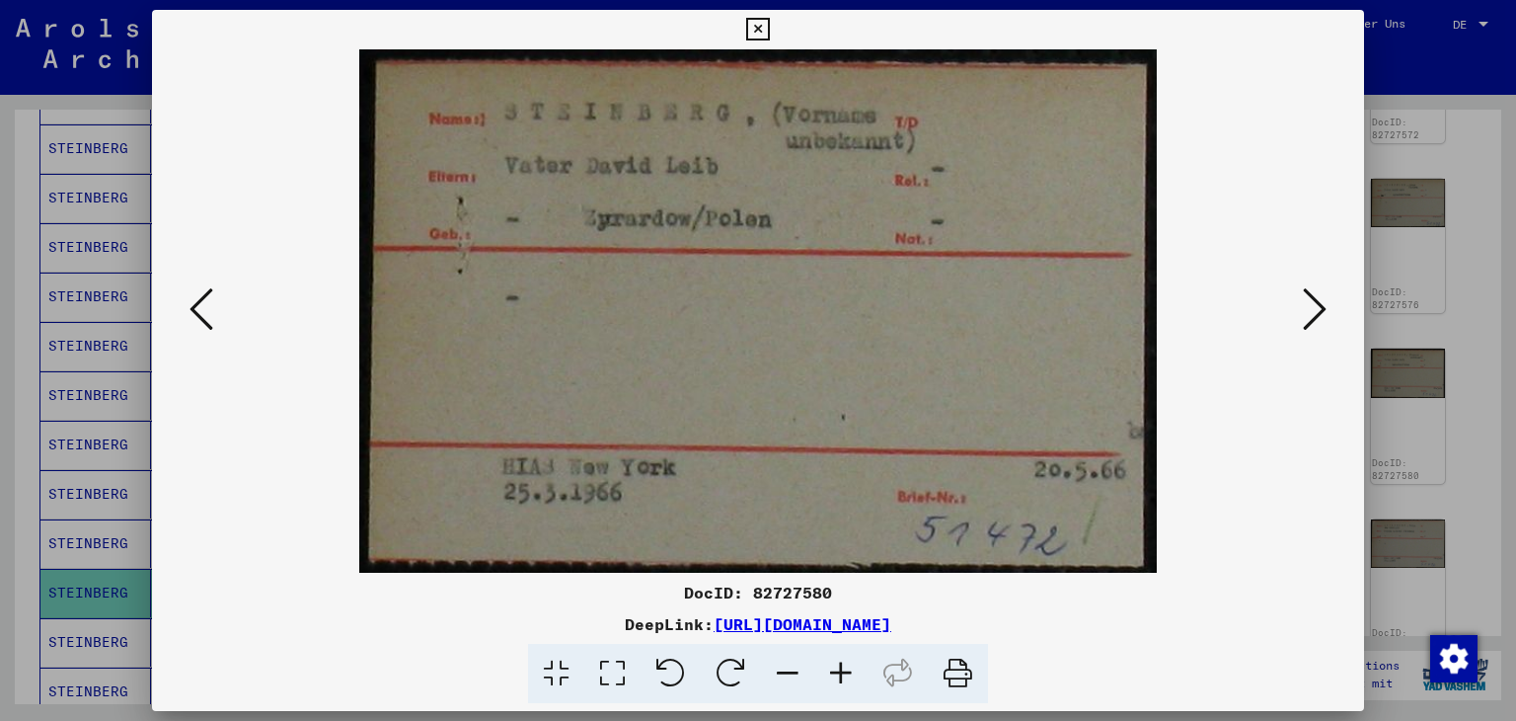
click at [754, 23] on icon at bounding box center [757, 30] width 23 height 24
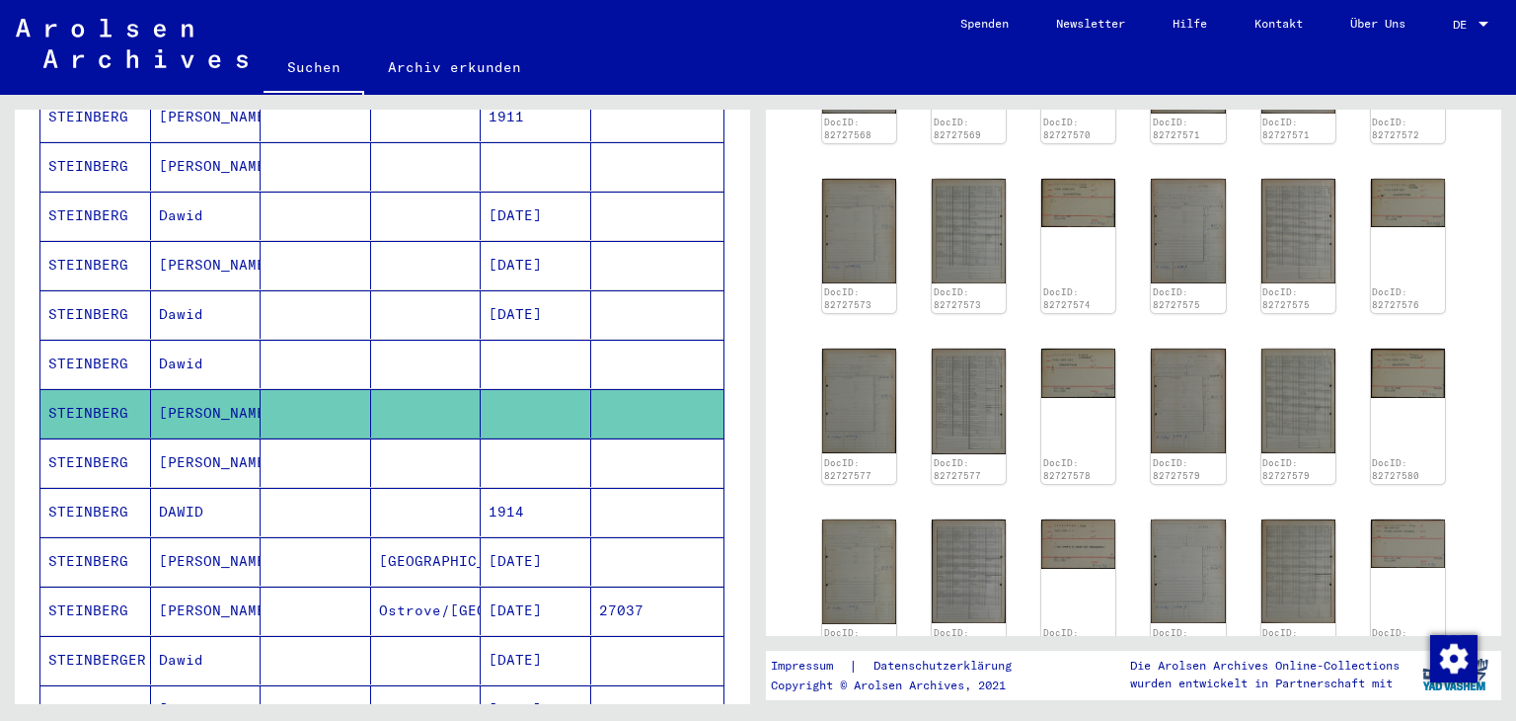
scroll to position [592, 0]
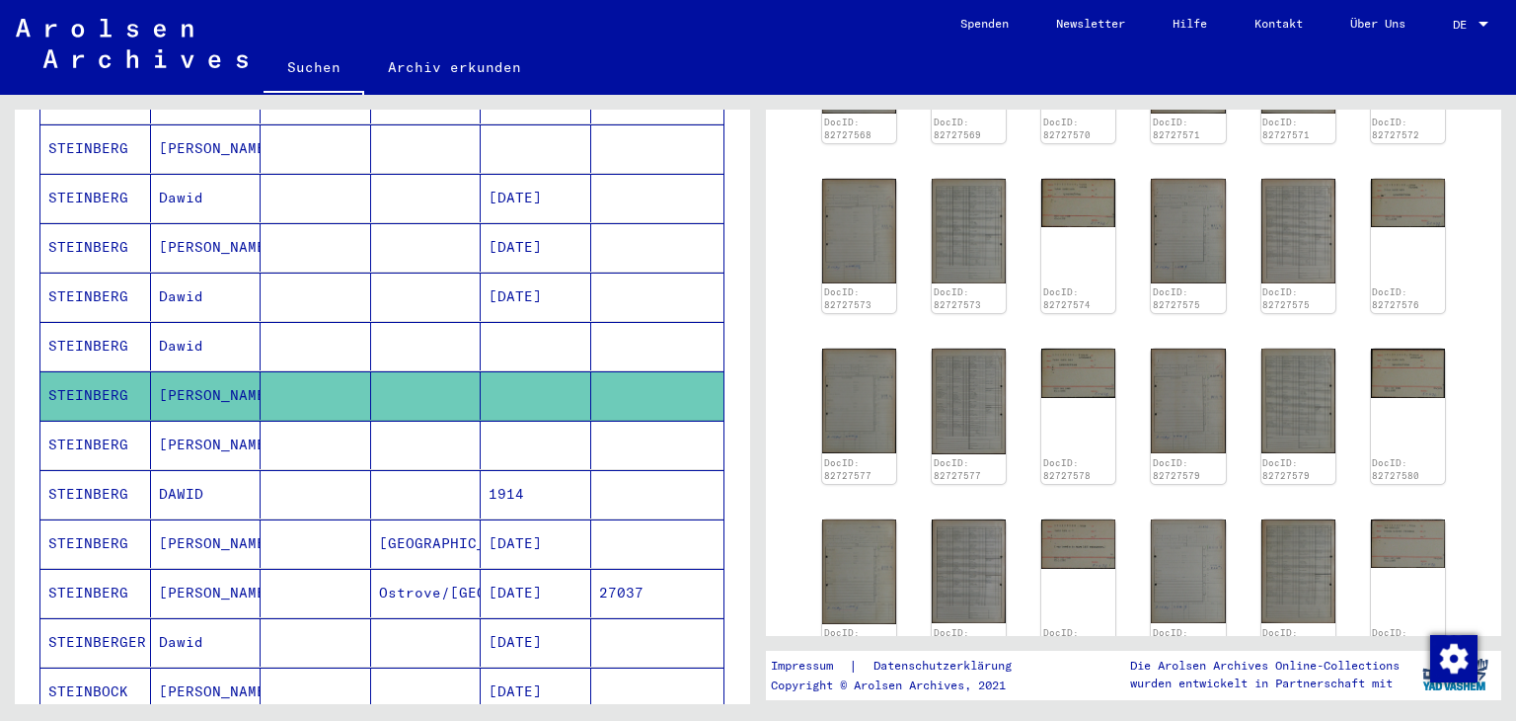
click at [284, 428] on mat-cell at bounding box center [316, 445] width 111 height 48
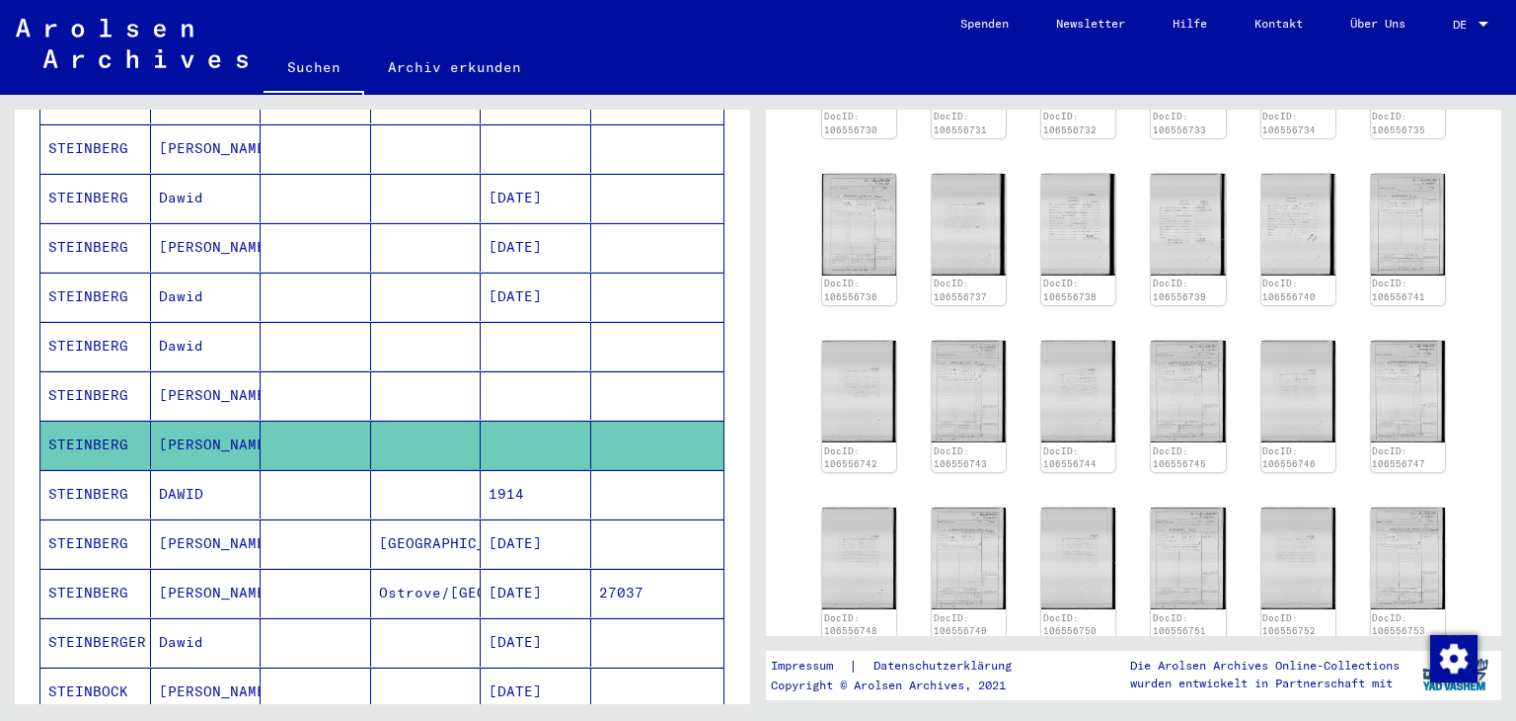
click at [295, 490] on mat-cell at bounding box center [316, 494] width 111 height 48
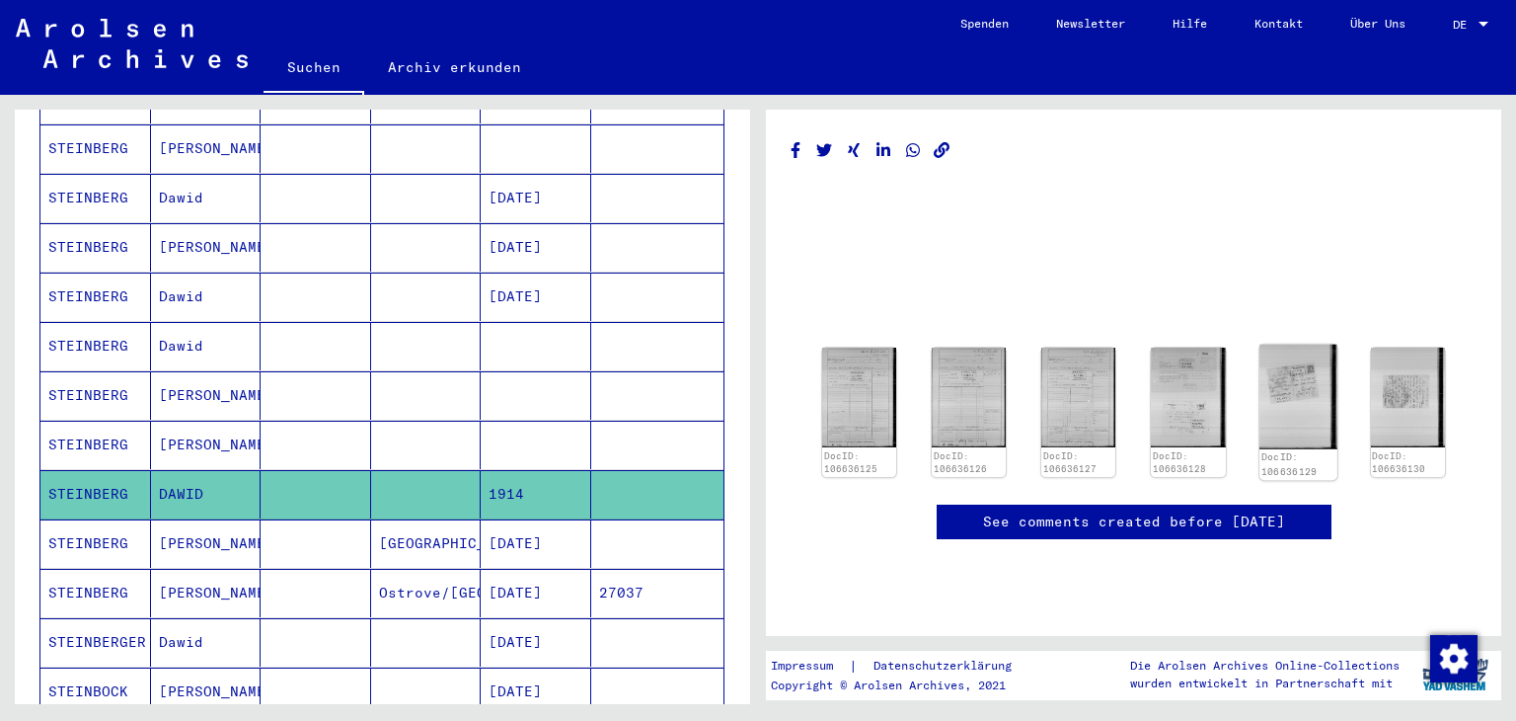
click at [1279, 398] on img at bounding box center [1299, 397] width 78 height 105
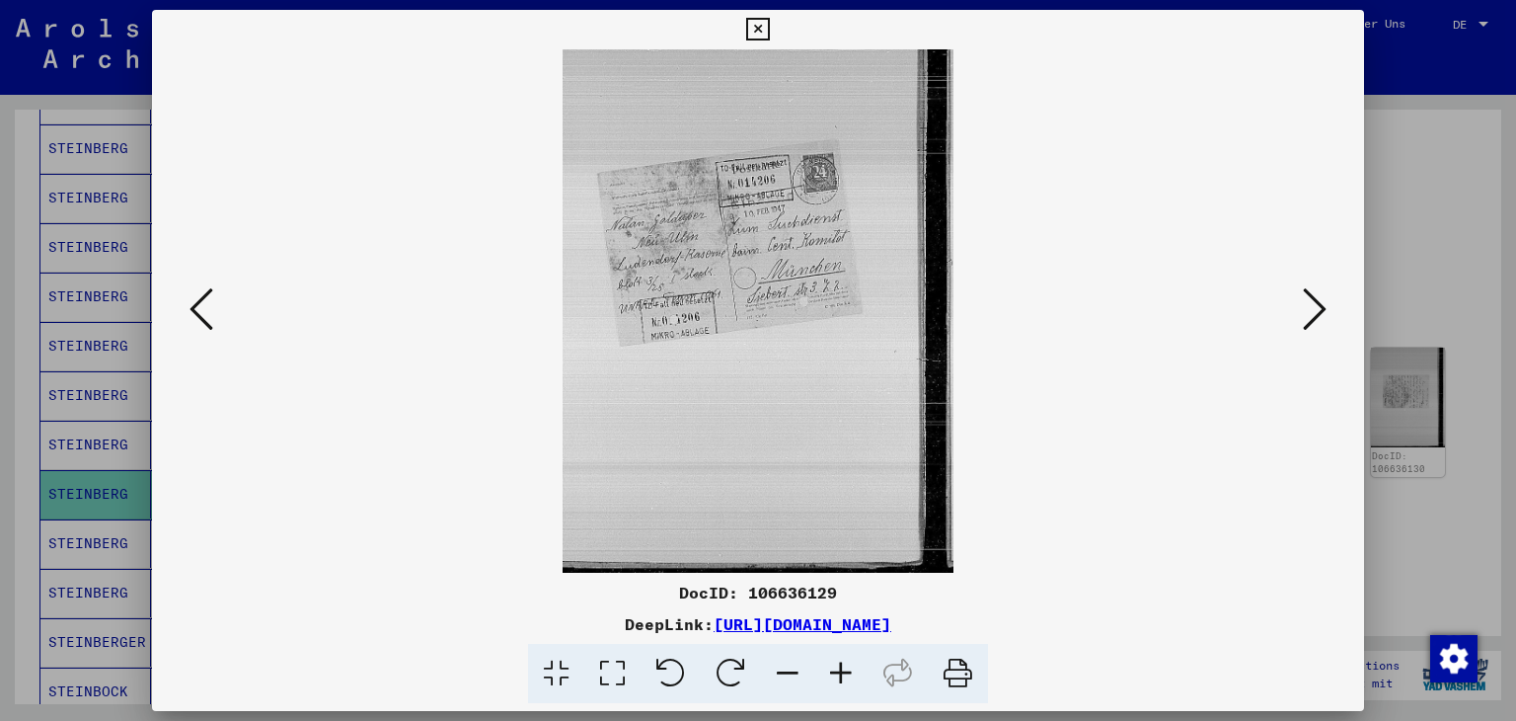
click at [751, 18] on icon at bounding box center [757, 30] width 23 height 24
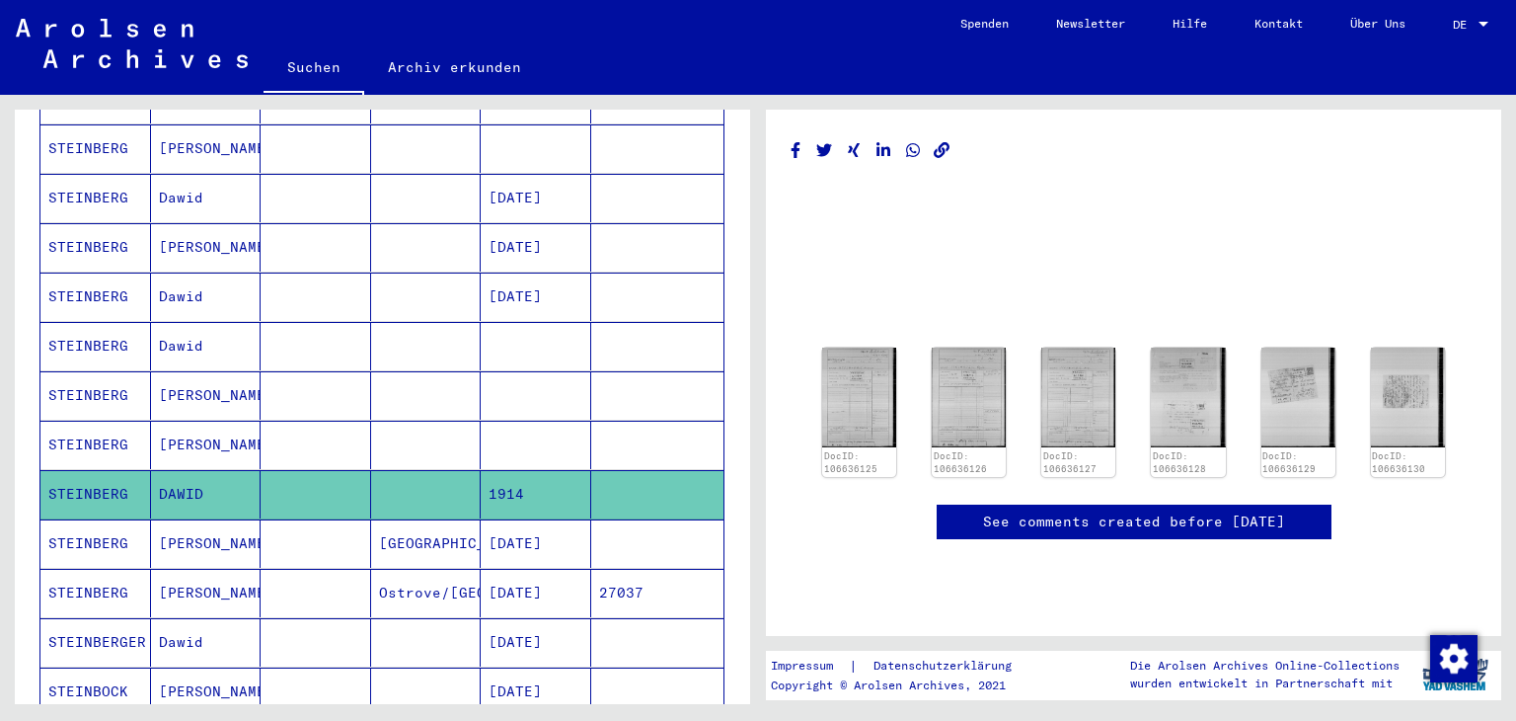
click at [313, 636] on mat-cell at bounding box center [316, 642] width 111 height 48
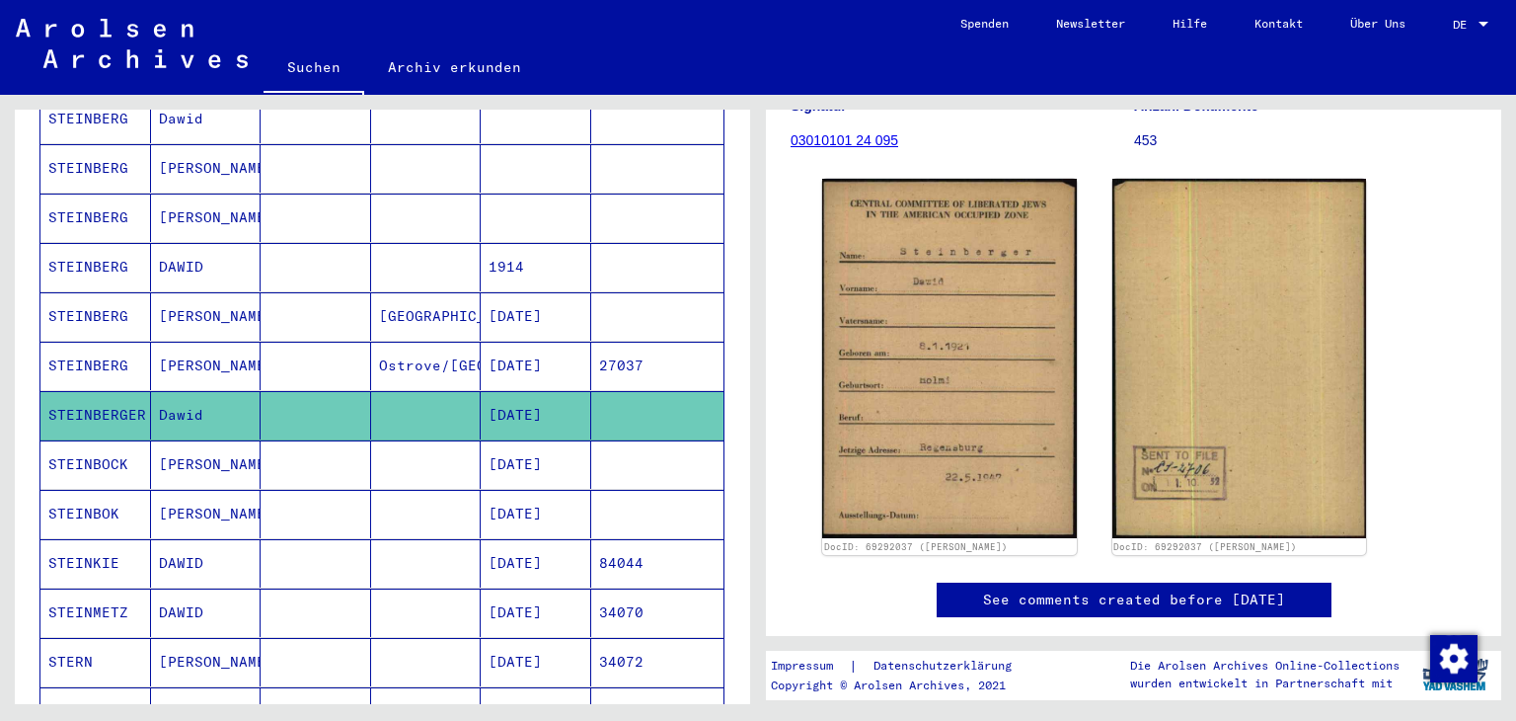
scroll to position [889, 0]
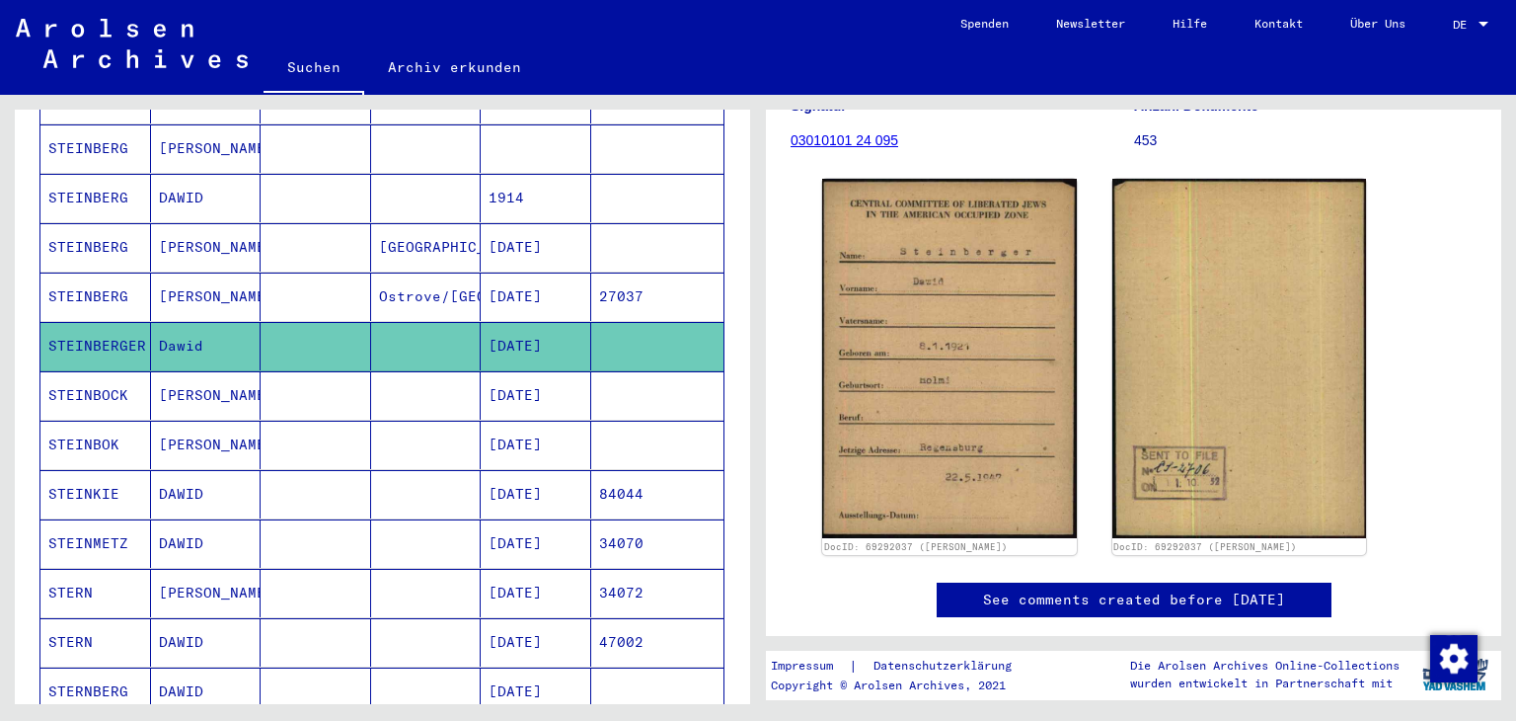
click at [299, 394] on mat-cell at bounding box center [316, 395] width 111 height 48
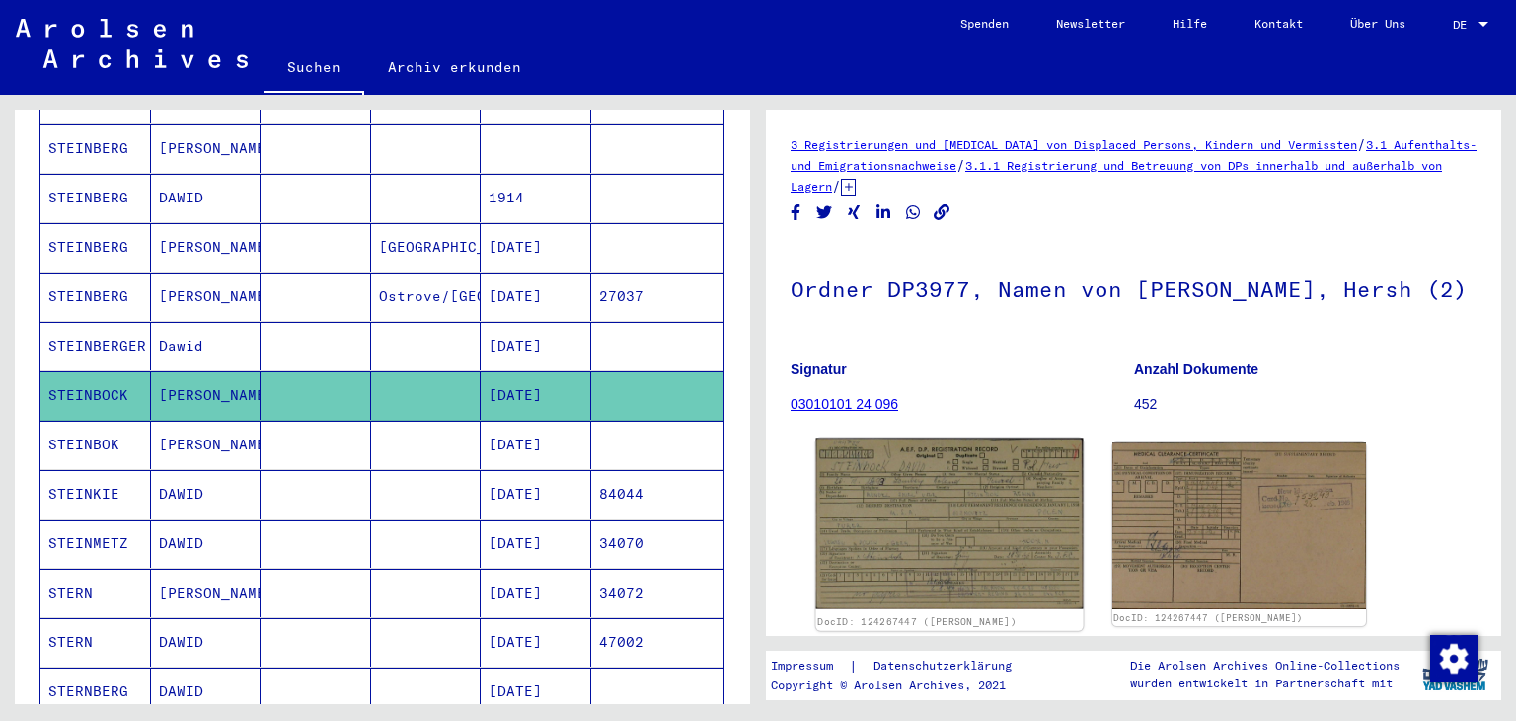
click at [963, 547] on img at bounding box center [949, 523] width 267 height 171
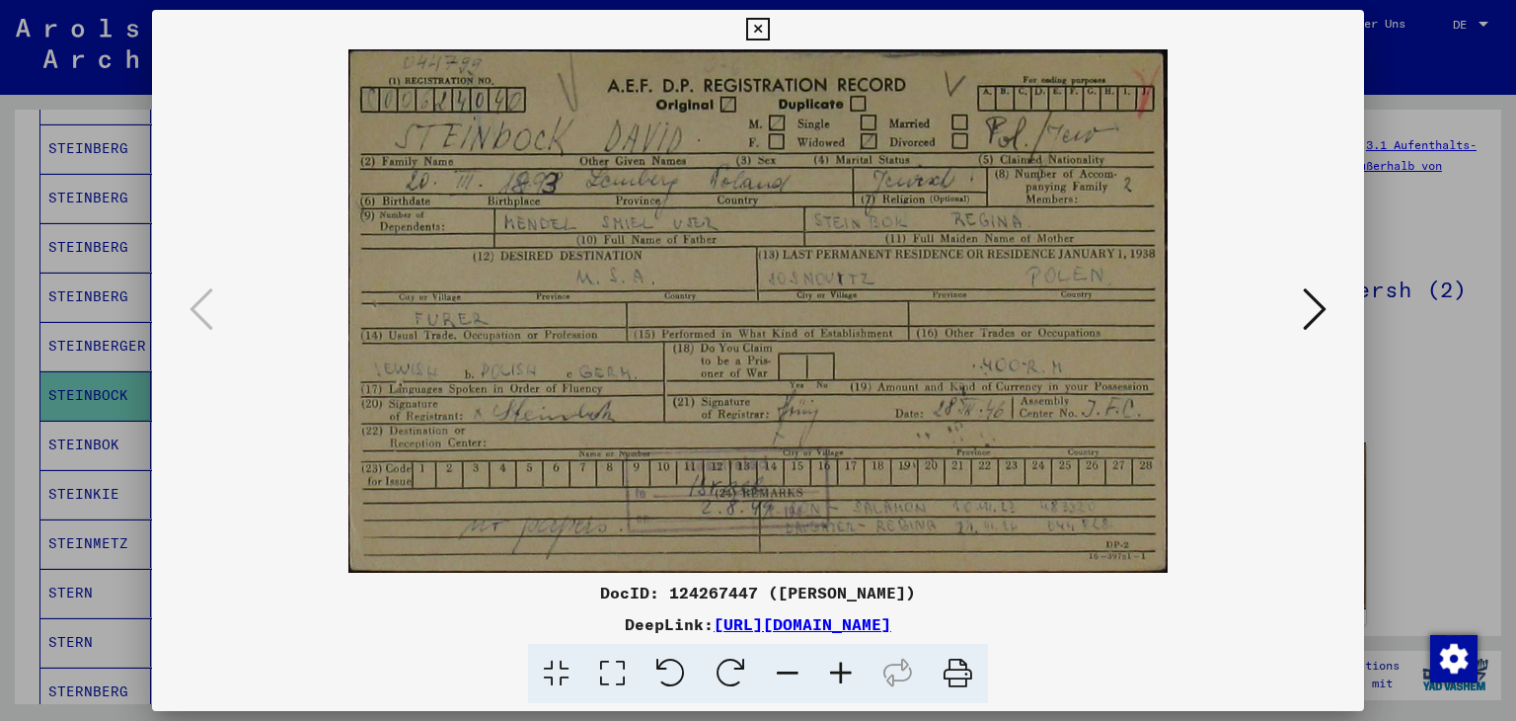
click at [758, 24] on icon at bounding box center [757, 30] width 23 height 24
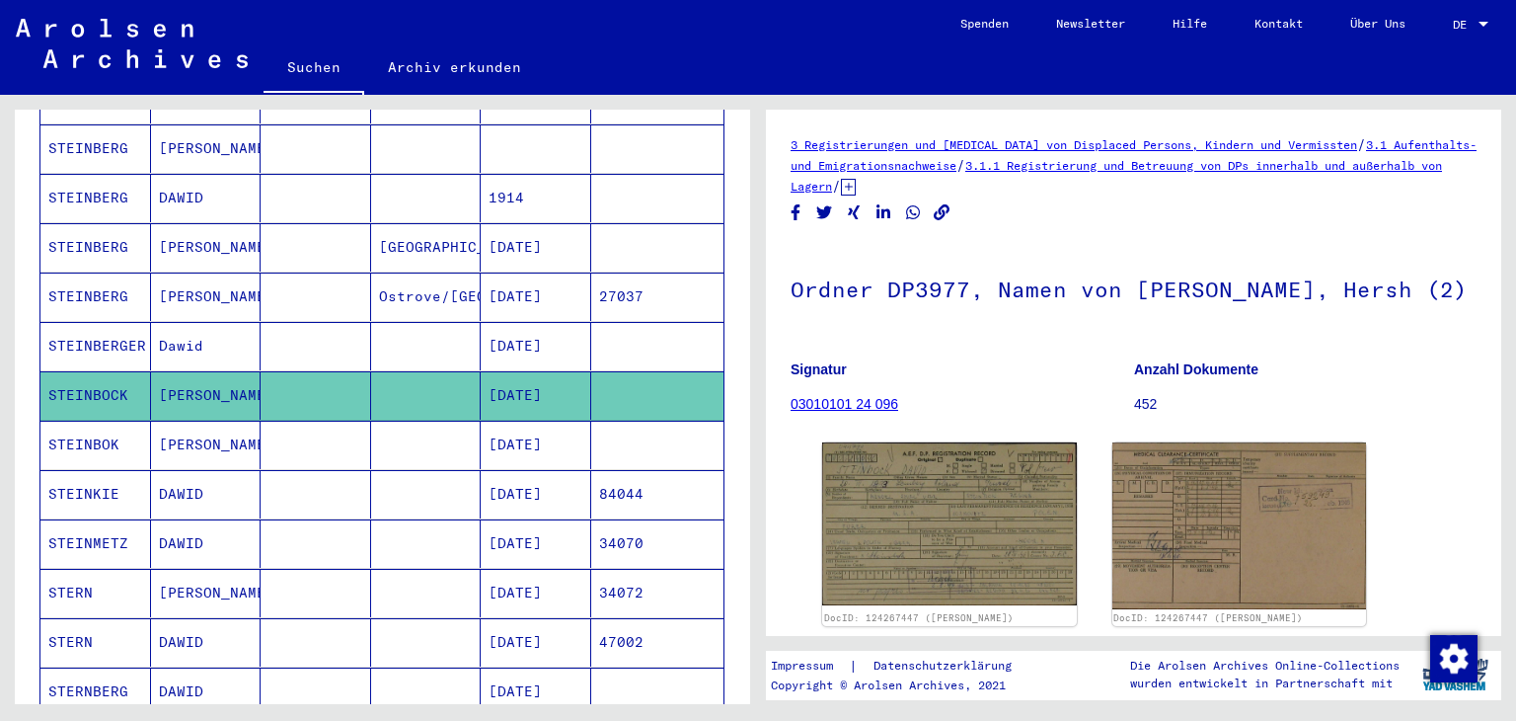
click at [348, 447] on mat-cell at bounding box center [316, 445] width 111 height 48
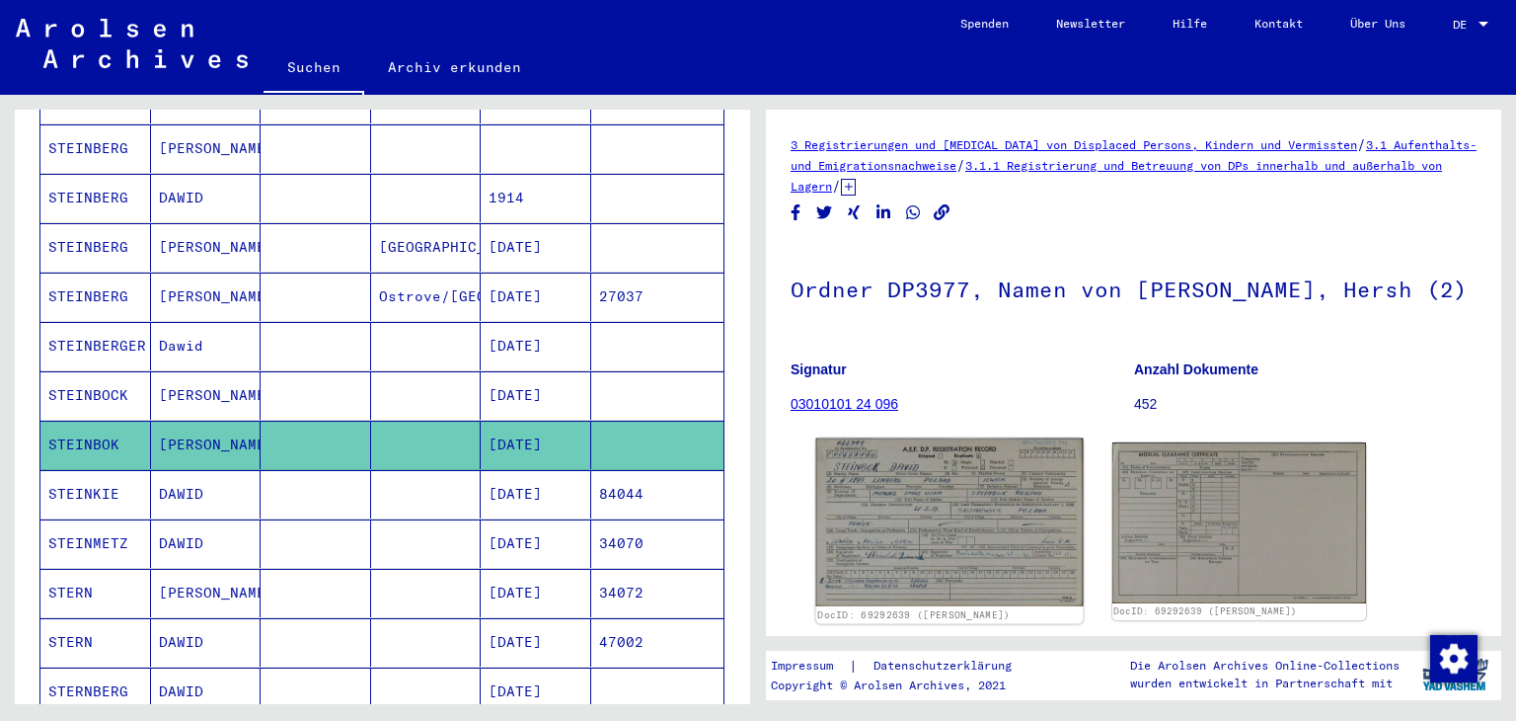
click at [908, 589] on img at bounding box center [949, 522] width 267 height 168
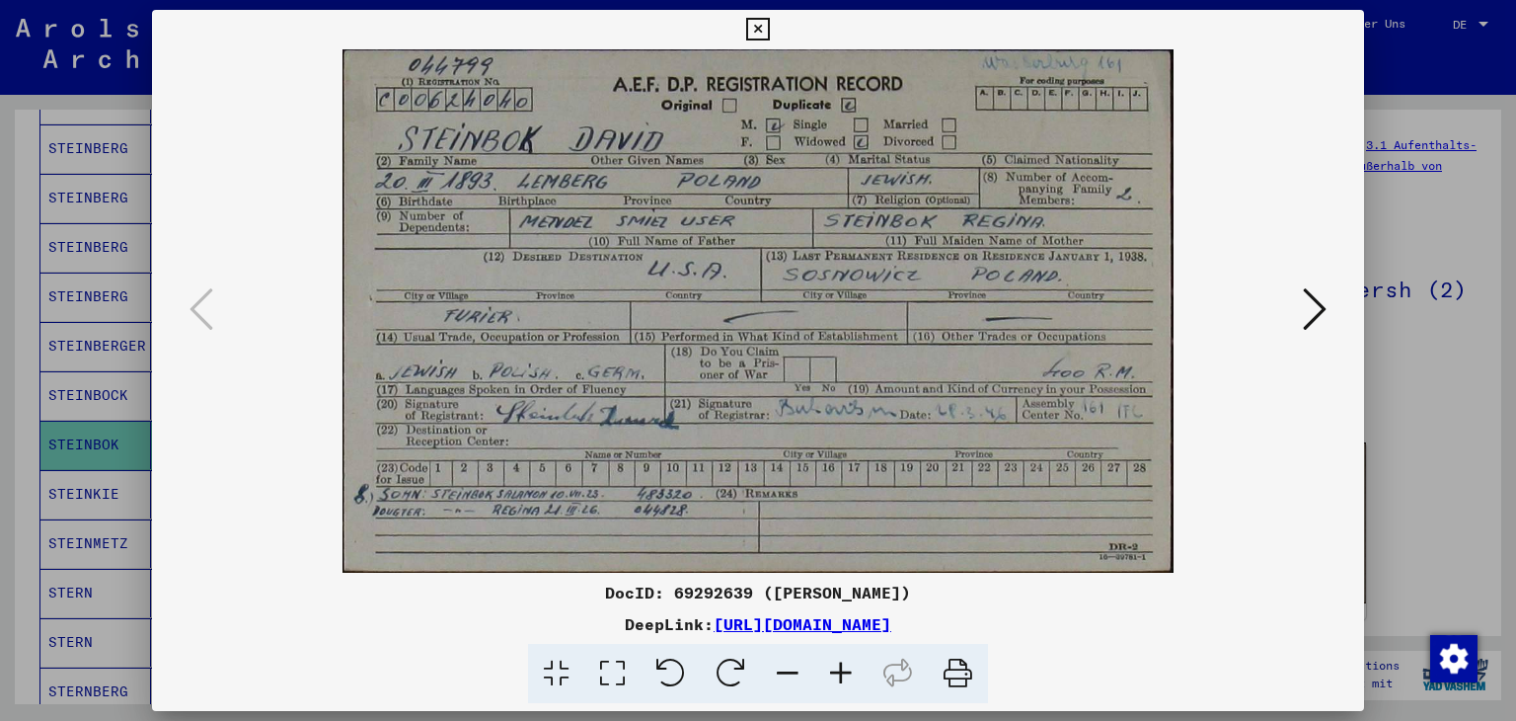
click at [762, 20] on icon at bounding box center [757, 30] width 23 height 24
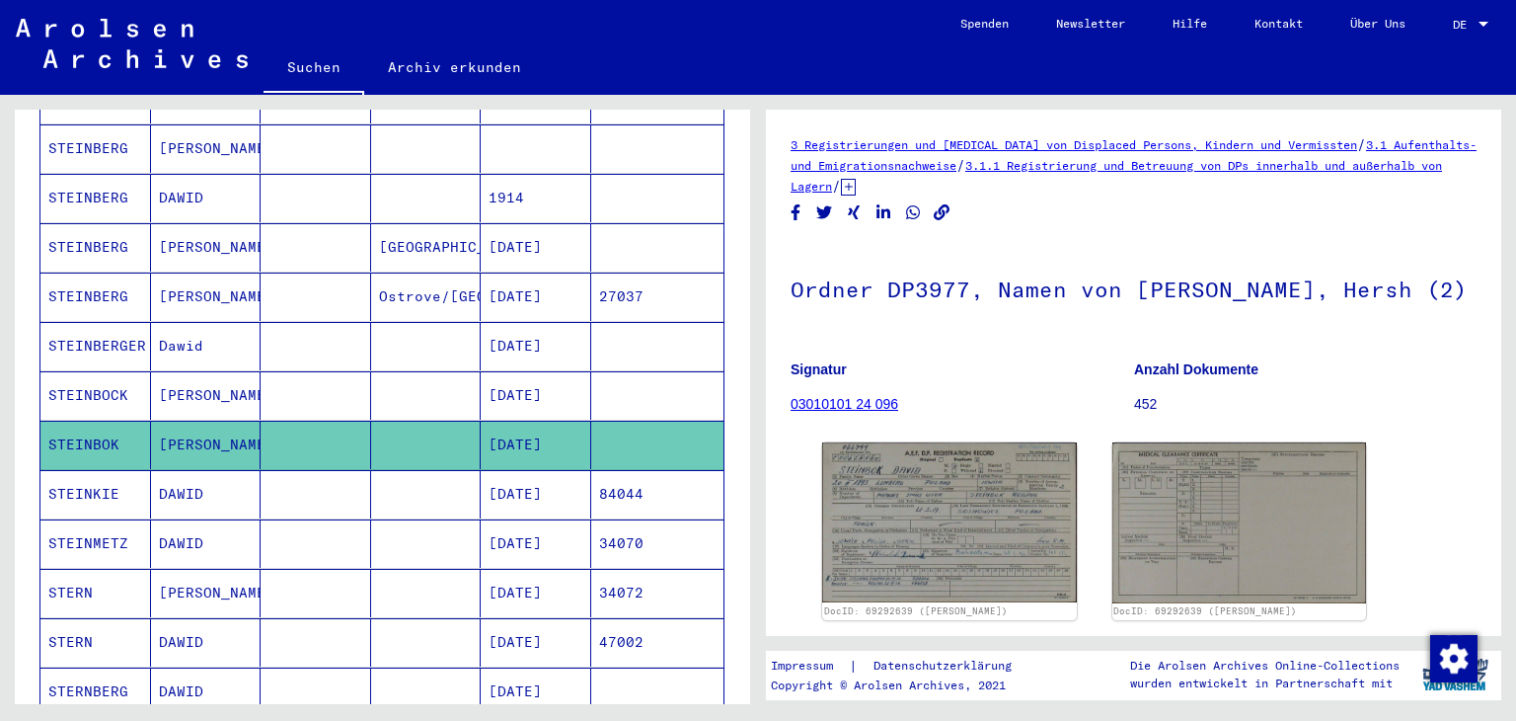
click at [305, 503] on mat-cell at bounding box center [316, 494] width 111 height 48
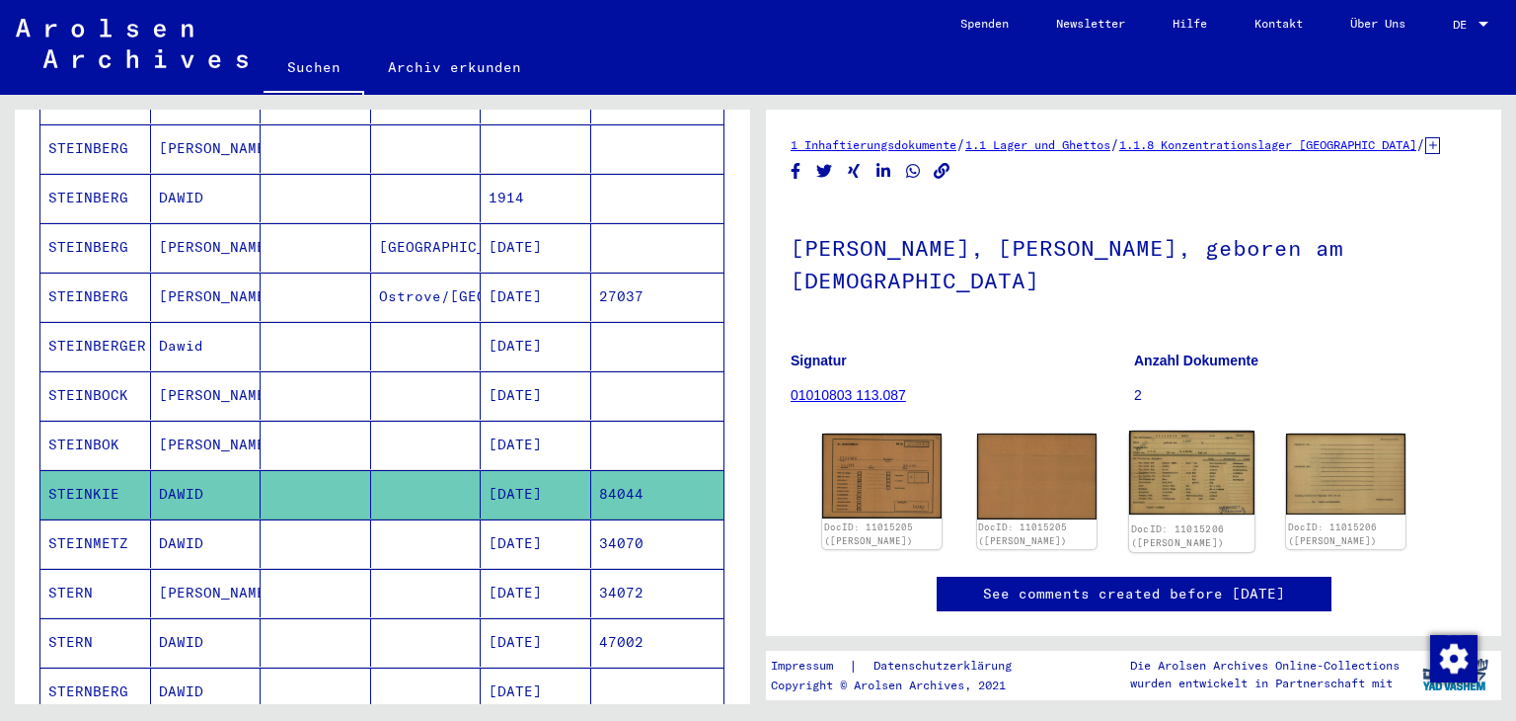
click at [1168, 491] on img at bounding box center [1190, 472] width 125 height 84
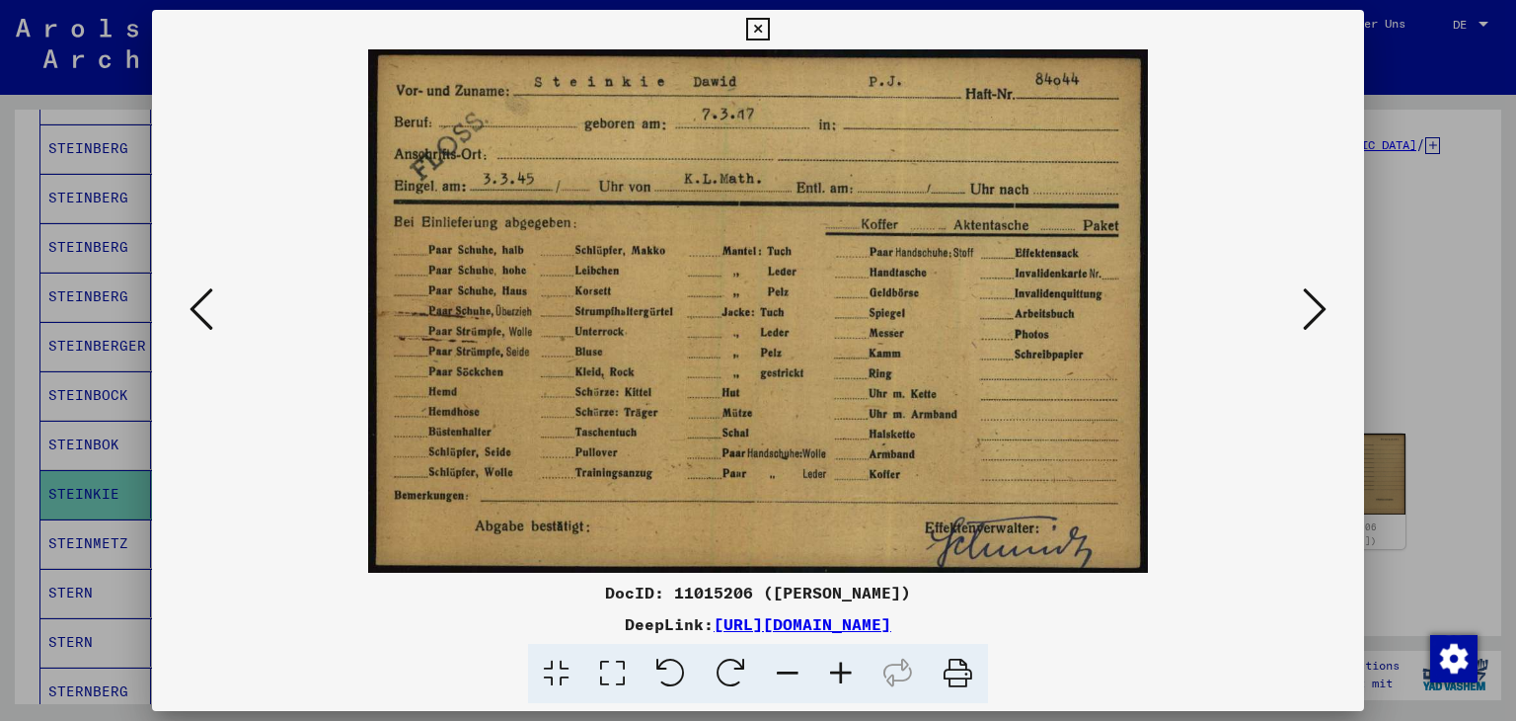
click at [756, 27] on icon at bounding box center [757, 30] width 23 height 24
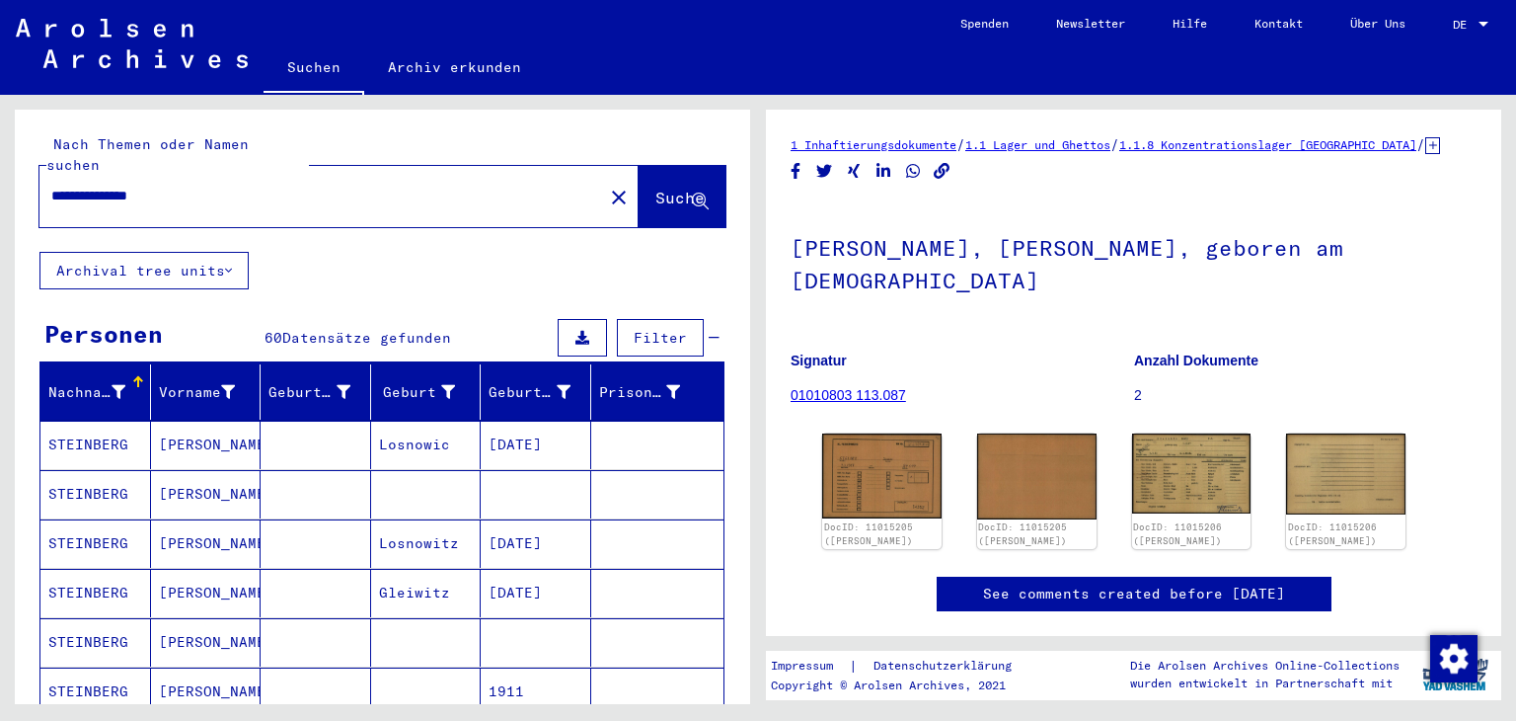
drag, startPoint x: 91, startPoint y: 208, endPoint x: 0, endPoint y: 208, distance: 90.8
click at [0, 208] on div "**********" at bounding box center [379, 399] width 758 height 609
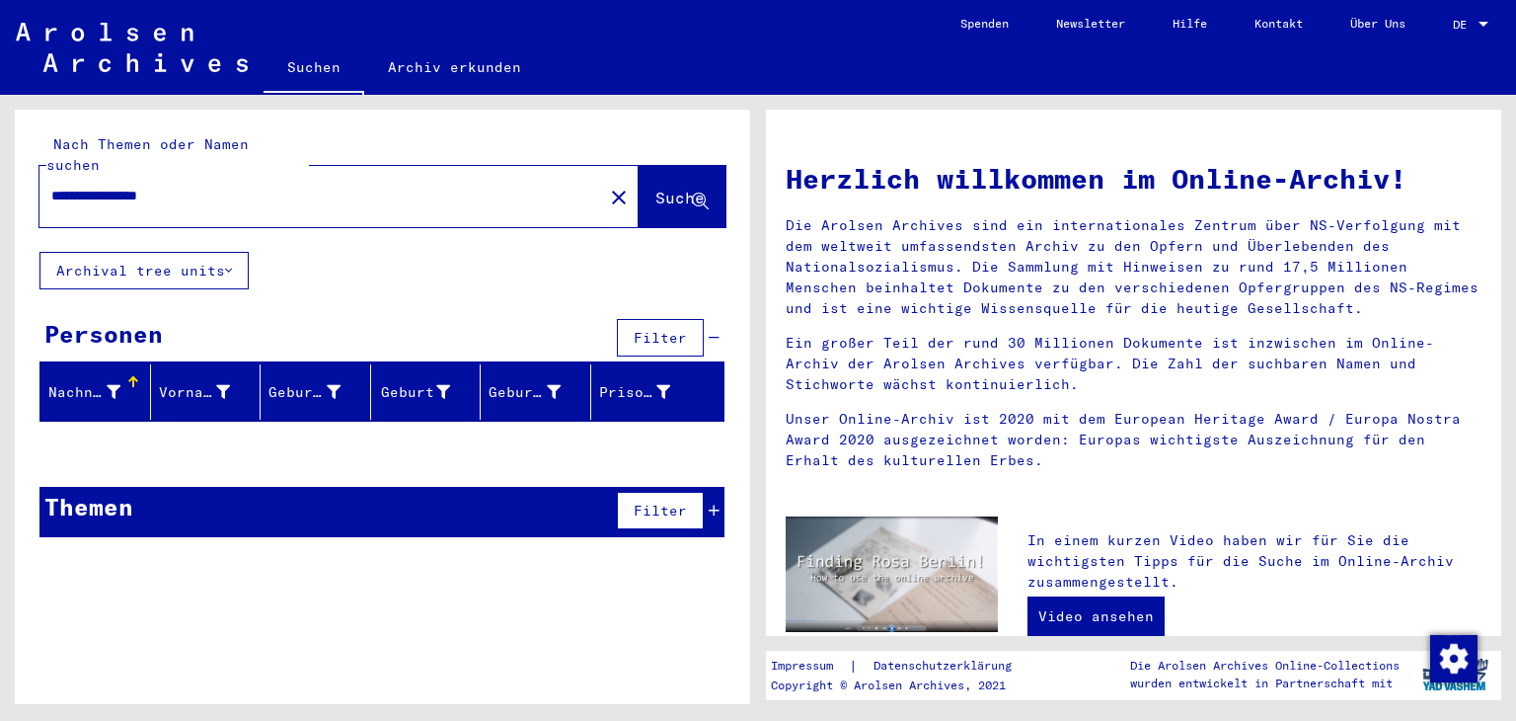
click at [67, 202] on input "**********" at bounding box center [315, 196] width 528 height 21
paste input "text"
click at [74, 200] on input "**********" at bounding box center [315, 196] width 528 height 21
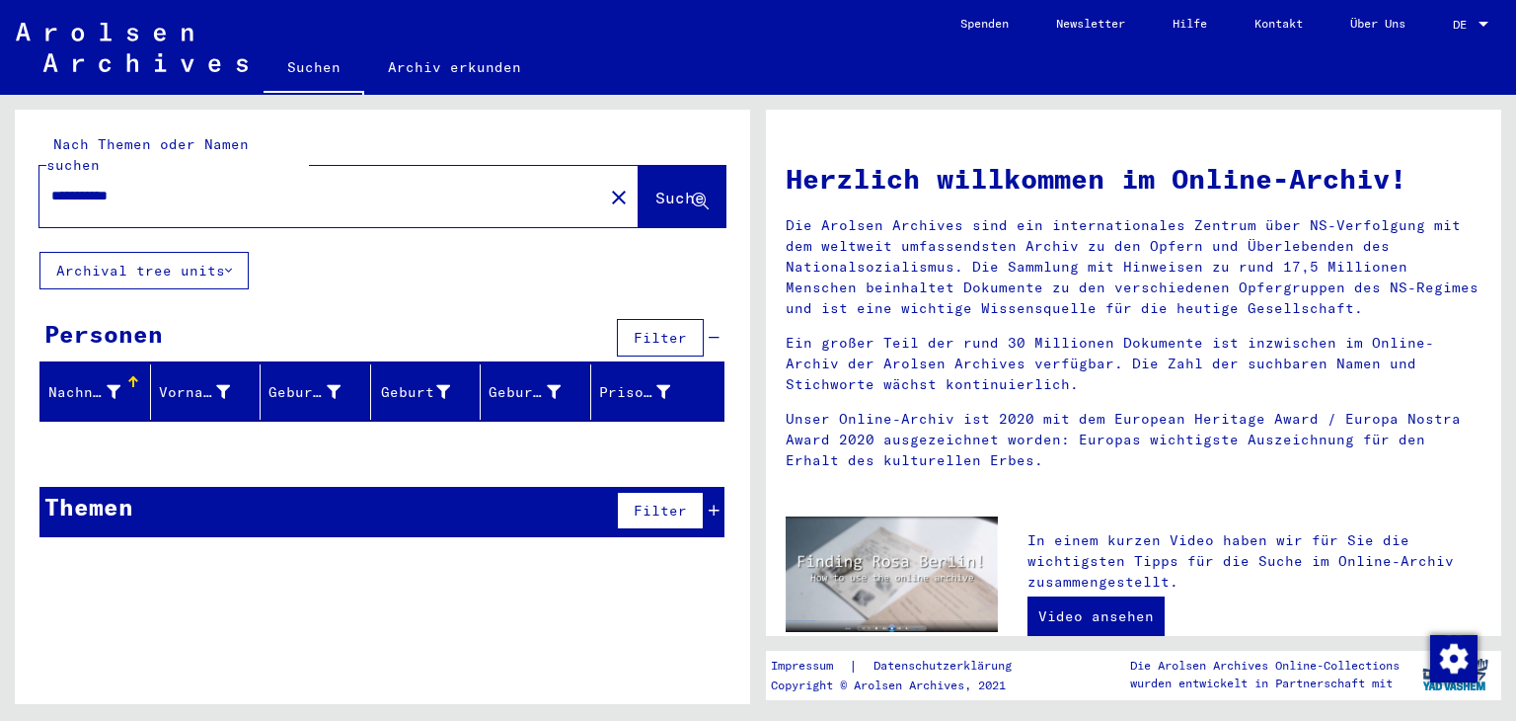
paste input "****"
click at [70, 197] on input "**********" at bounding box center [315, 196] width 528 height 21
paste input "*"
click at [162, 198] on input "**********" at bounding box center [315, 196] width 528 height 21
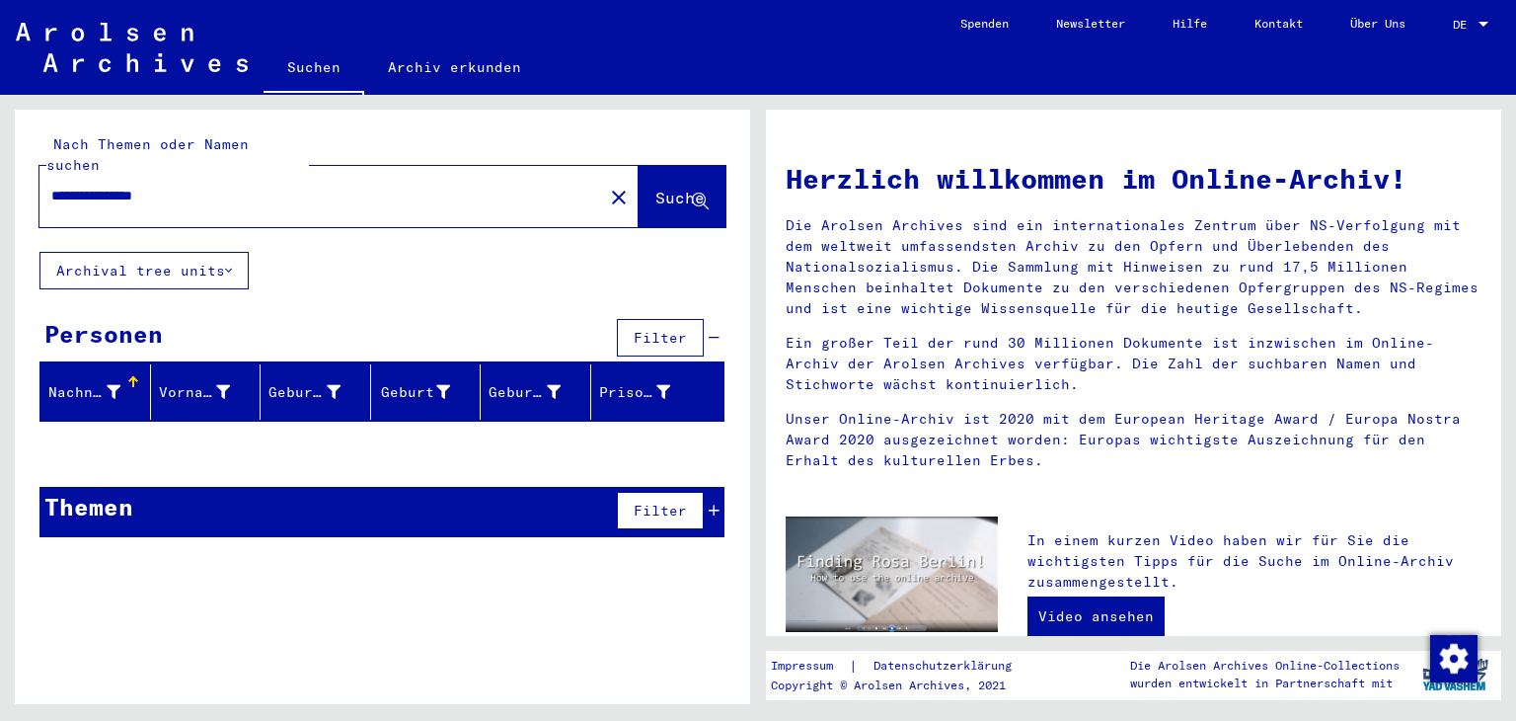
click at [161, 199] on input "**********" at bounding box center [315, 196] width 528 height 21
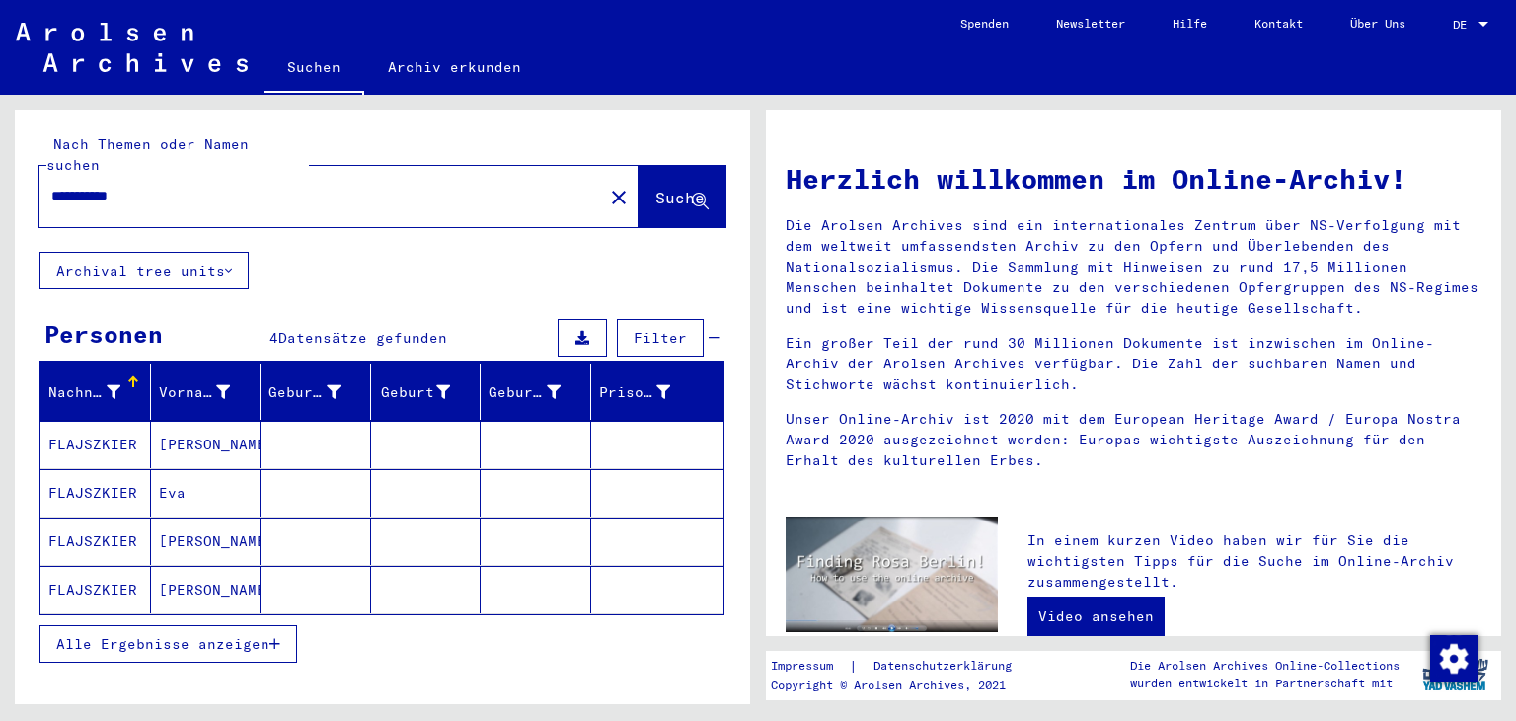
click at [193, 602] on mat-cell "Ruth" at bounding box center [206, 589] width 111 height 47
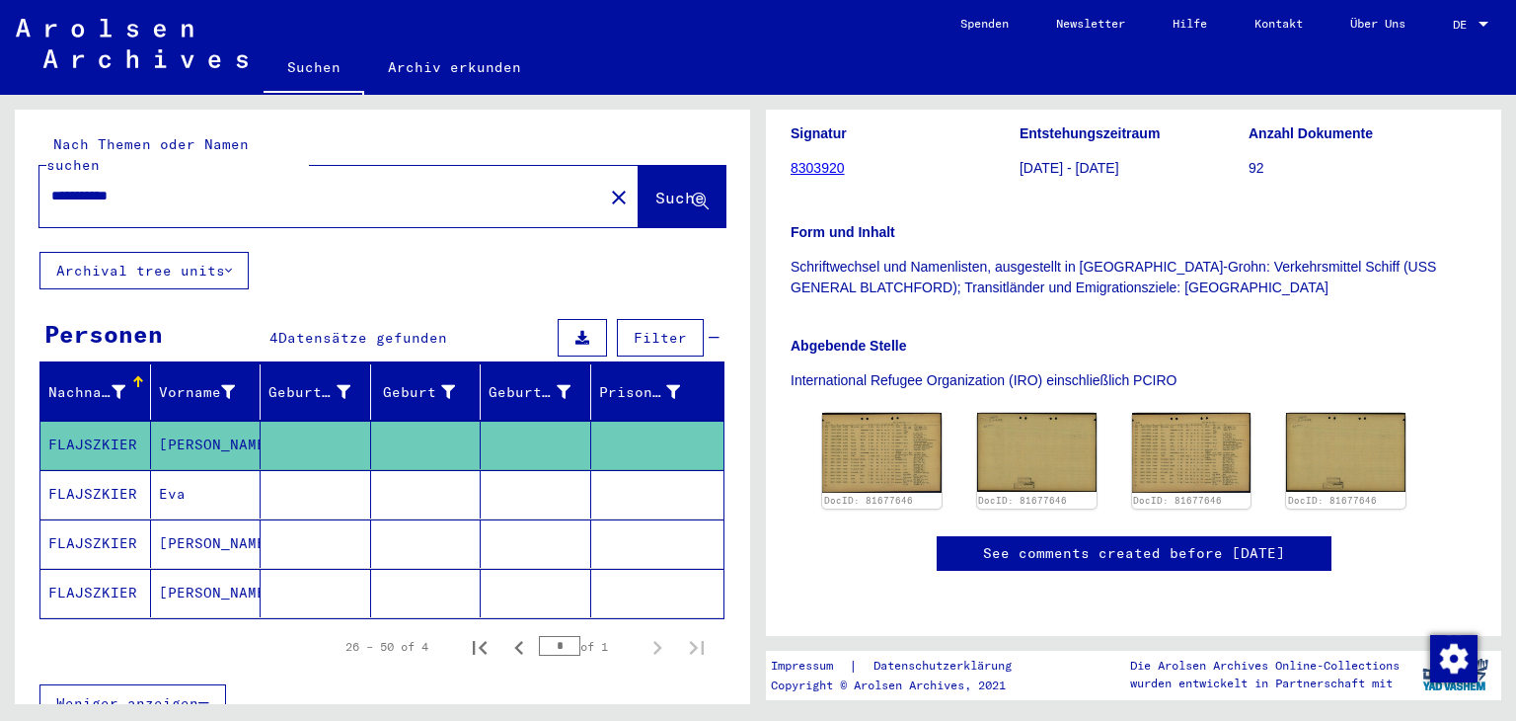
scroll to position [395, 0]
click at [0, 201] on div "**********" at bounding box center [379, 399] width 758 height 609
paste input "********"
click at [128, 206] on input "**********" at bounding box center [321, 196] width 540 height 21
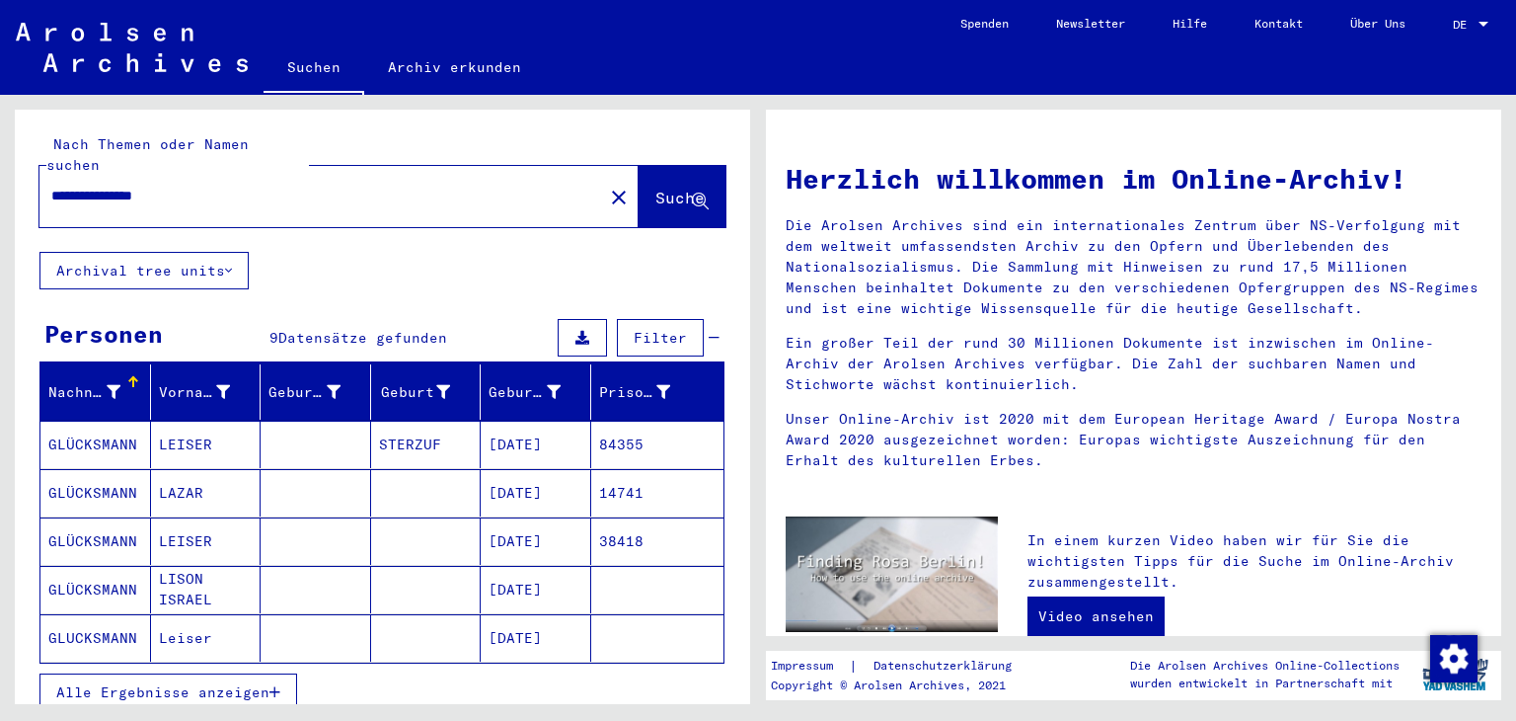
scroll to position [99, 0]
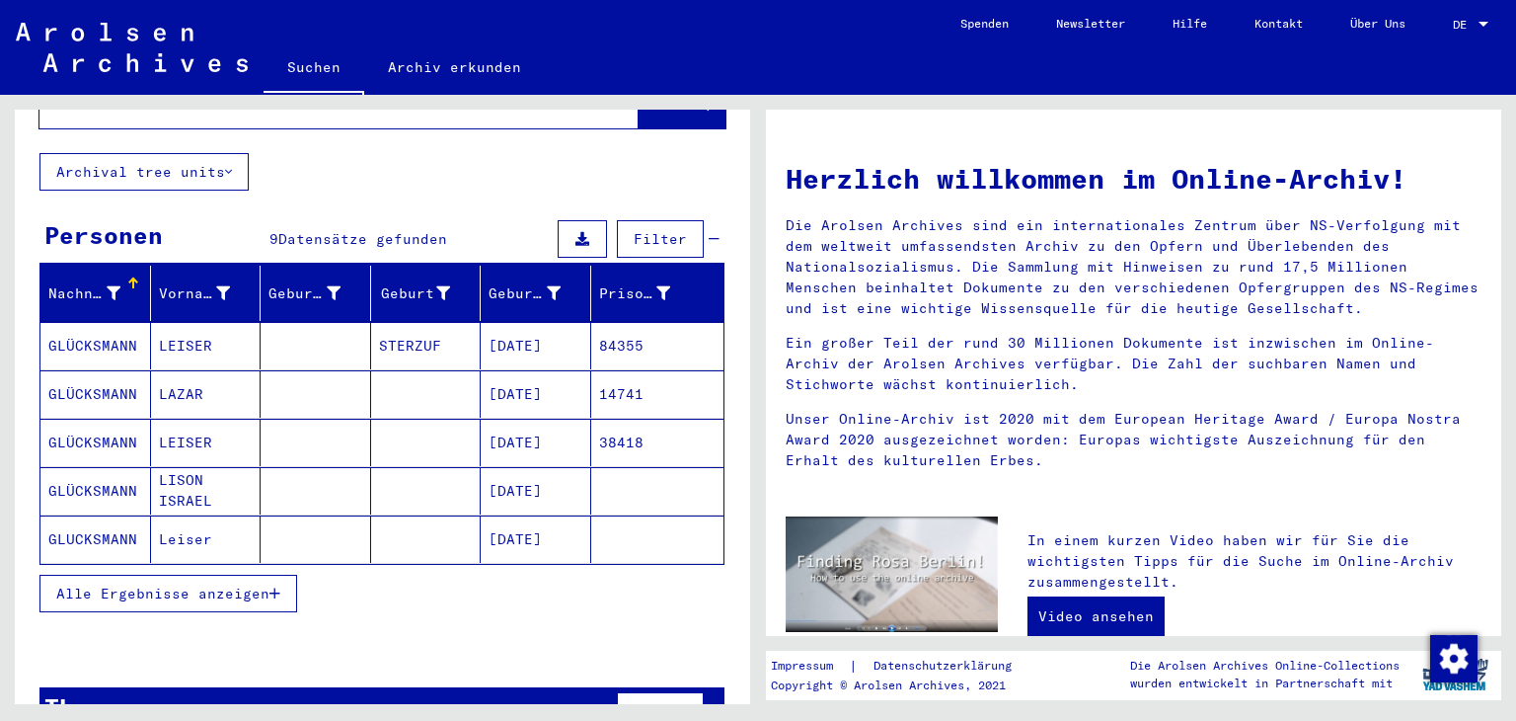
click at [64, 393] on mat-cell "GLÜCKSMANN" at bounding box center [95, 393] width 111 height 47
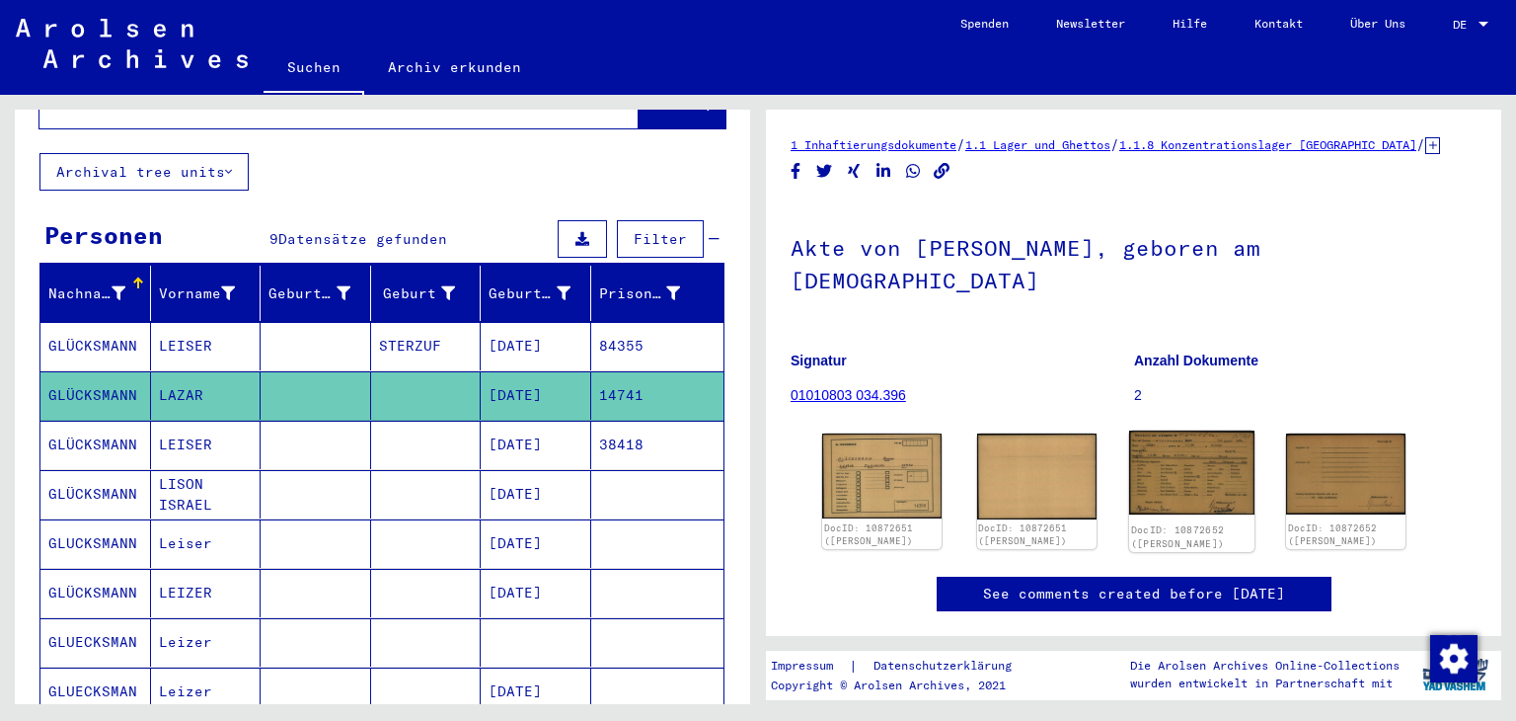
click at [1169, 491] on img at bounding box center [1190, 472] width 125 height 84
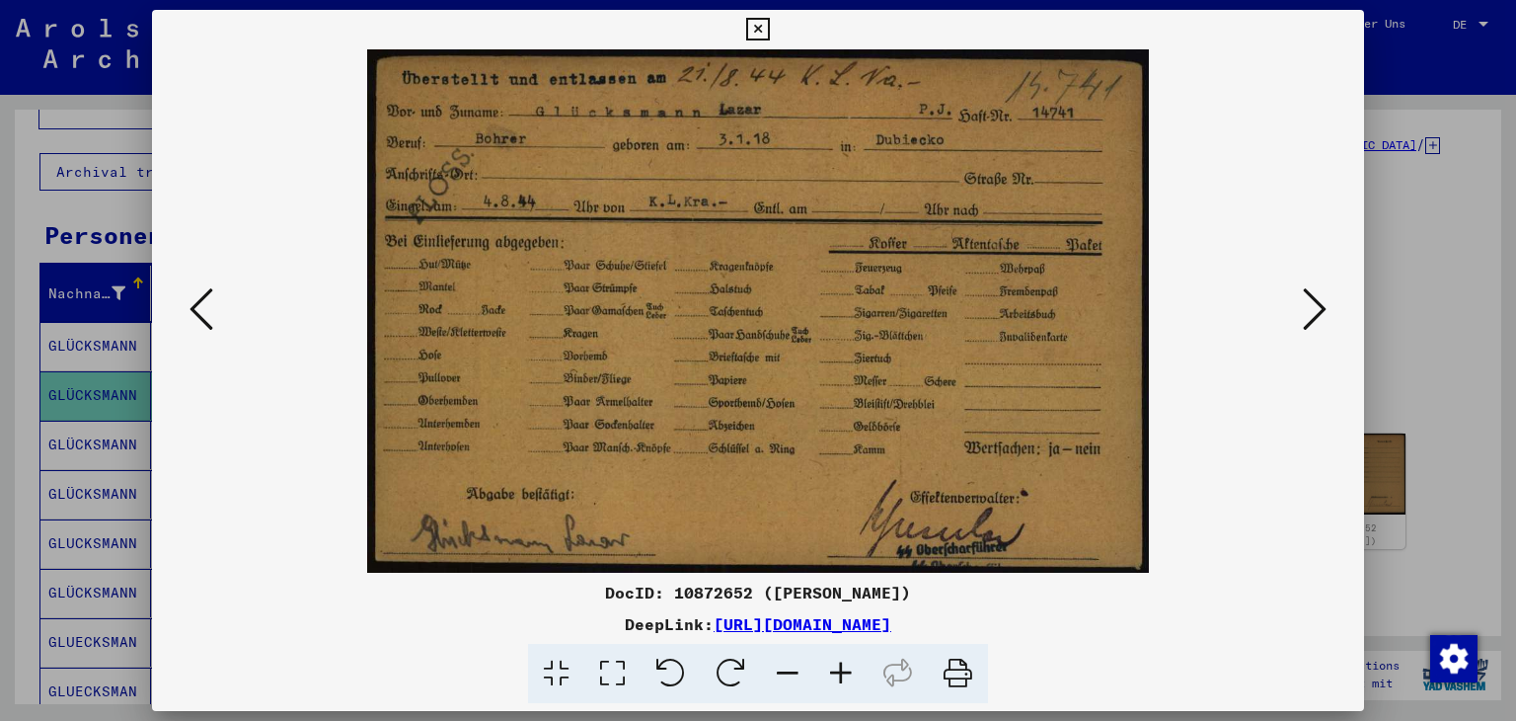
click at [754, 25] on icon at bounding box center [757, 30] width 23 height 24
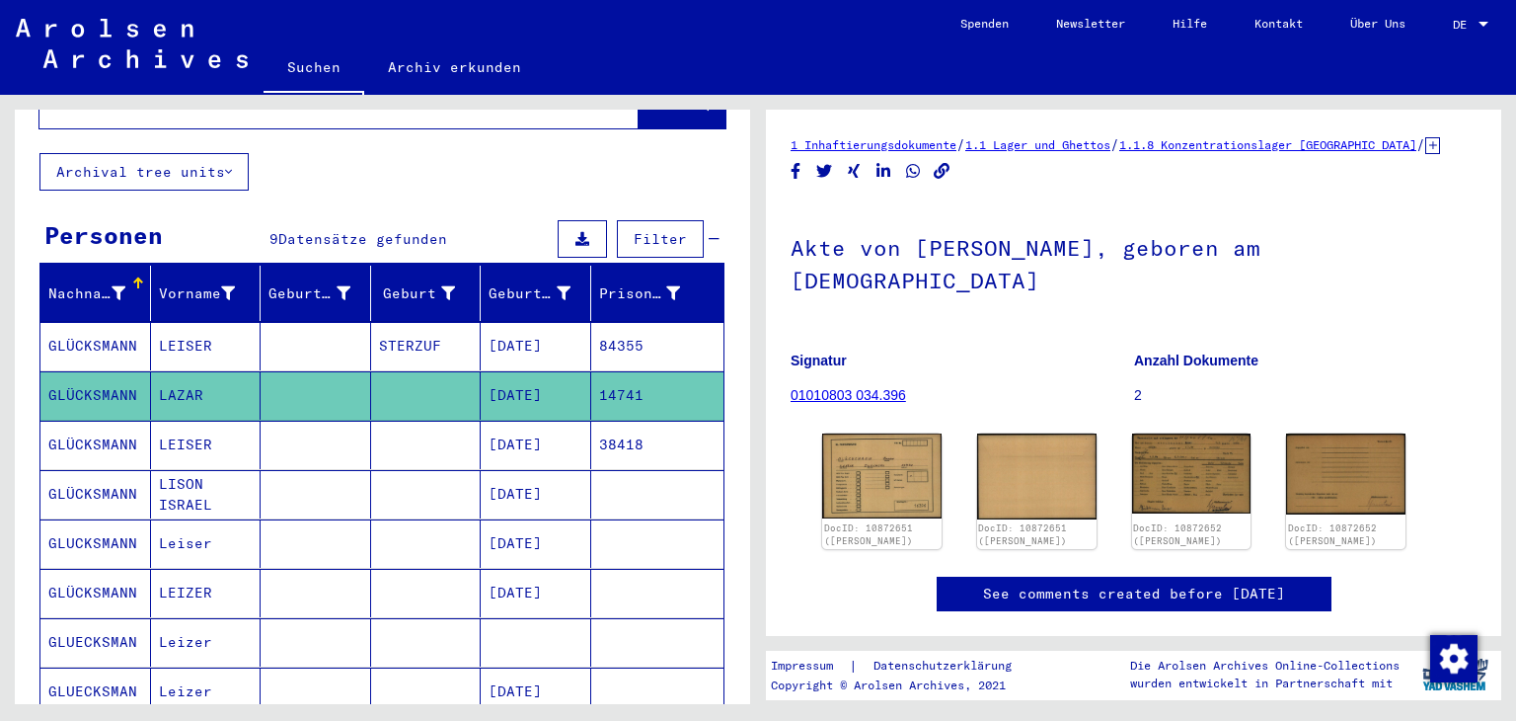
click at [105, 451] on mat-cell "GLÜCKSMANN" at bounding box center [95, 445] width 111 height 48
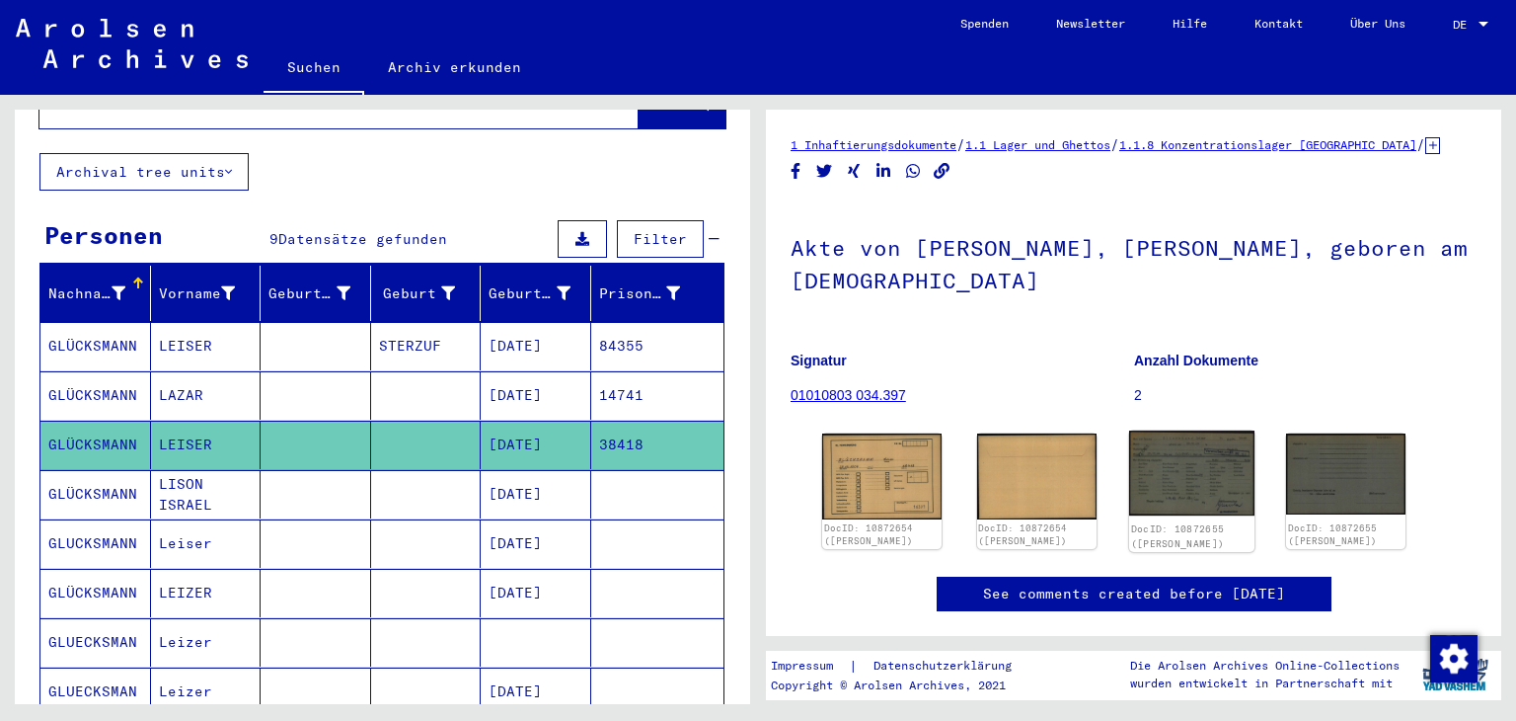
click at [1175, 515] on img at bounding box center [1190, 472] width 125 height 85
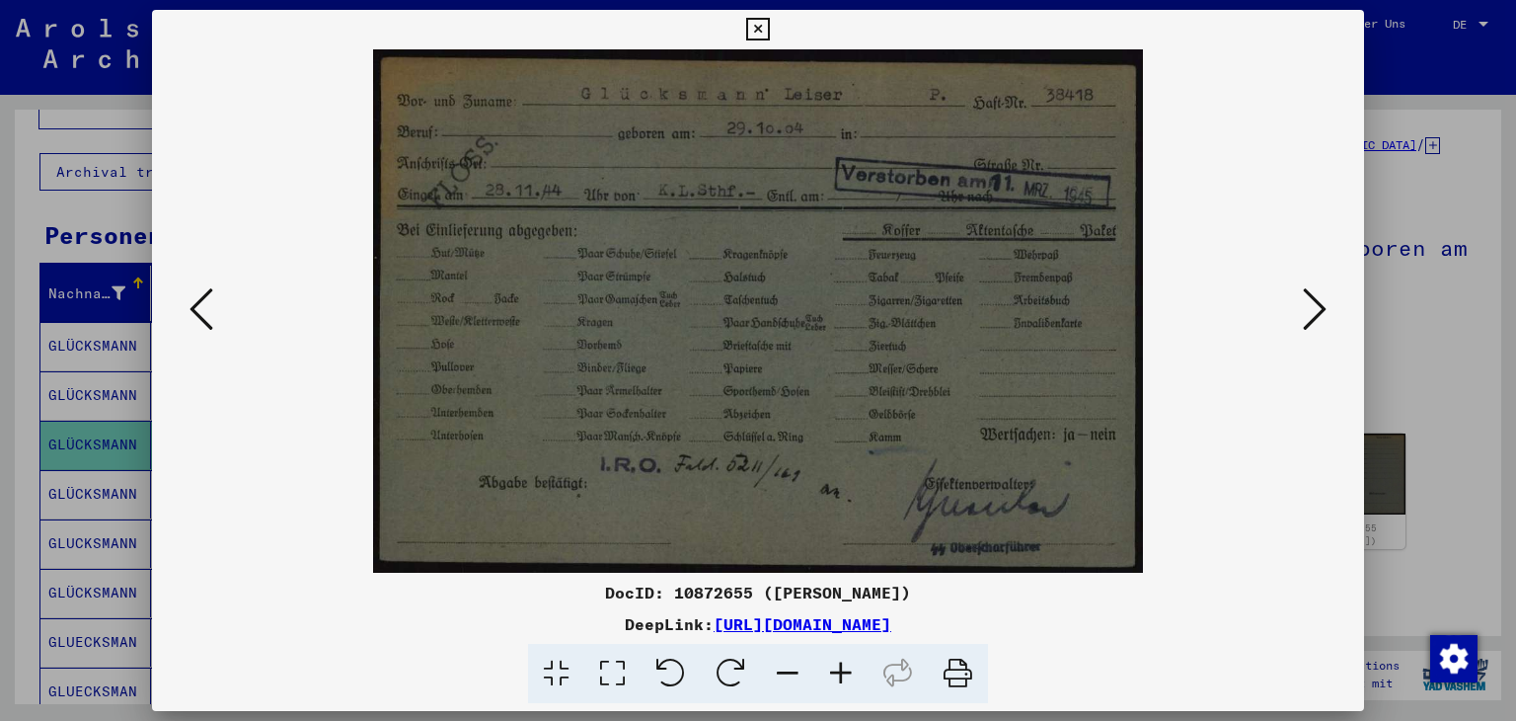
click at [754, 27] on icon at bounding box center [757, 30] width 23 height 24
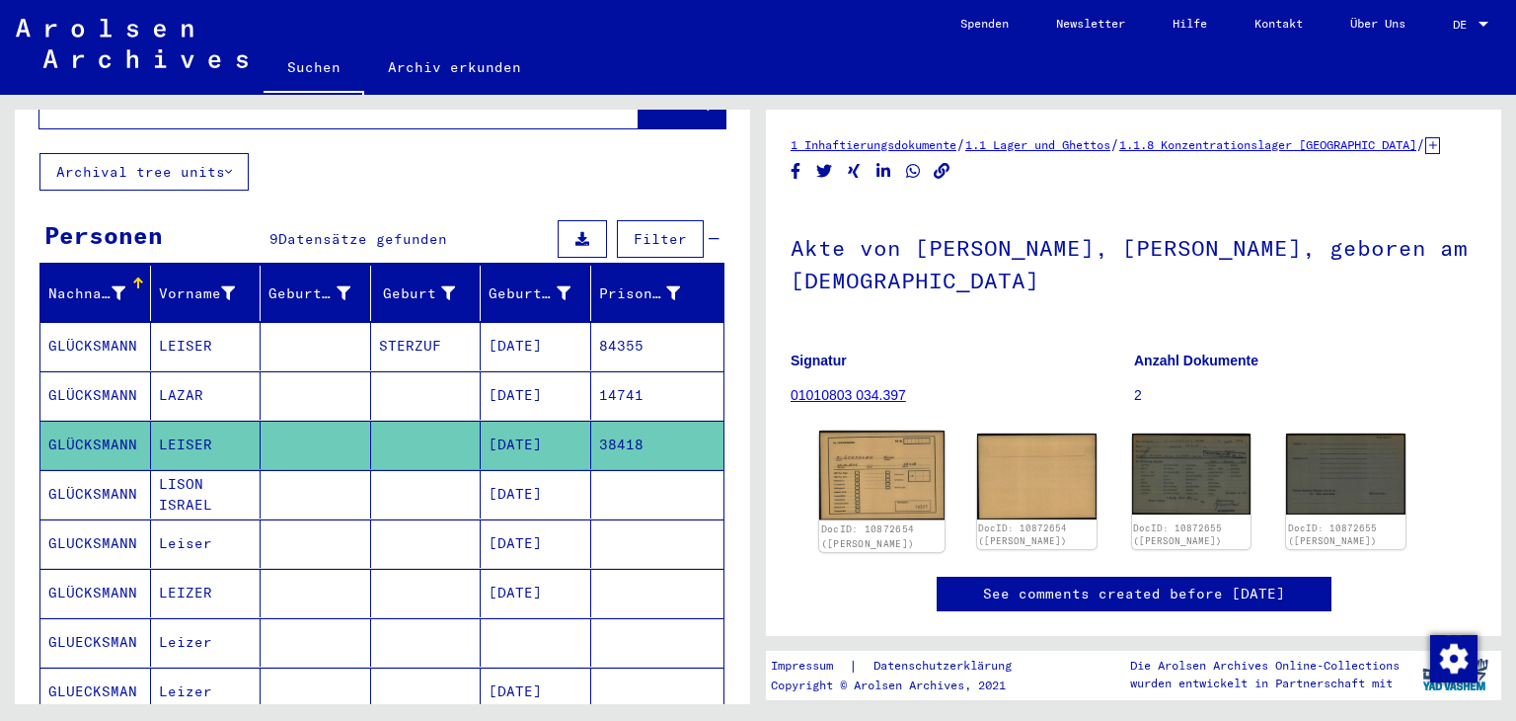
click at [889, 520] on img at bounding box center [881, 475] width 125 height 90
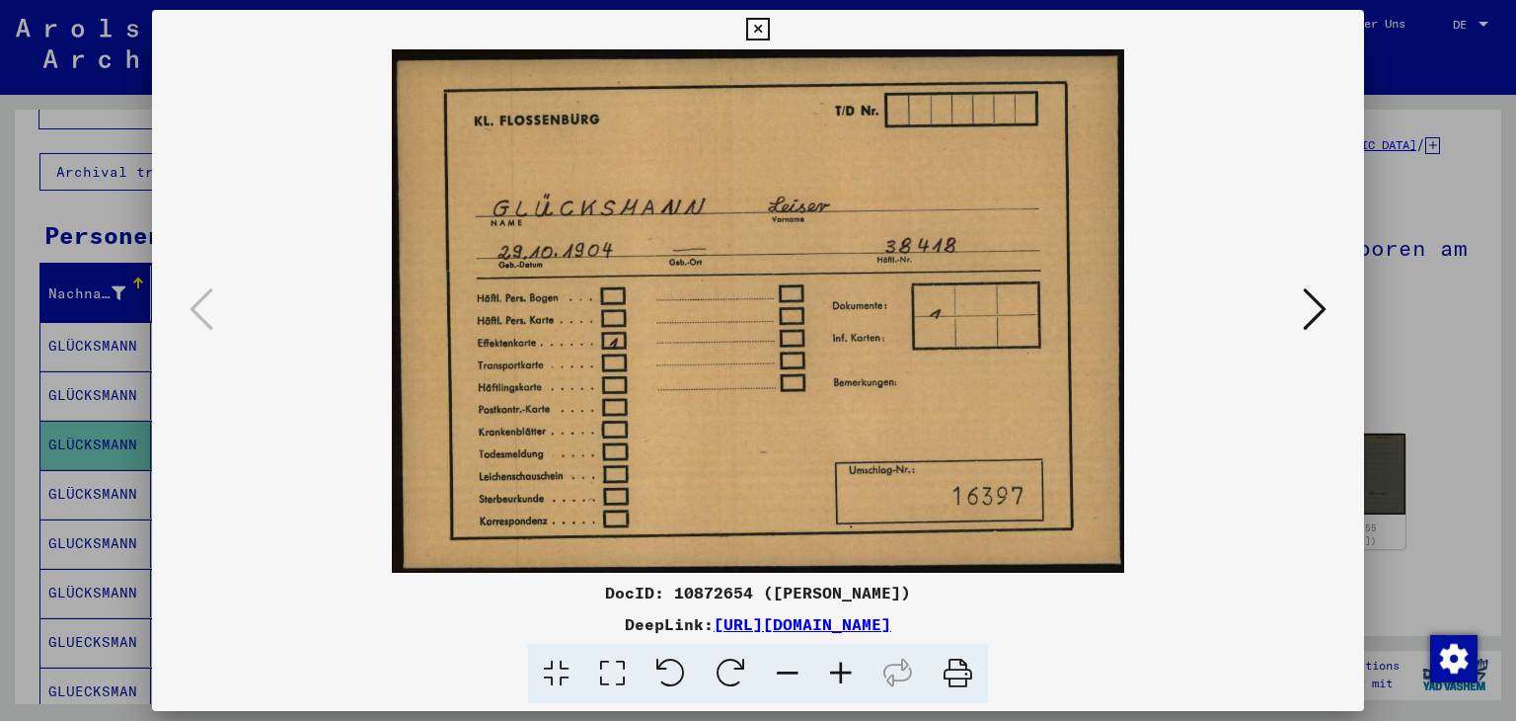
click at [754, 18] on icon at bounding box center [757, 30] width 23 height 24
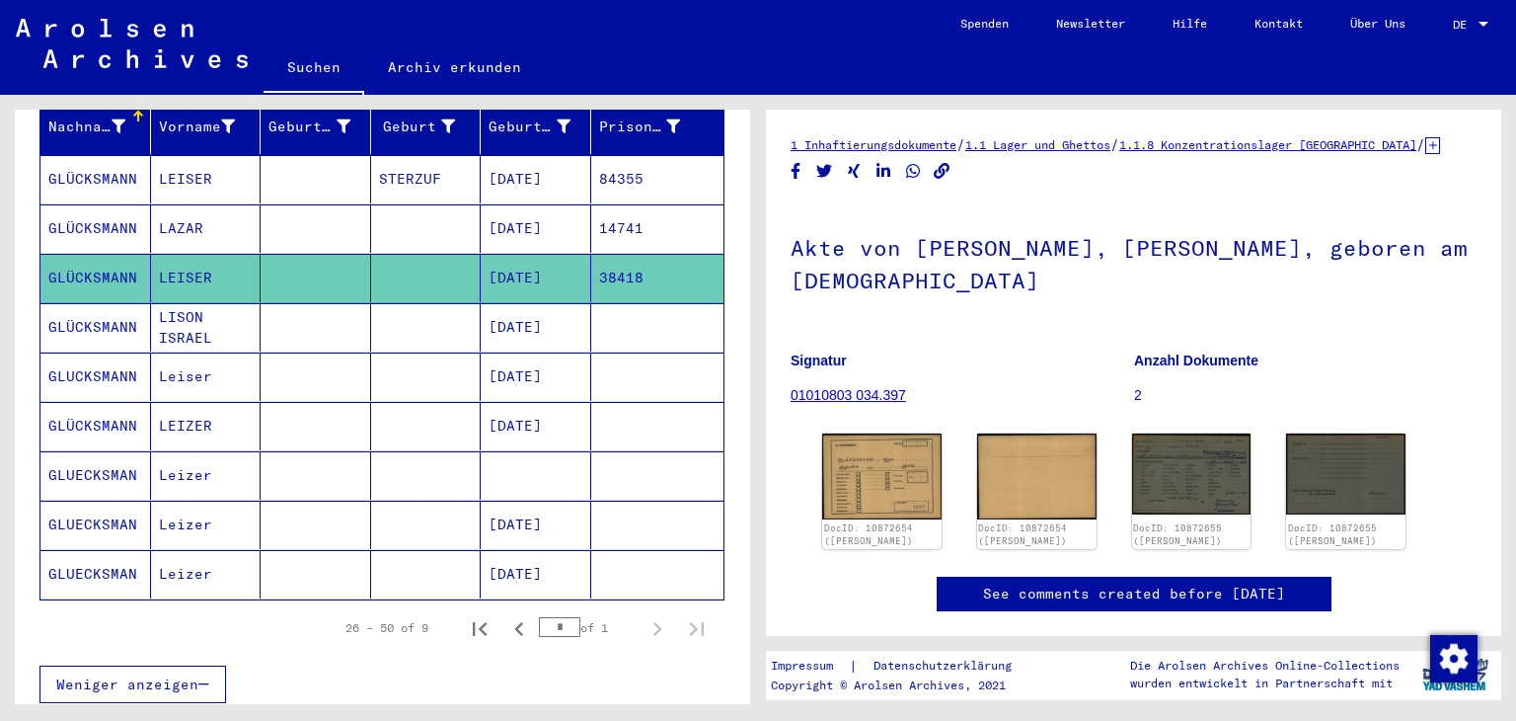
scroll to position [296, 0]
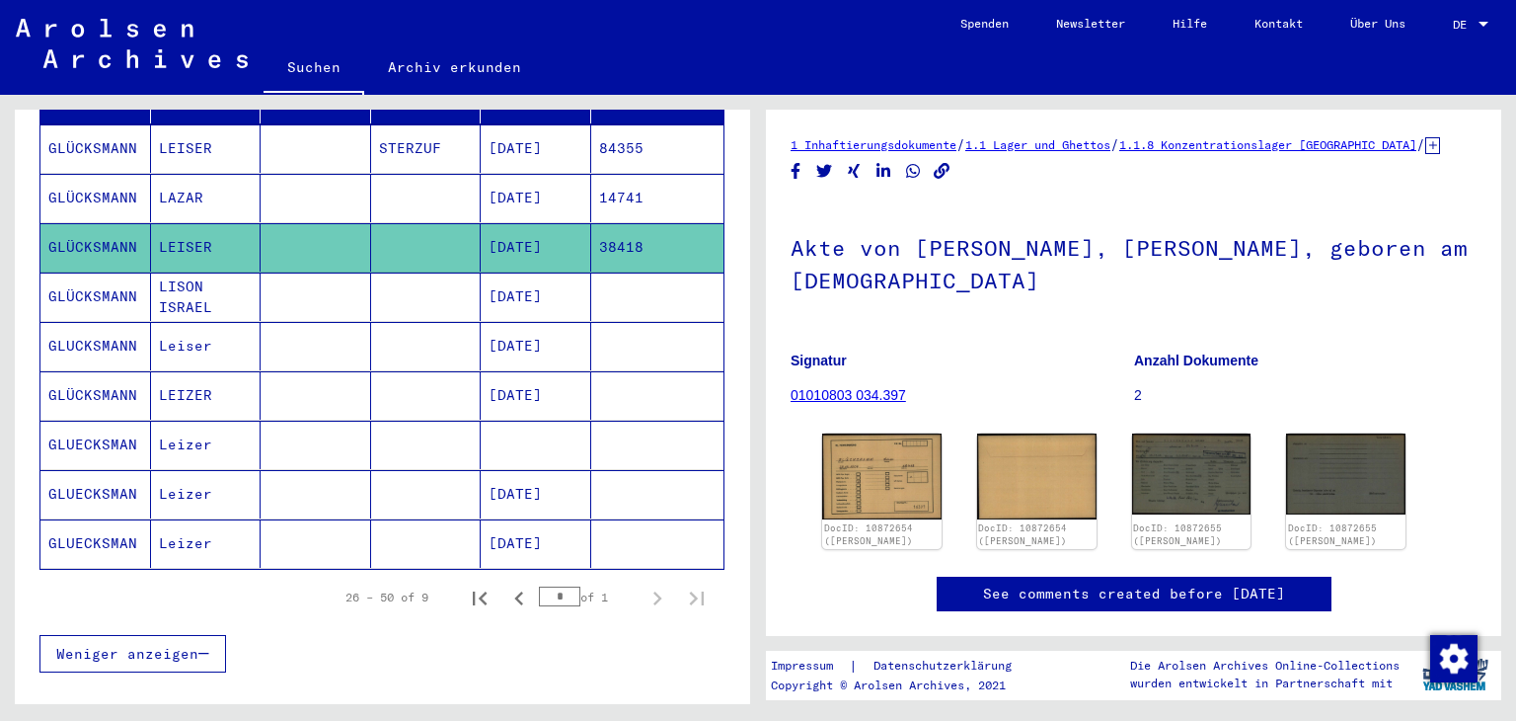
click at [69, 302] on mat-cell "GLÜCKSMANN" at bounding box center [95, 296] width 111 height 48
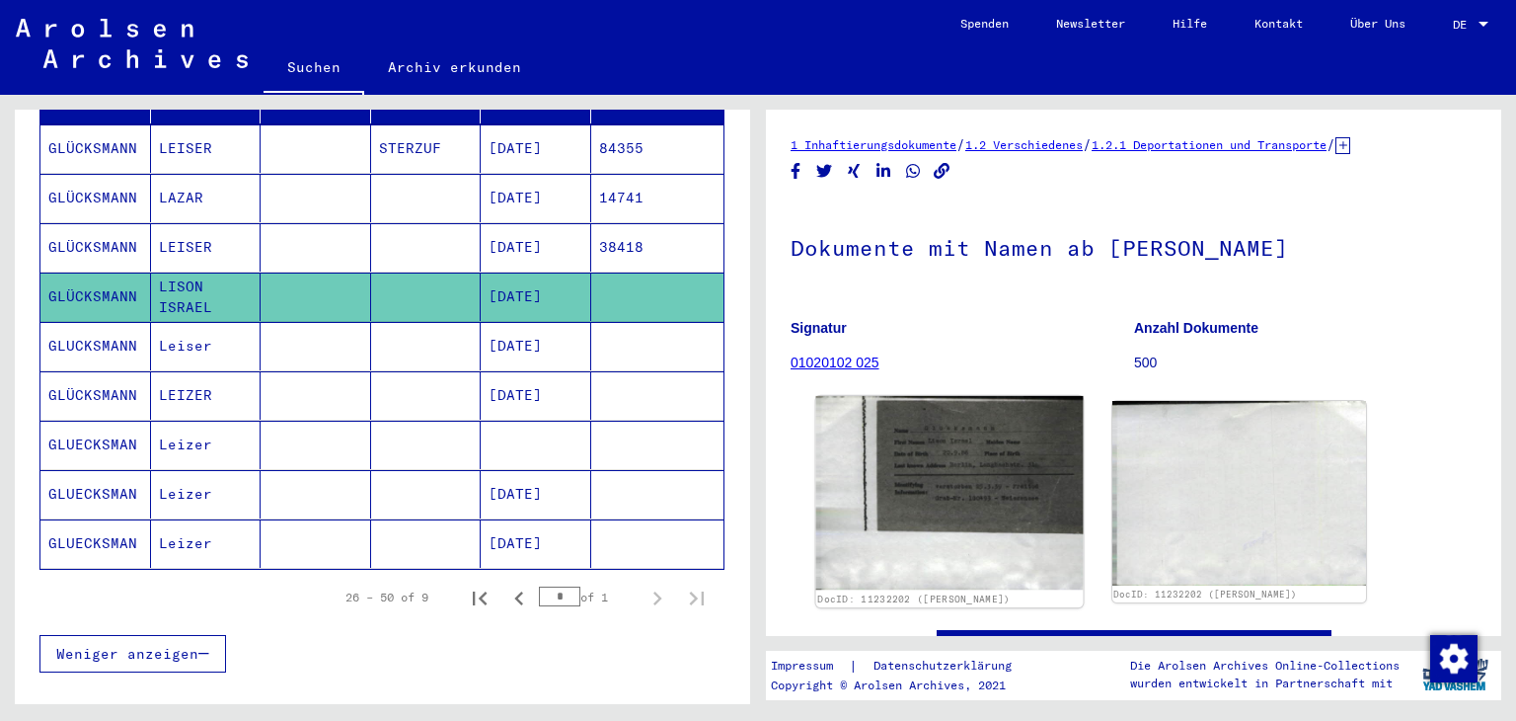
click at [944, 452] on img at bounding box center [949, 492] width 267 height 193
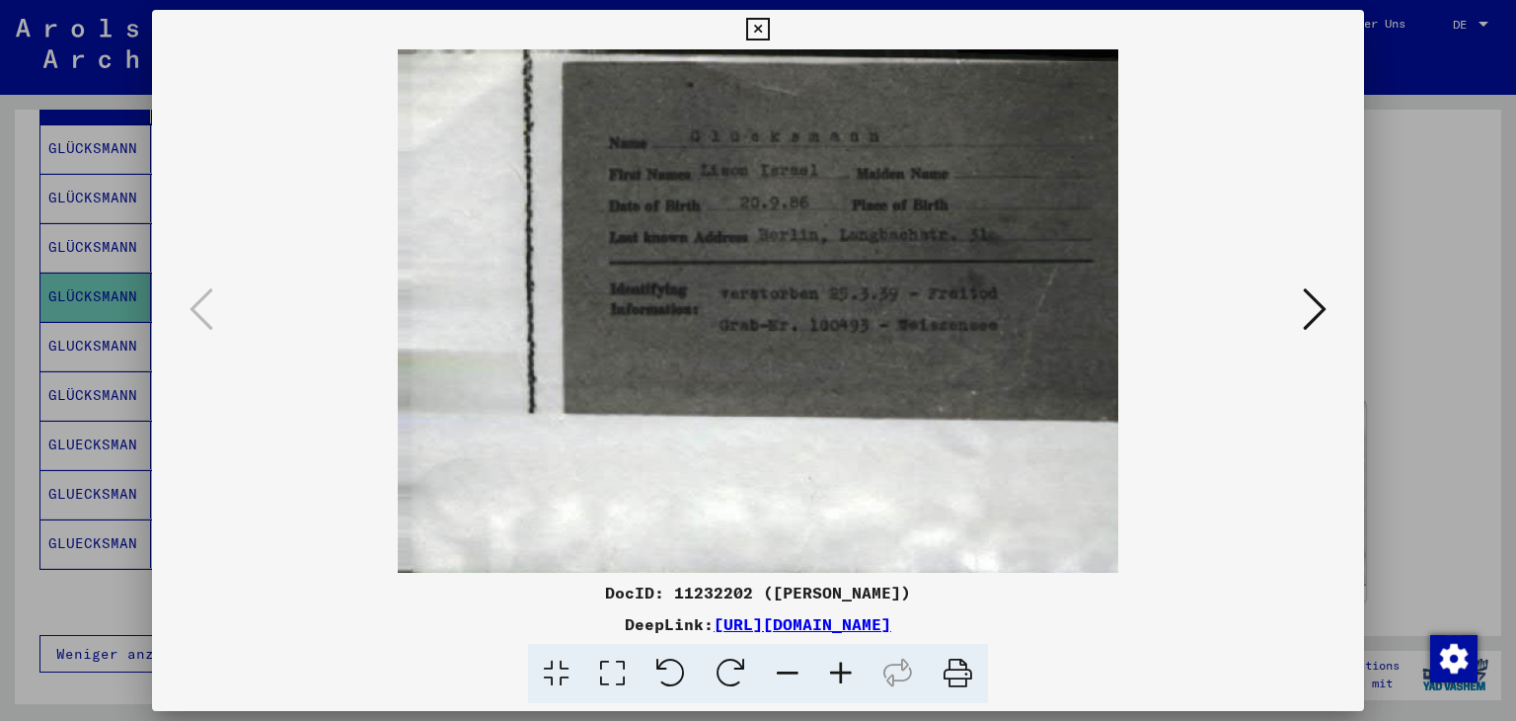
click at [759, 18] on icon at bounding box center [757, 30] width 23 height 24
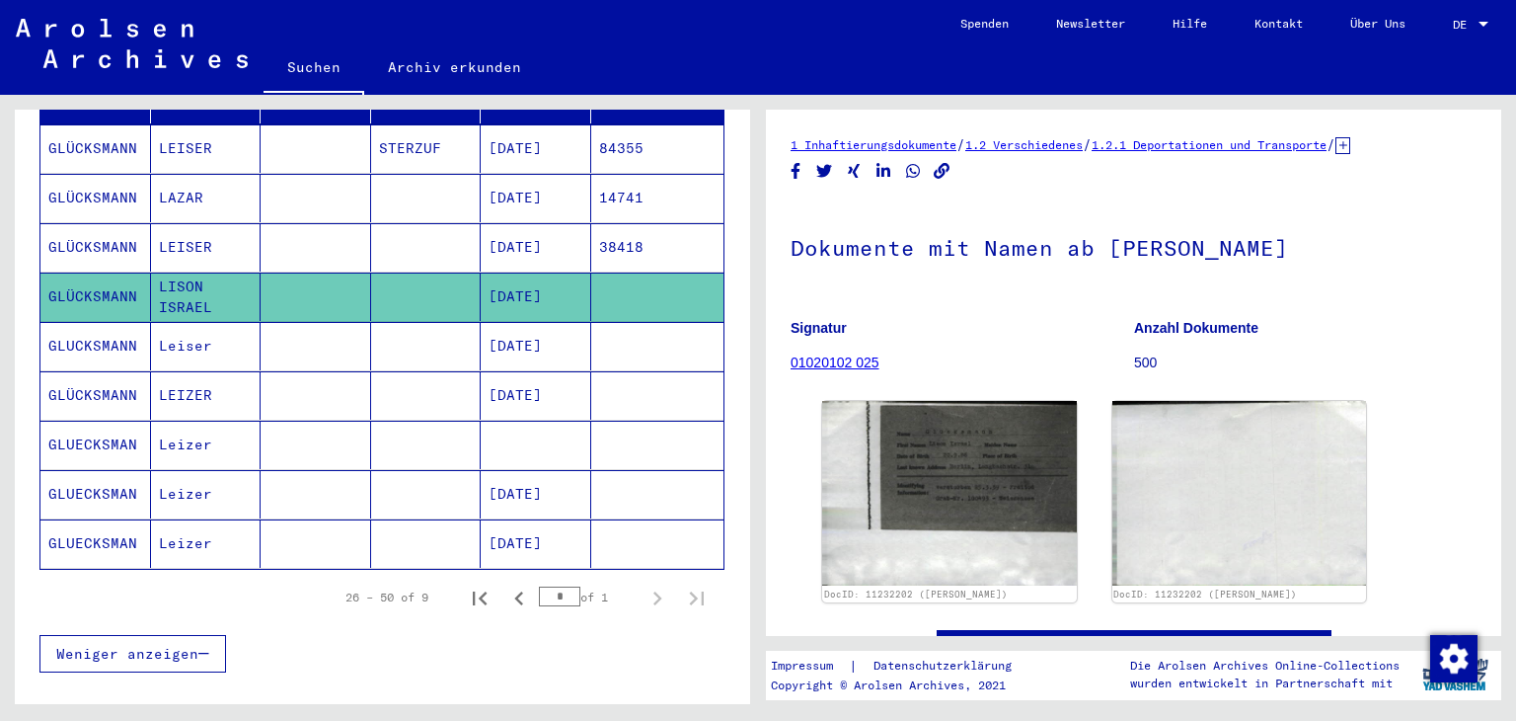
click at [197, 345] on mat-cell "Leiser" at bounding box center [206, 346] width 111 height 48
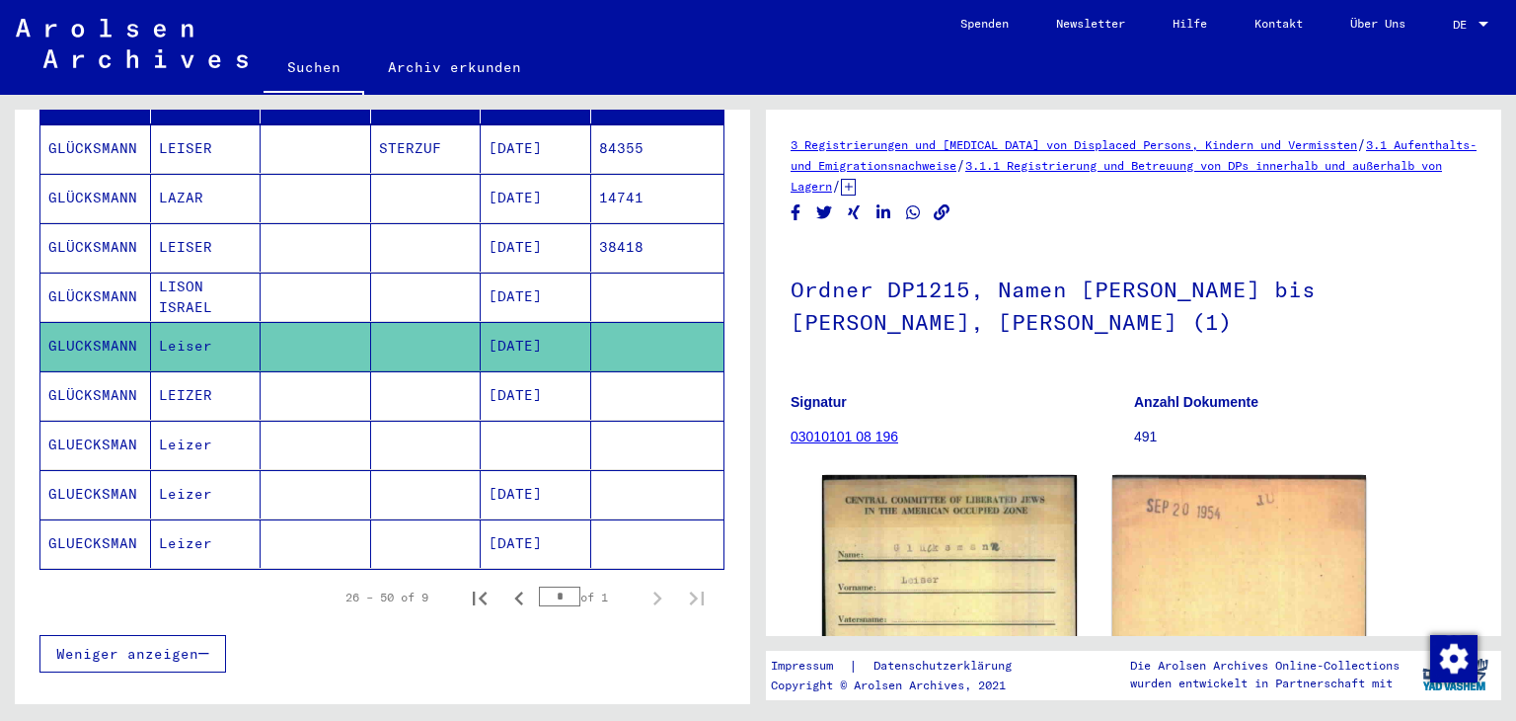
click at [192, 397] on mat-cell "LEIZER" at bounding box center [206, 395] width 111 height 48
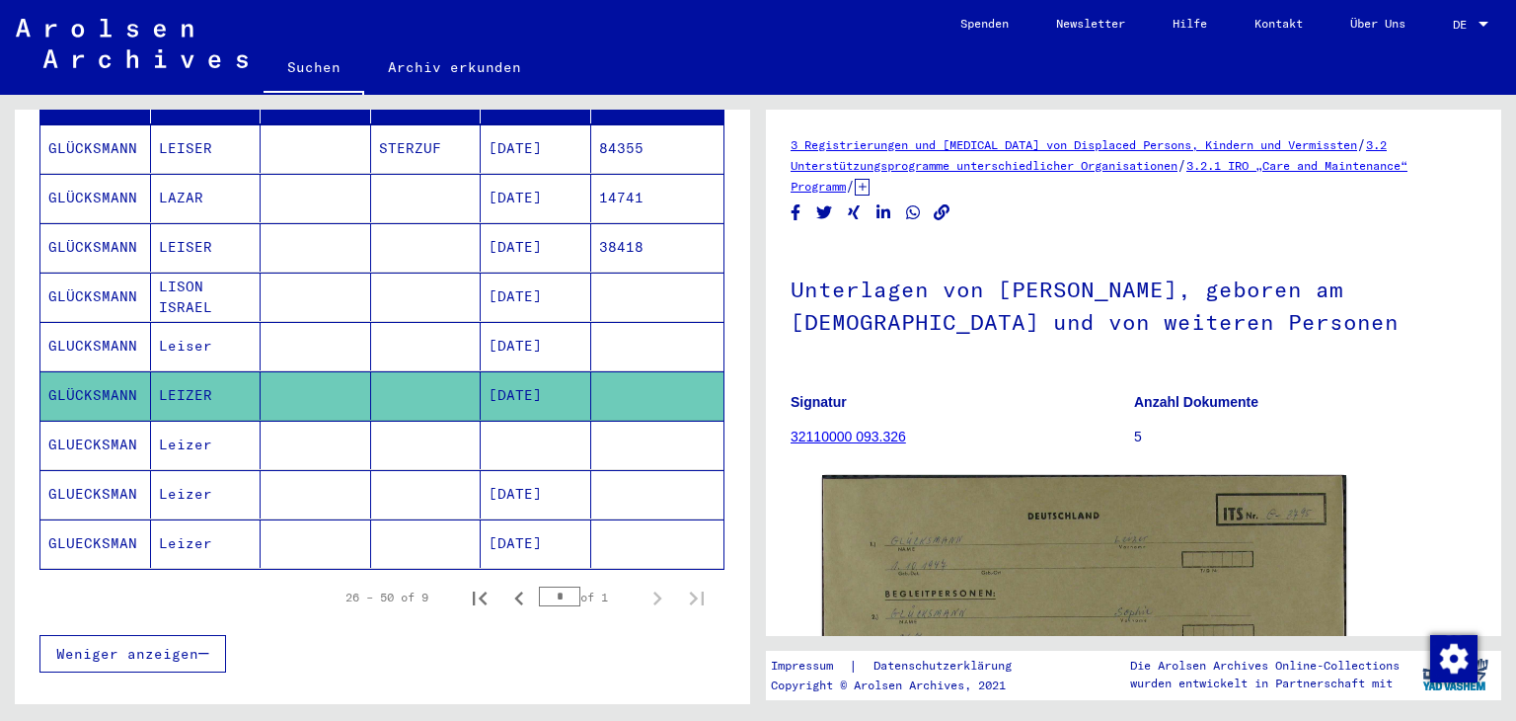
click at [186, 446] on mat-cell "Leizer" at bounding box center [206, 445] width 111 height 48
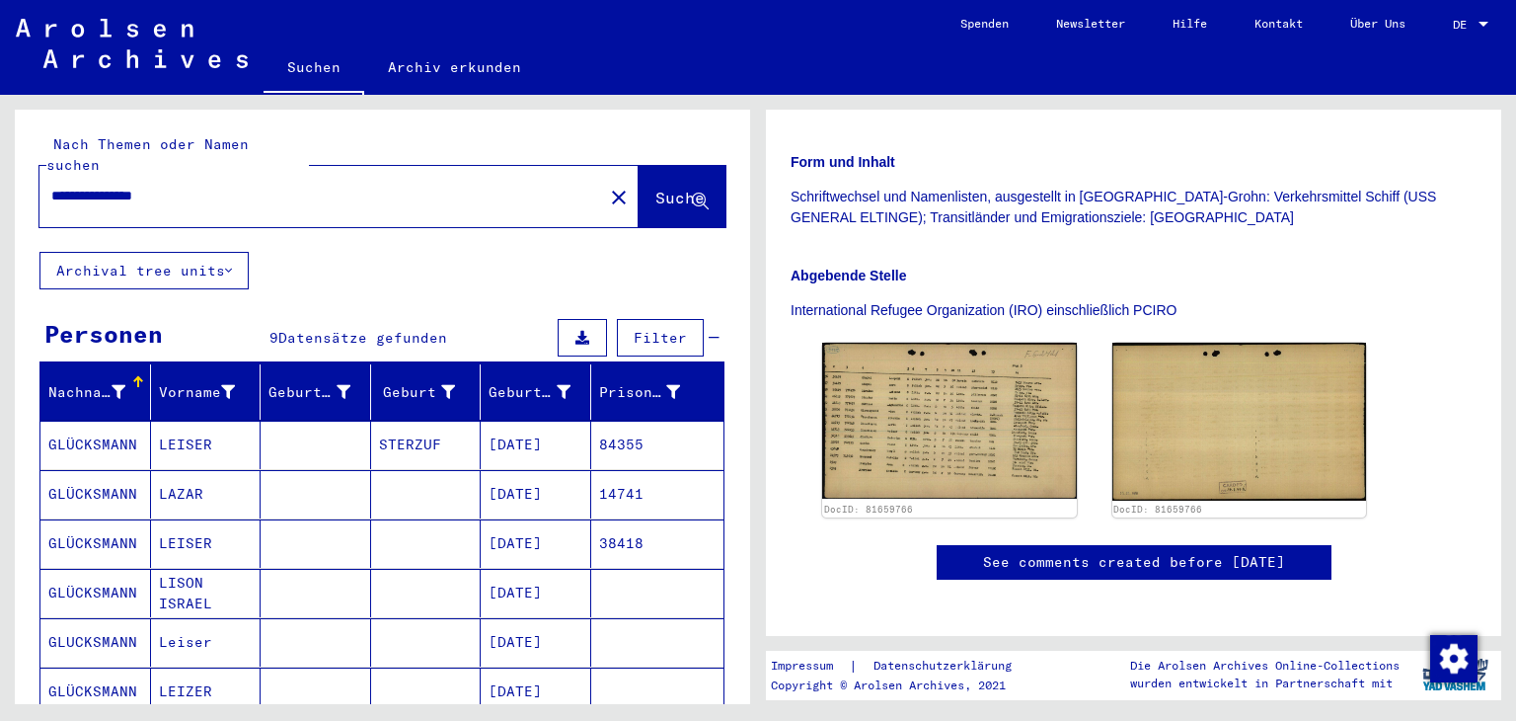
click at [157, 194] on input "**********" at bounding box center [321, 196] width 540 height 21
type input "**********"
